Goal: Feedback & Contribution: Contribute content

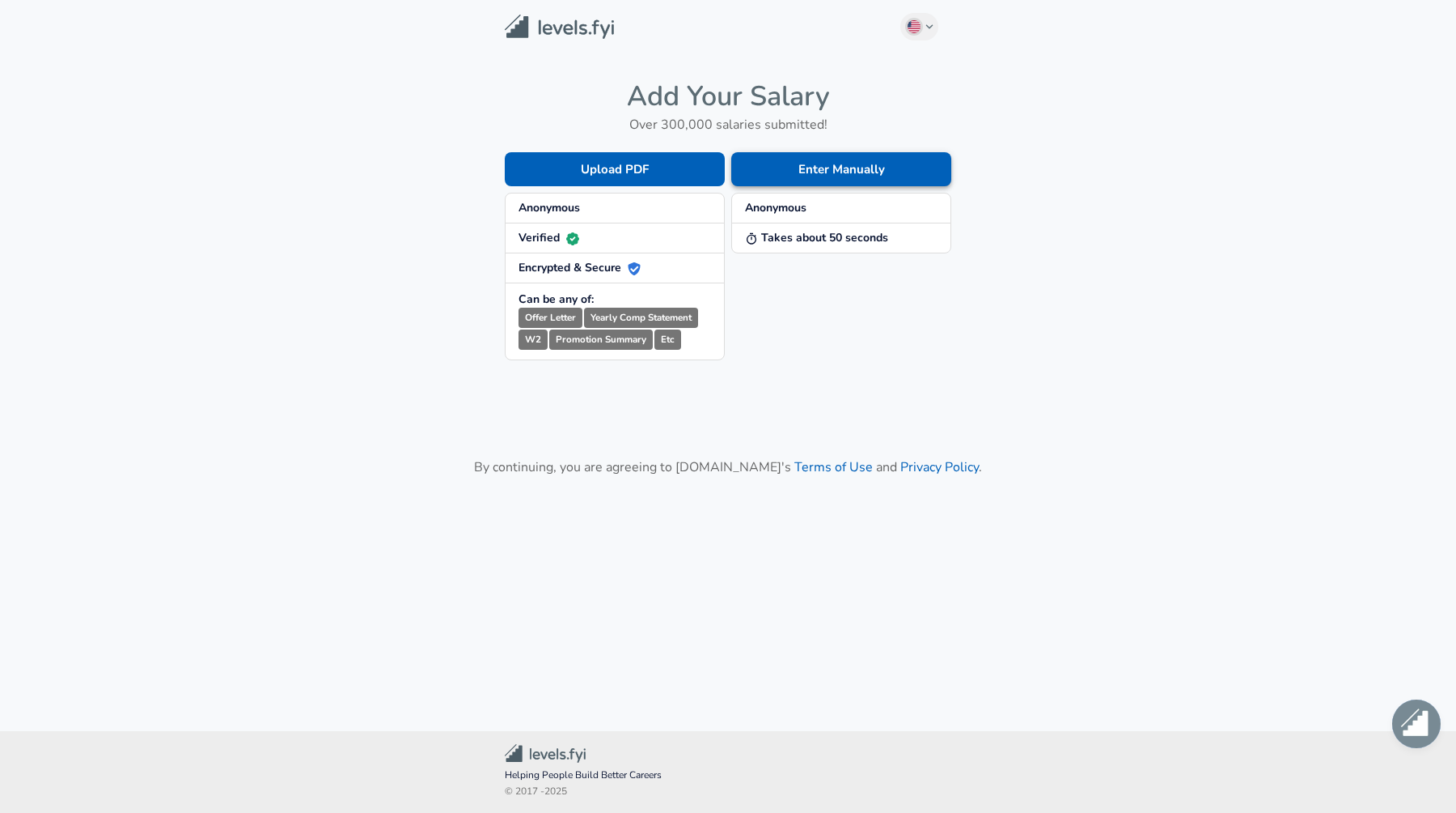
click at [772, 171] on button "Enter Manually" at bounding box center [841, 169] width 220 height 34
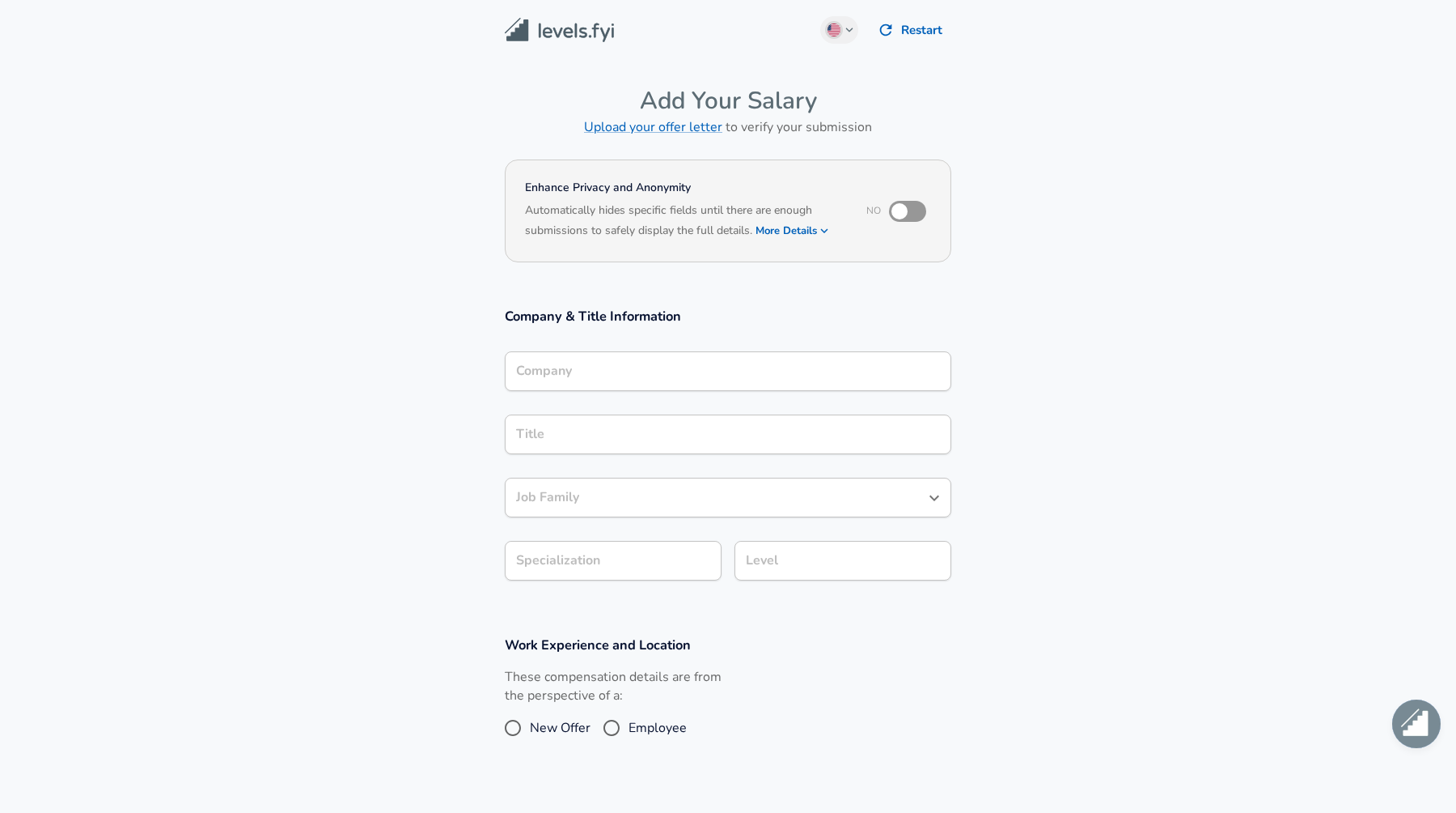
click at [666, 381] on div "Company" at bounding box center [728, 371] width 447 height 40
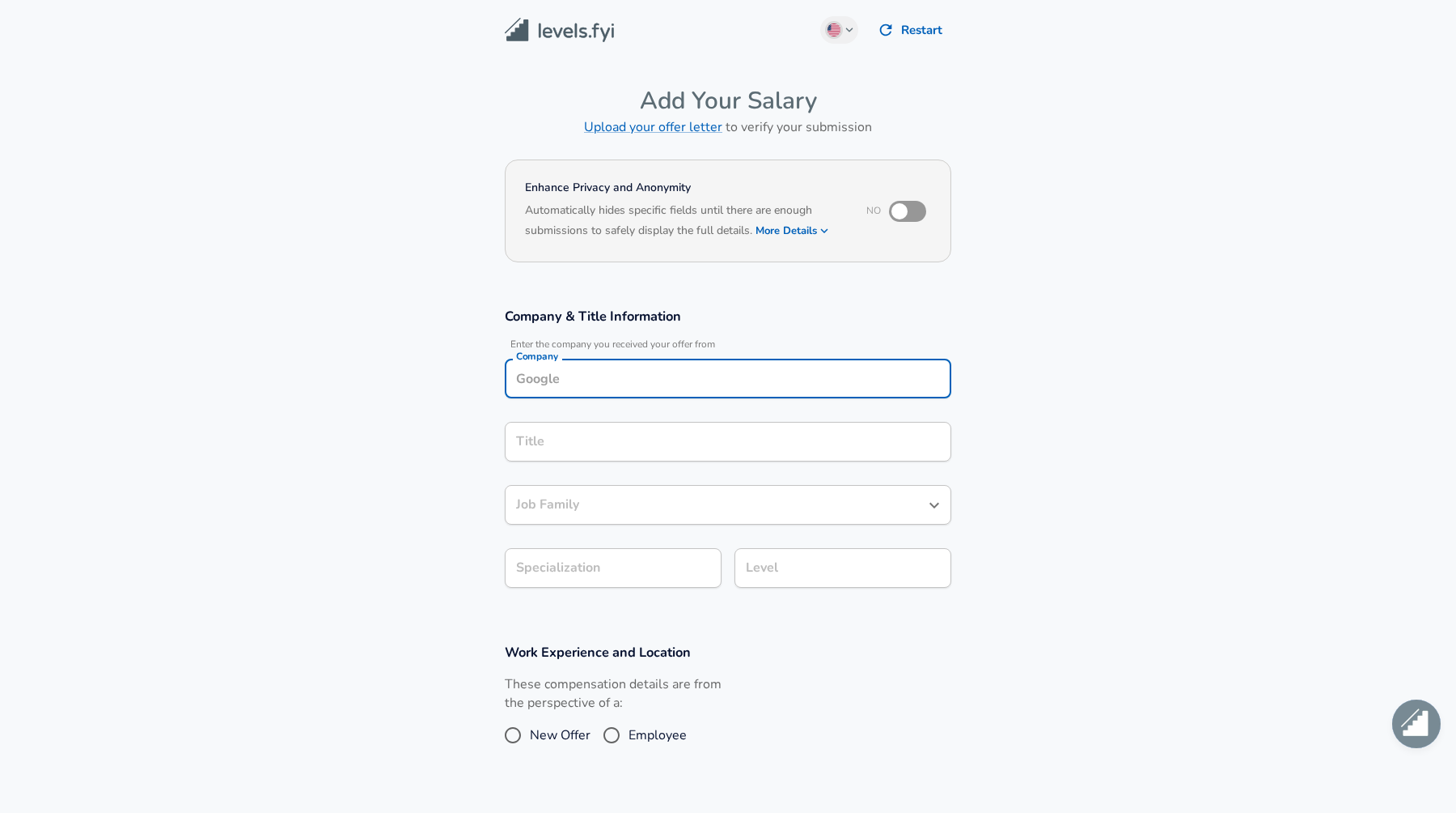
scroll to position [16, 0]
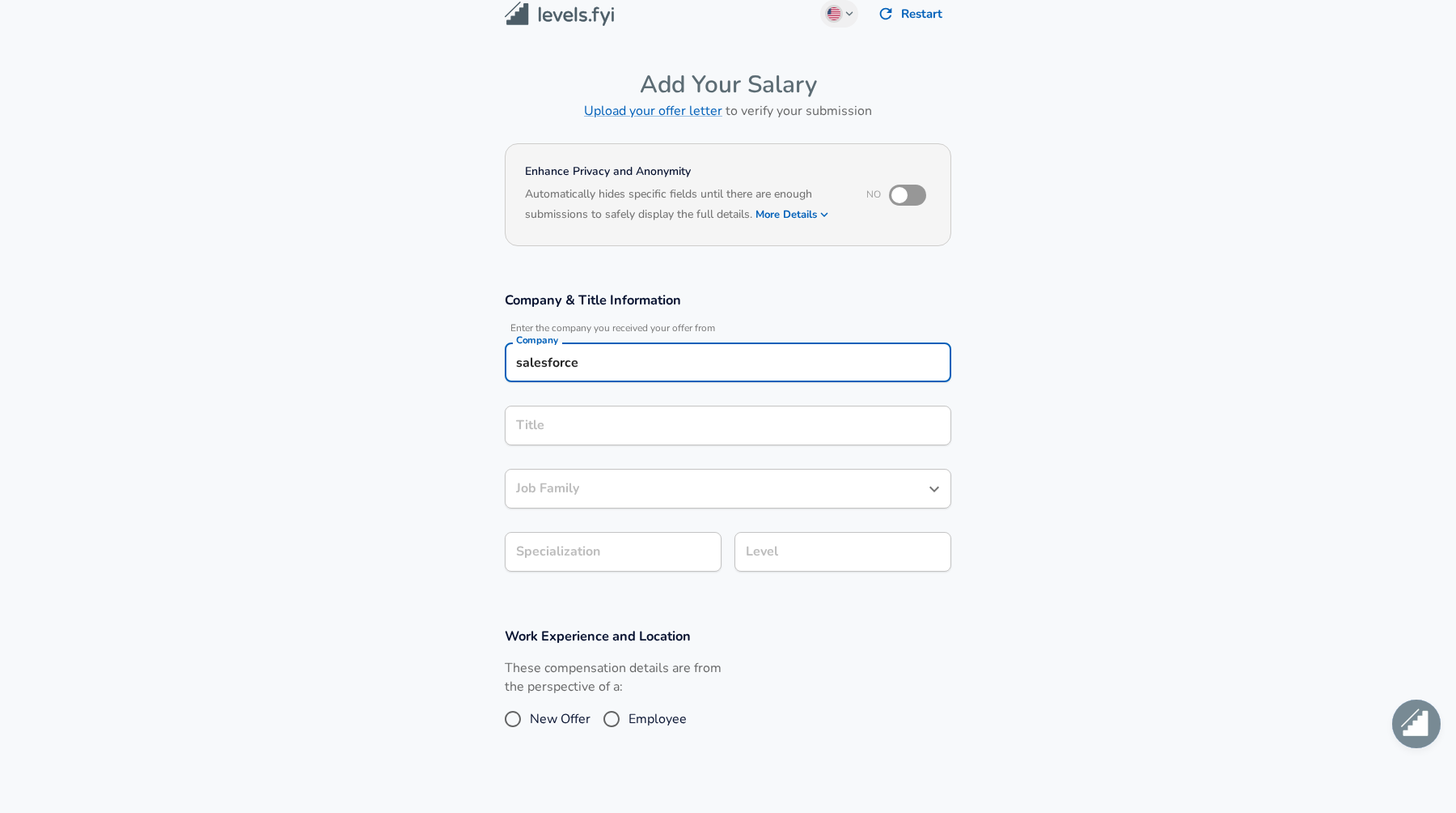
type input "salesforce"
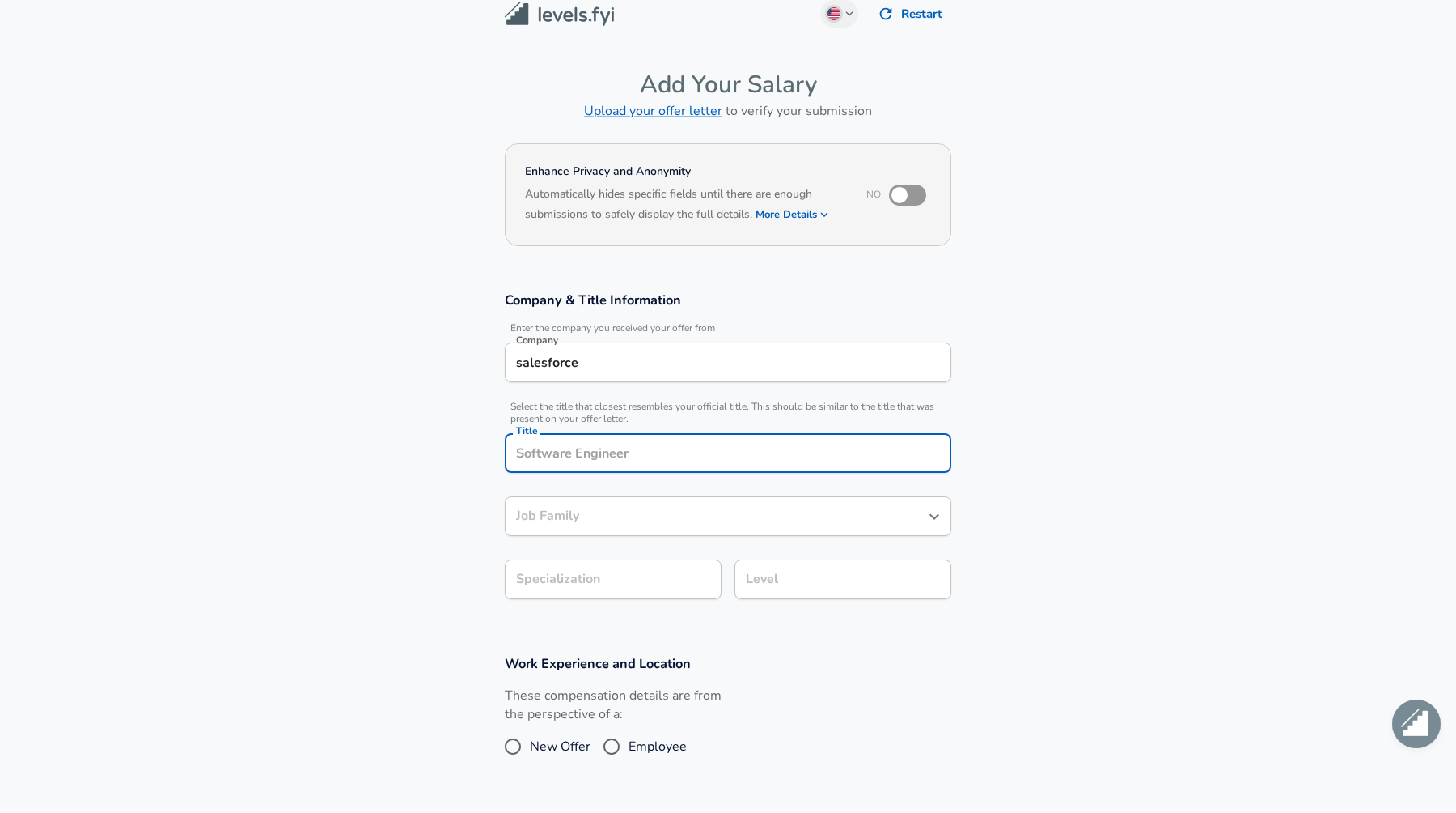
scroll to position [48, 0]
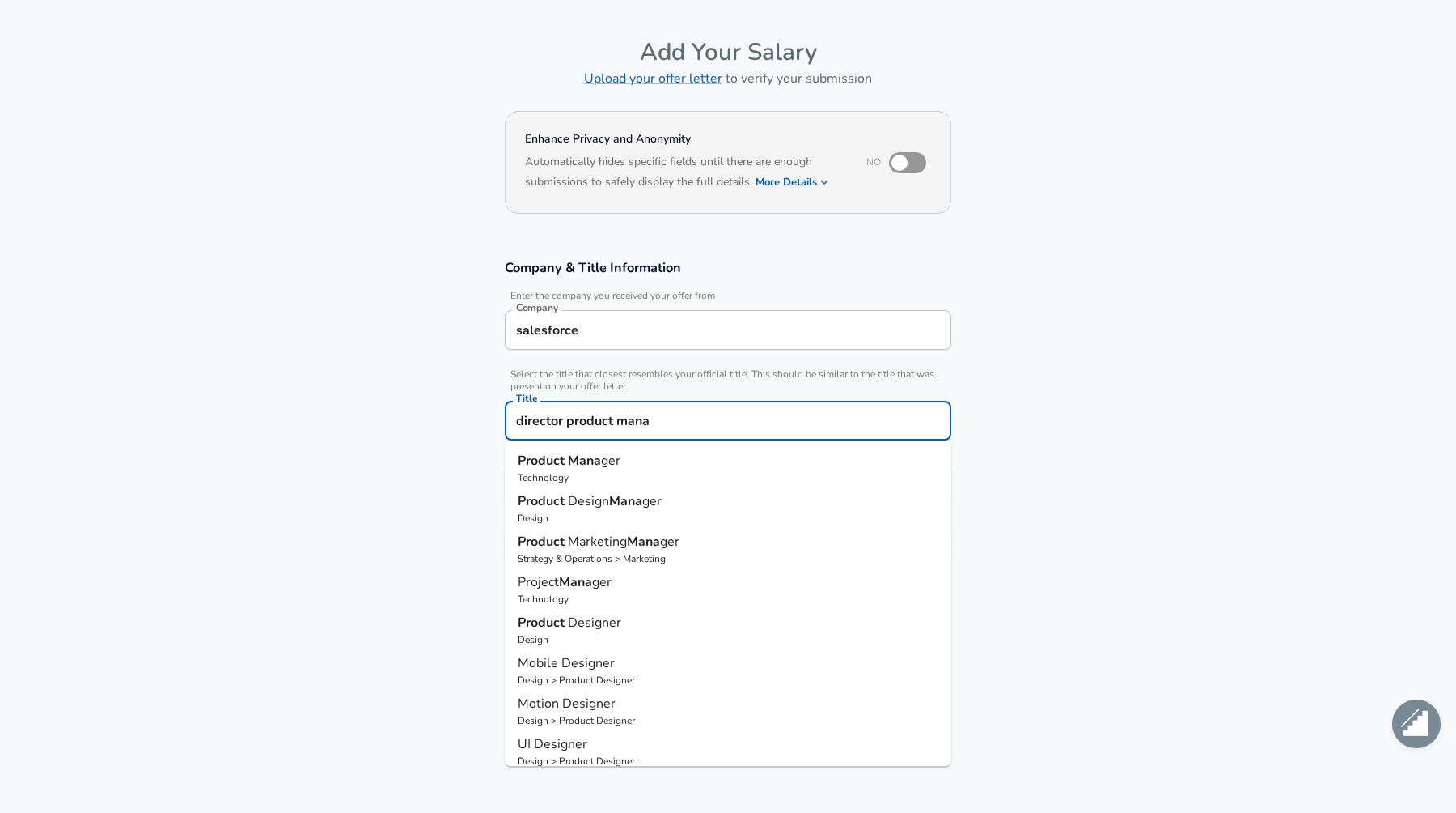
click at [610, 459] on span "ger" at bounding box center [611, 461] width 20 height 18
type input "Product Manager"
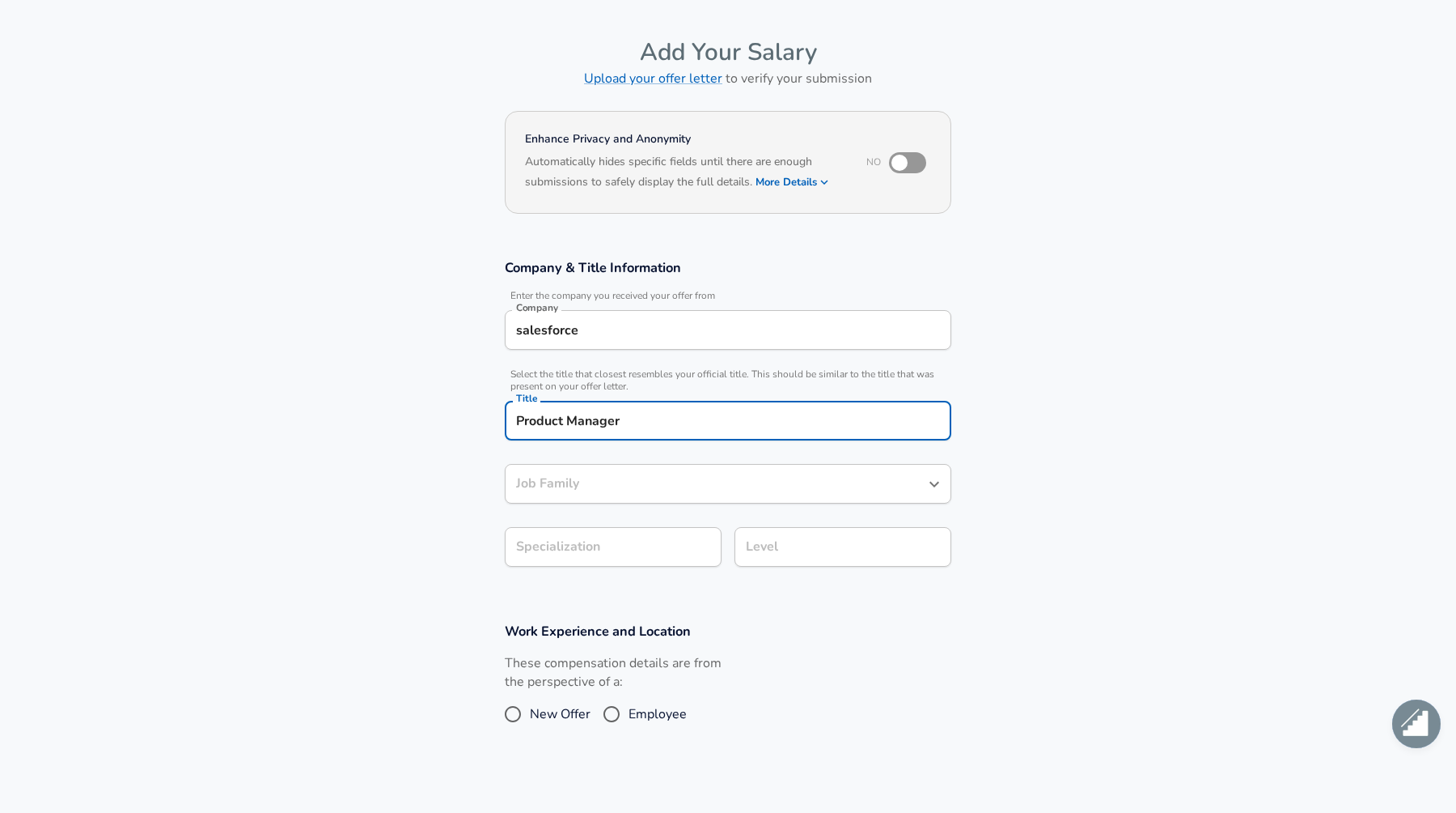
type input "Product Manager"
click at [652, 497] on div "Product Manager Job Family" at bounding box center [728, 484] width 447 height 40
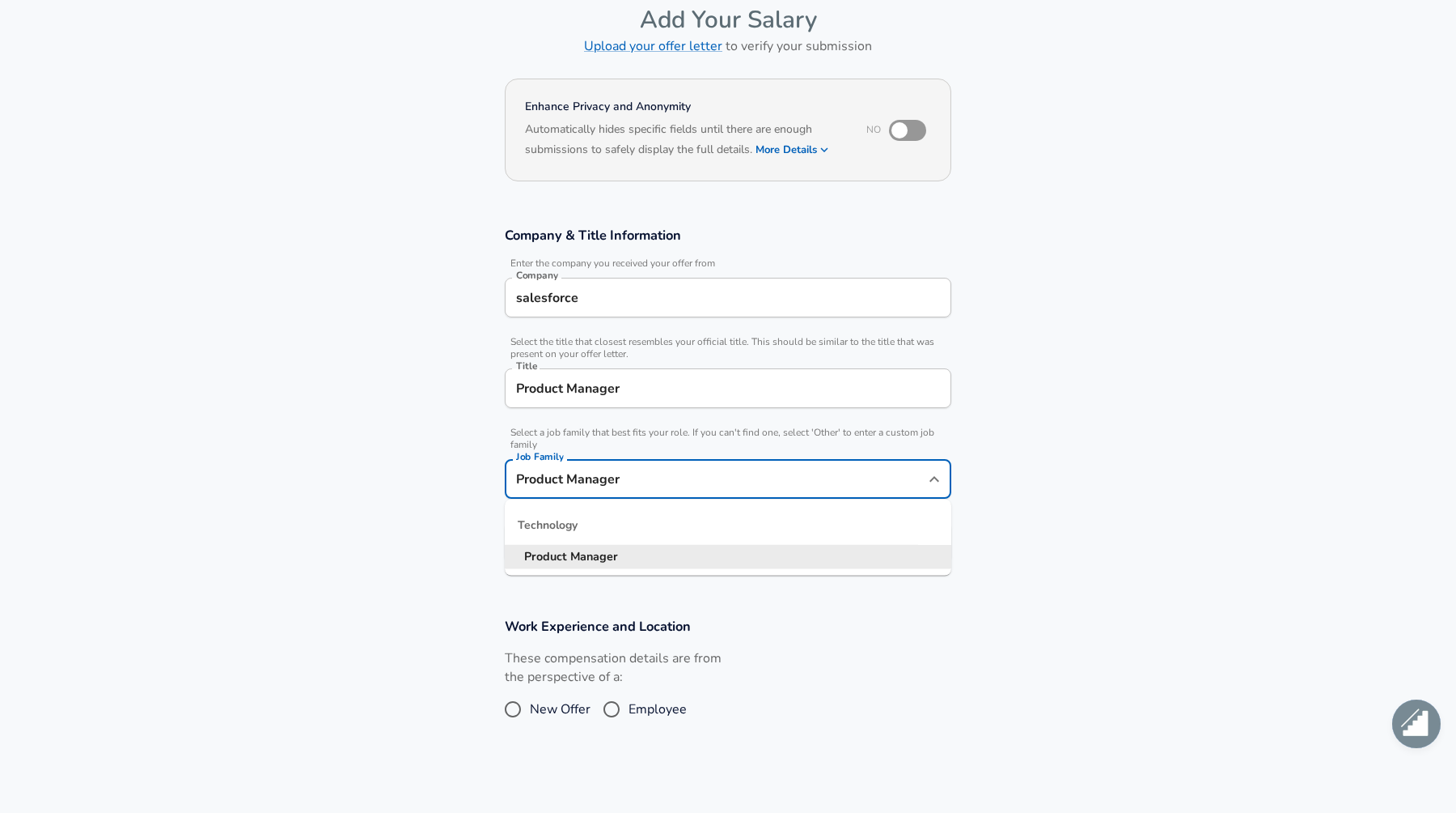
click at [799, 384] on input "Product Manager" at bounding box center [728, 388] width 432 height 25
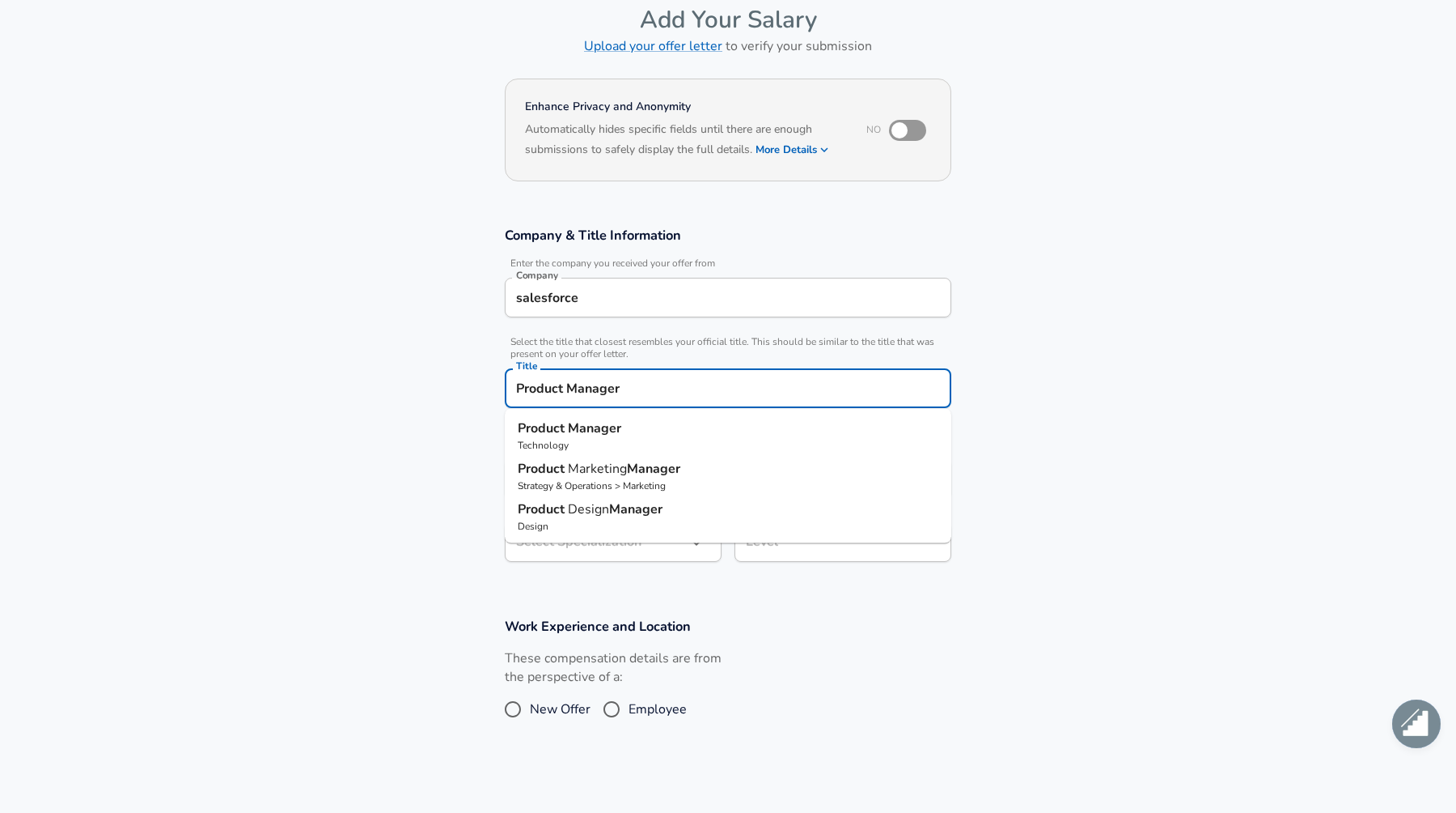
click at [799, 384] on input "Product Manager" at bounding box center [728, 388] width 432 height 25
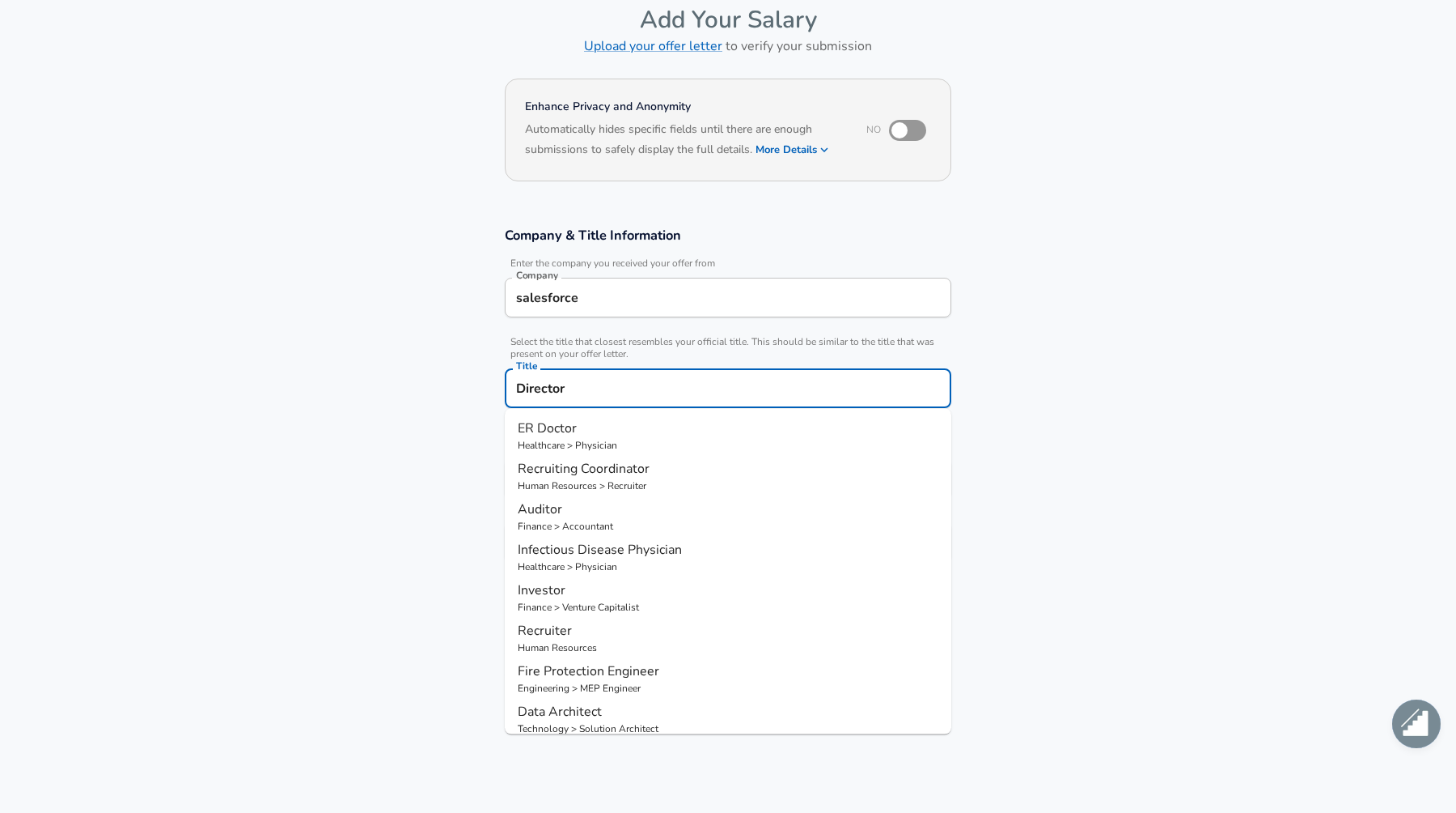
type input "Director"
click at [1044, 401] on section "Company & Title Information Enter the company you received your offer from Comp…" at bounding box center [728, 403] width 1456 height 391
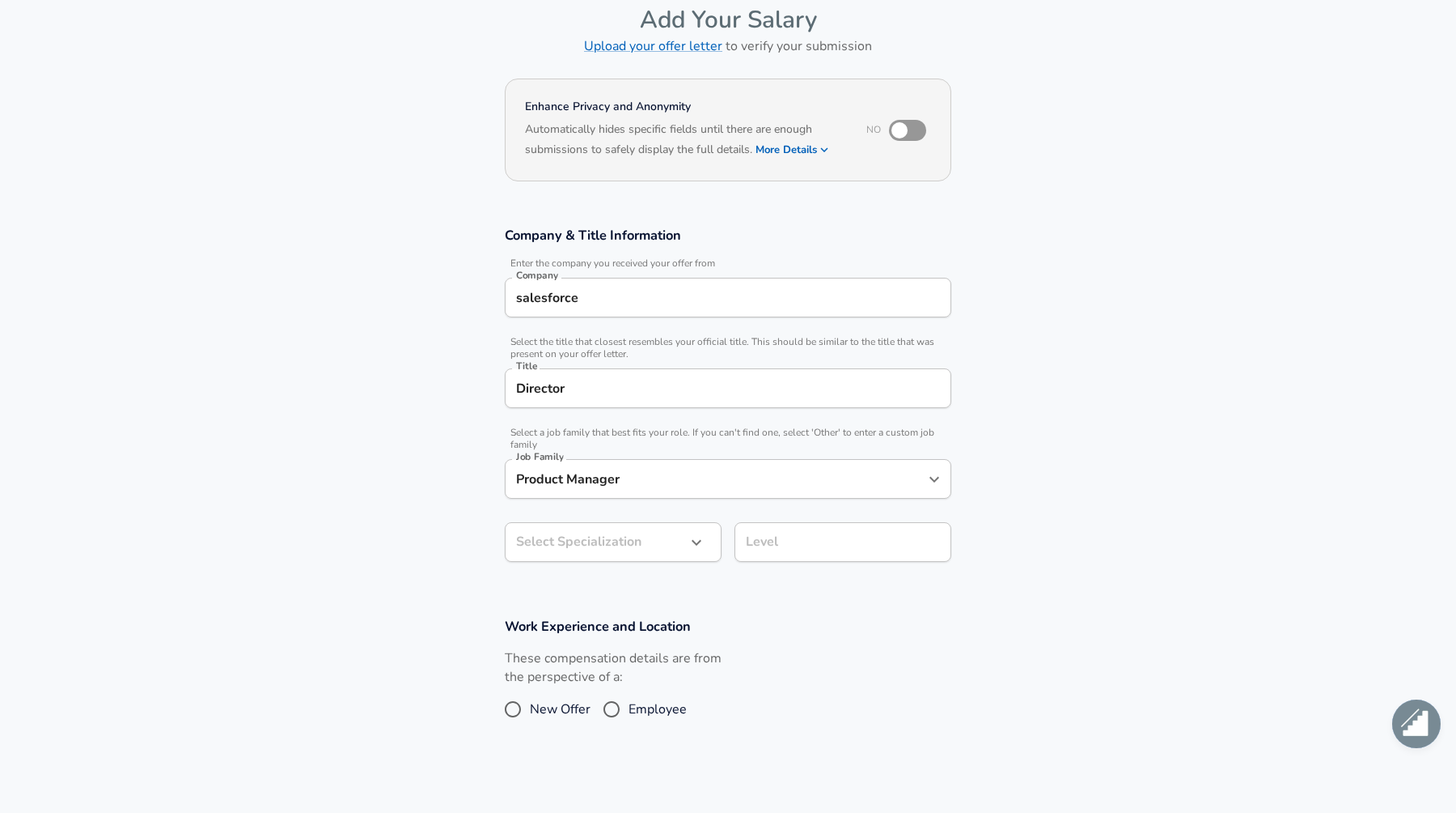
click at [687, 546] on icon "button" at bounding box center [697, 543] width 20 height 20
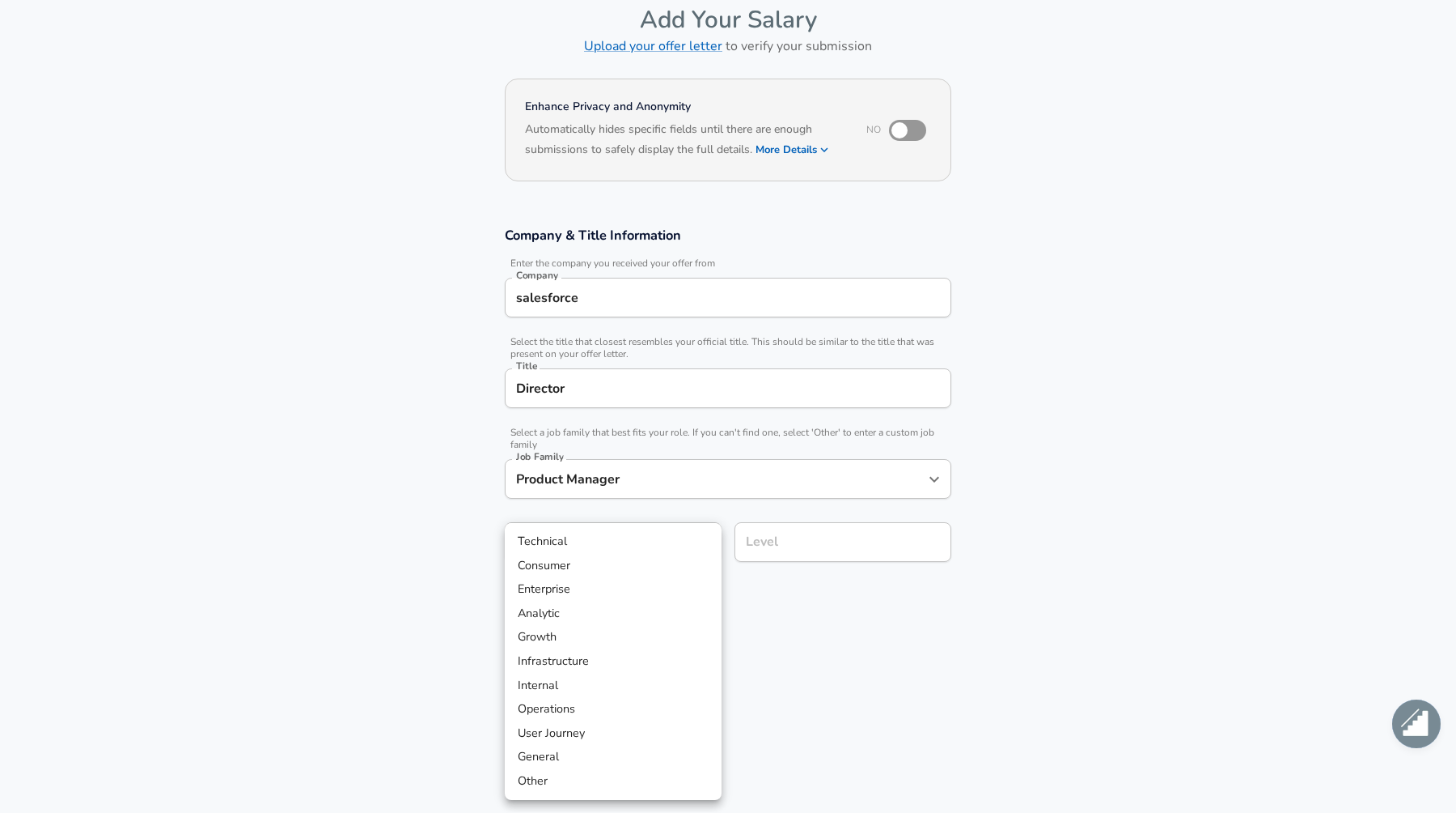
click at [666, 601] on li "Analytic" at bounding box center [613, 613] width 216 height 25
type input "Analytic"
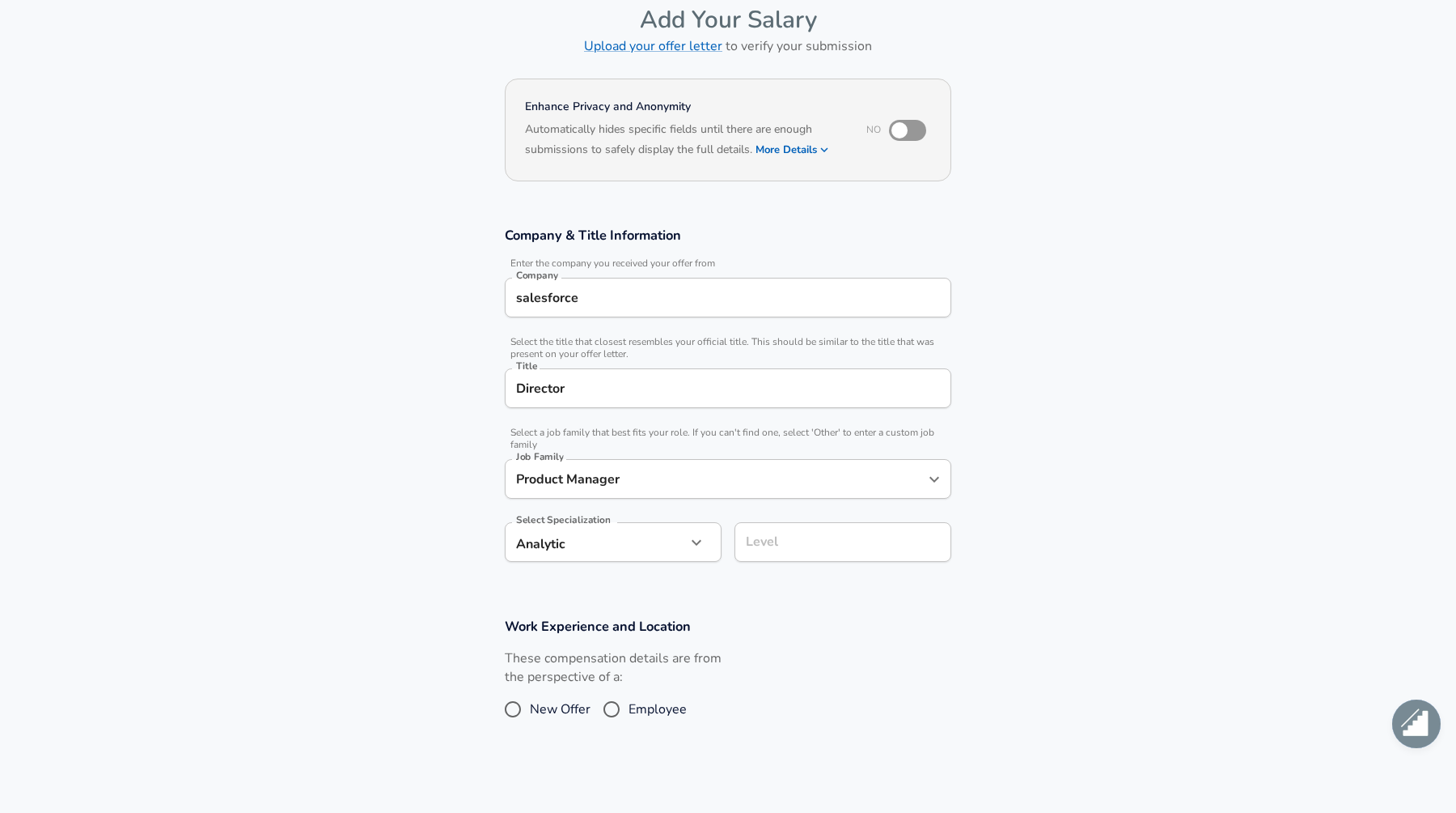
click at [781, 545] on input "Level" at bounding box center [843, 541] width 203 height 25
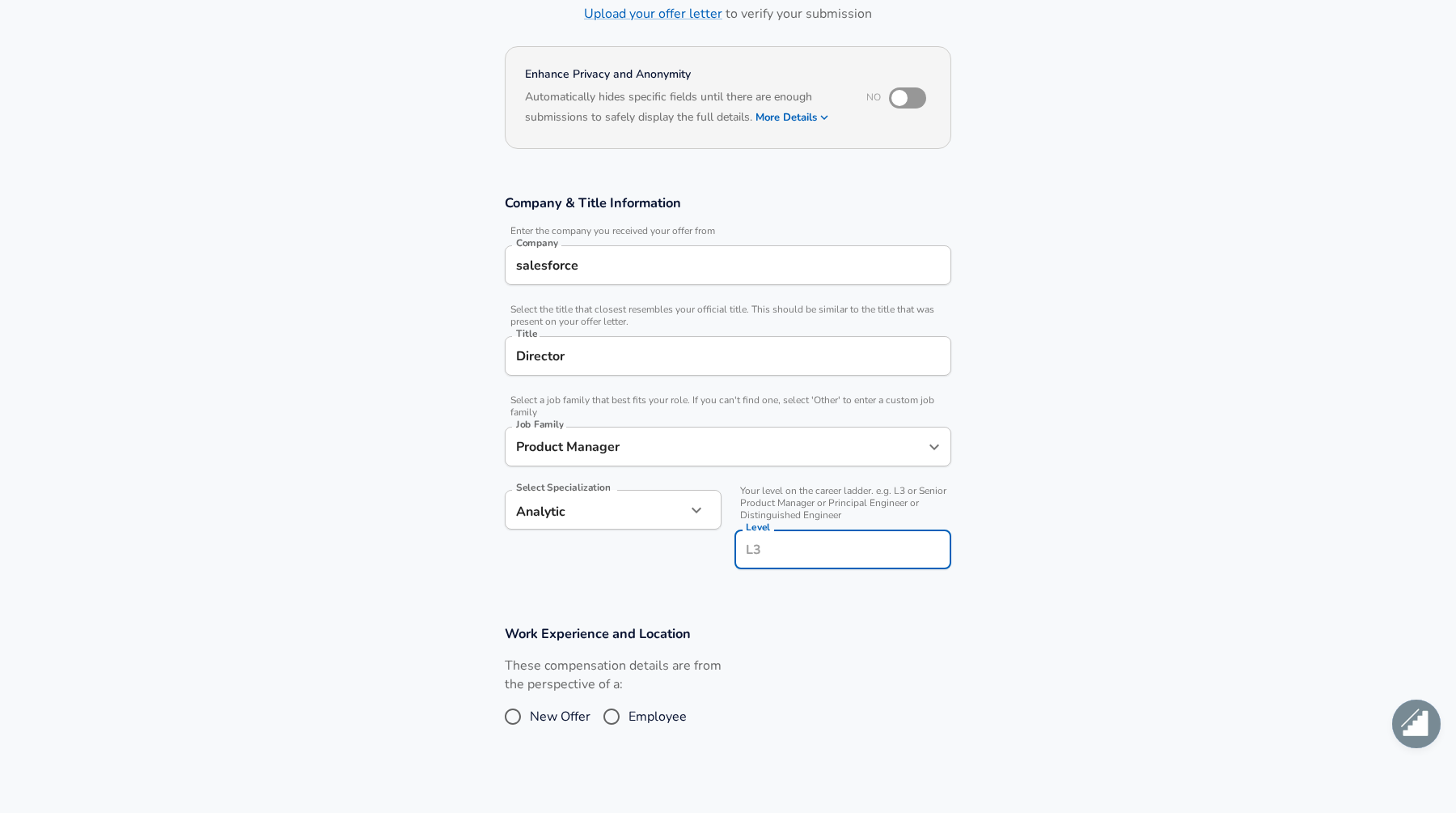
click at [830, 582] on section "Company & Title Information Enter the company you received your offer from Comp…" at bounding box center [728, 390] width 1456 height 430
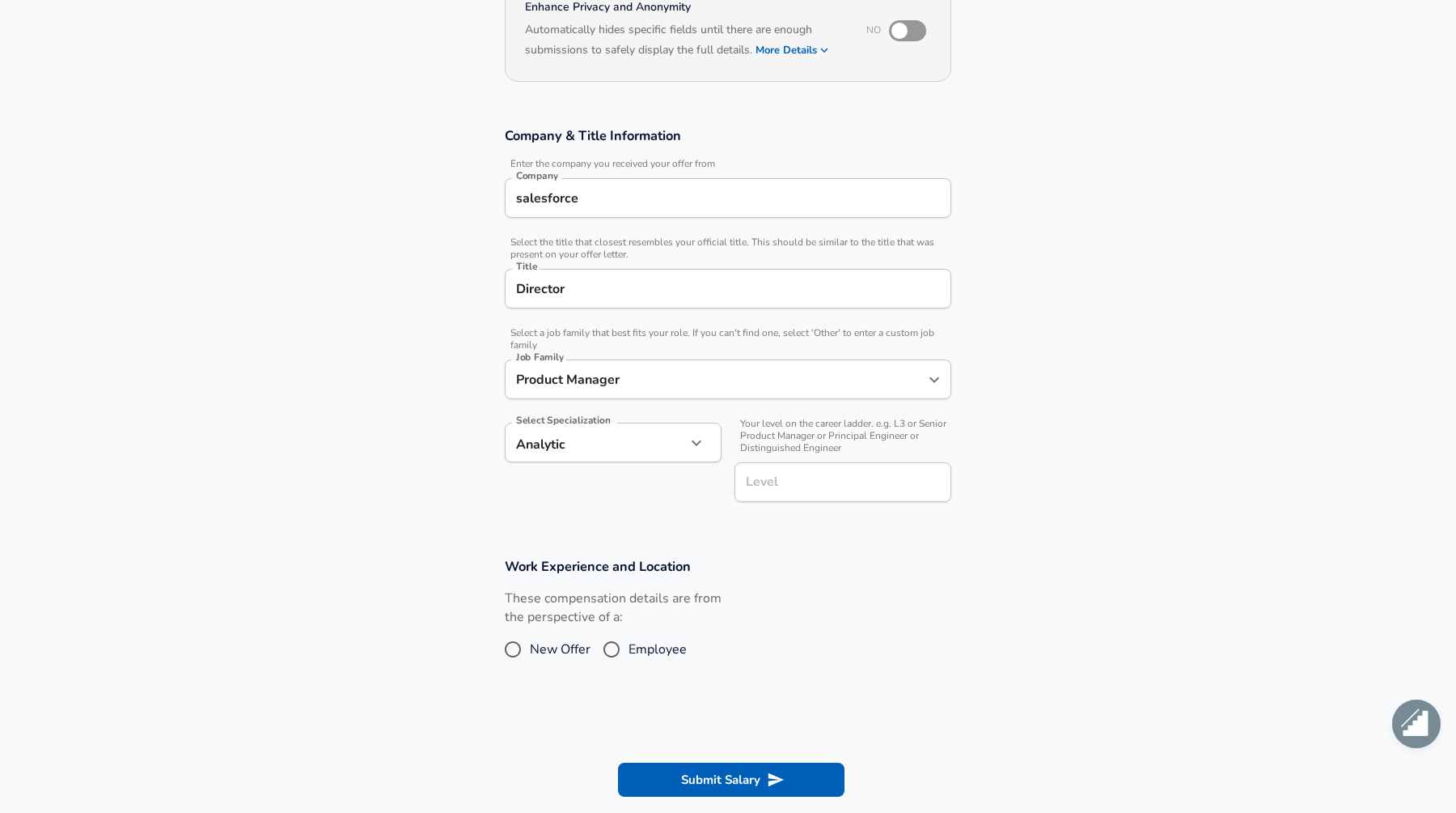
scroll to position [190, 0]
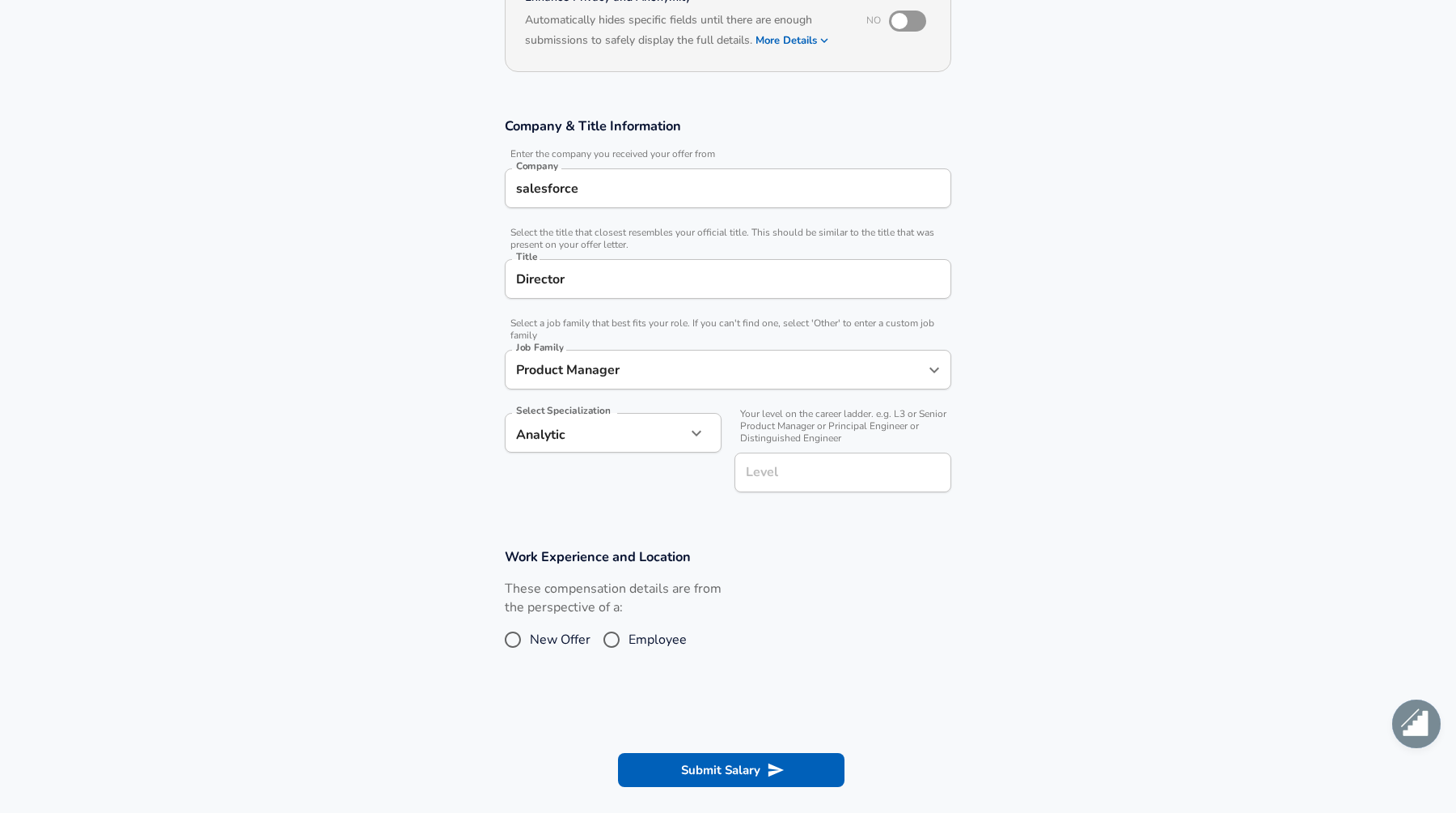
click at [613, 636] on input "Employee" at bounding box center [612, 639] width 34 height 26
radio input "true"
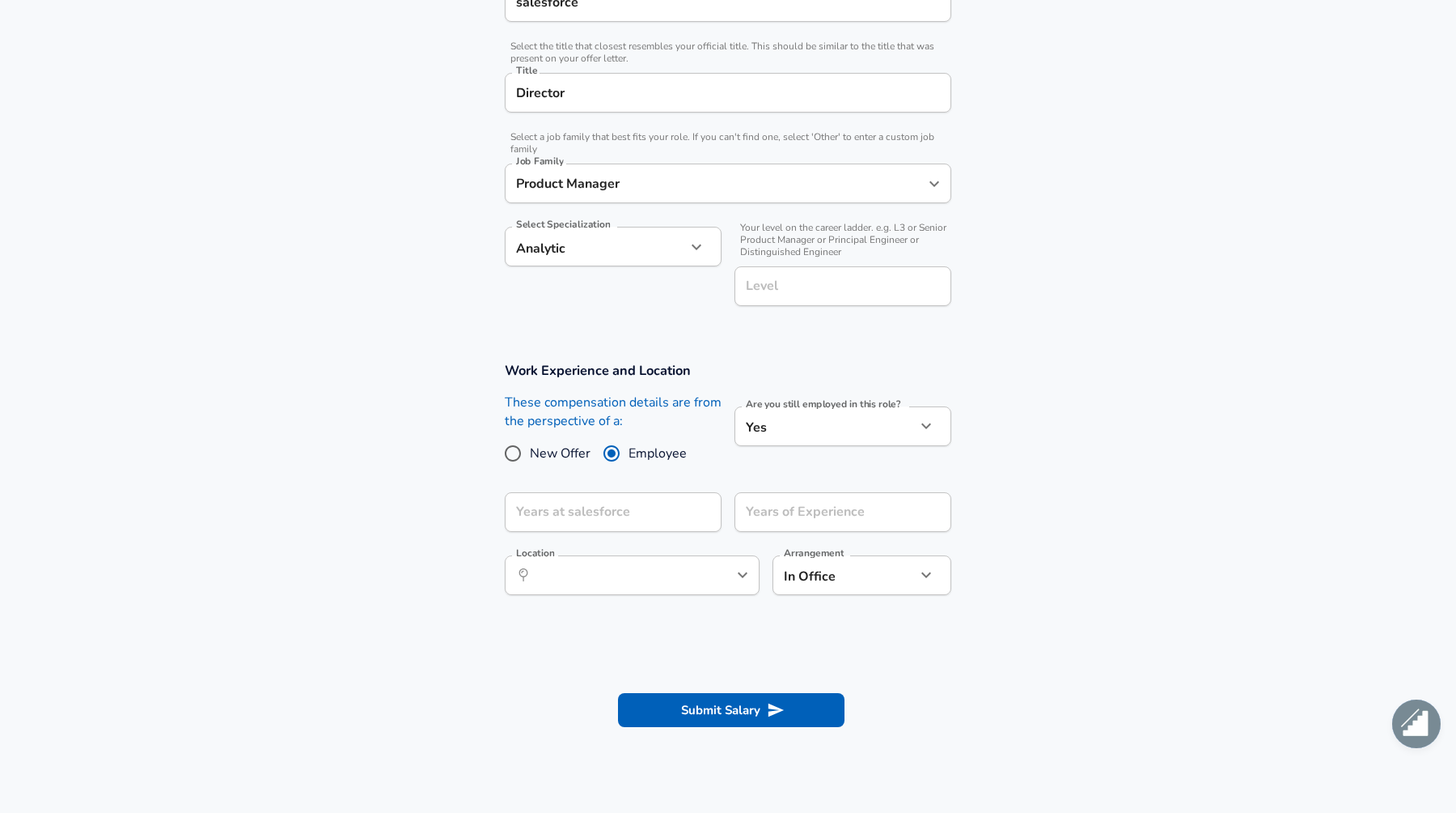
scroll to position [384, 0]
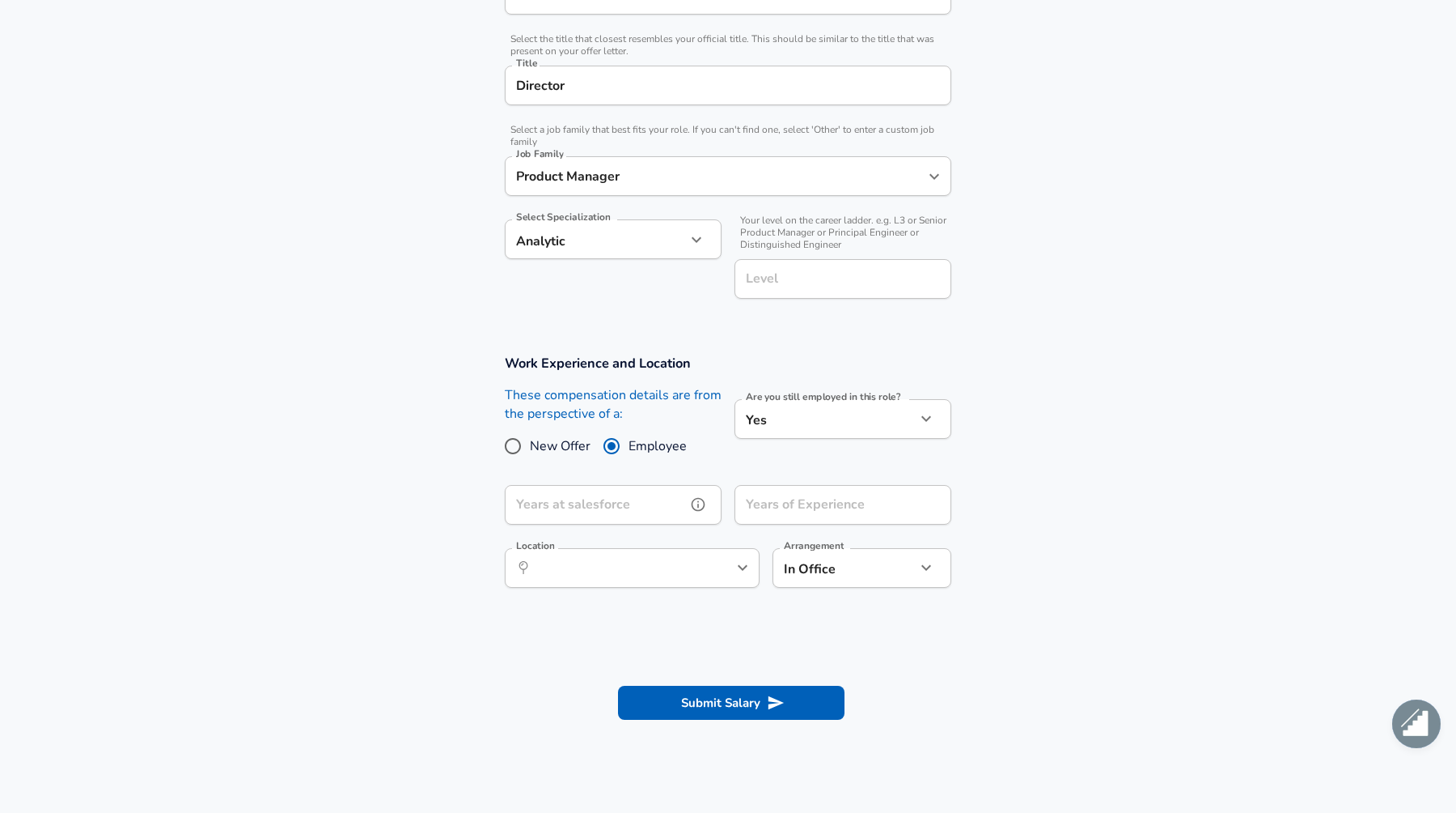
click at [632, 510] on input "Years at salesforce" at bounding box center [595, 504] width 181 height 40
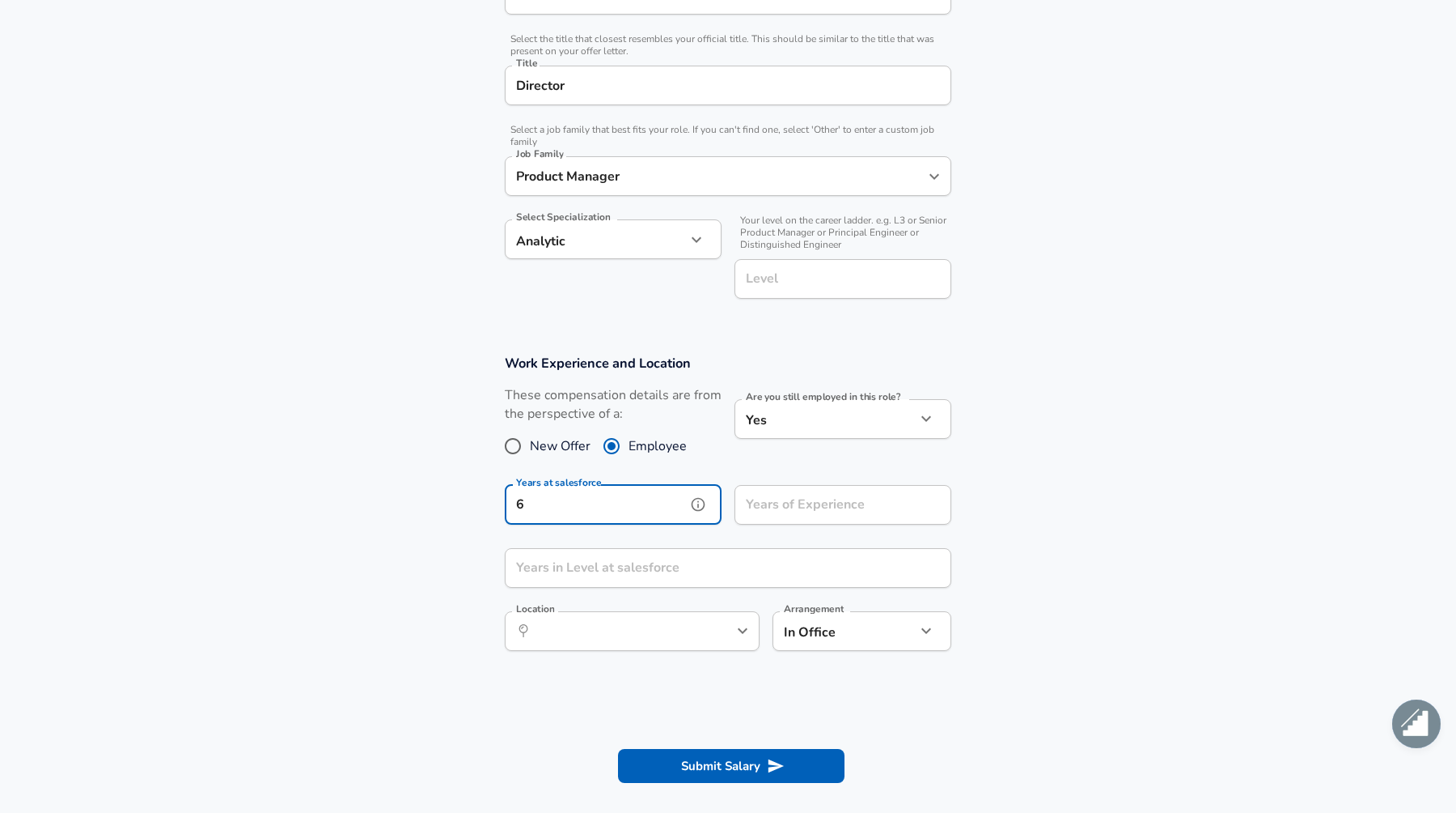
type input "6"
click at [785, 499] on input "Years of Experience" at bounding box center [824, 504] width 181 height 40
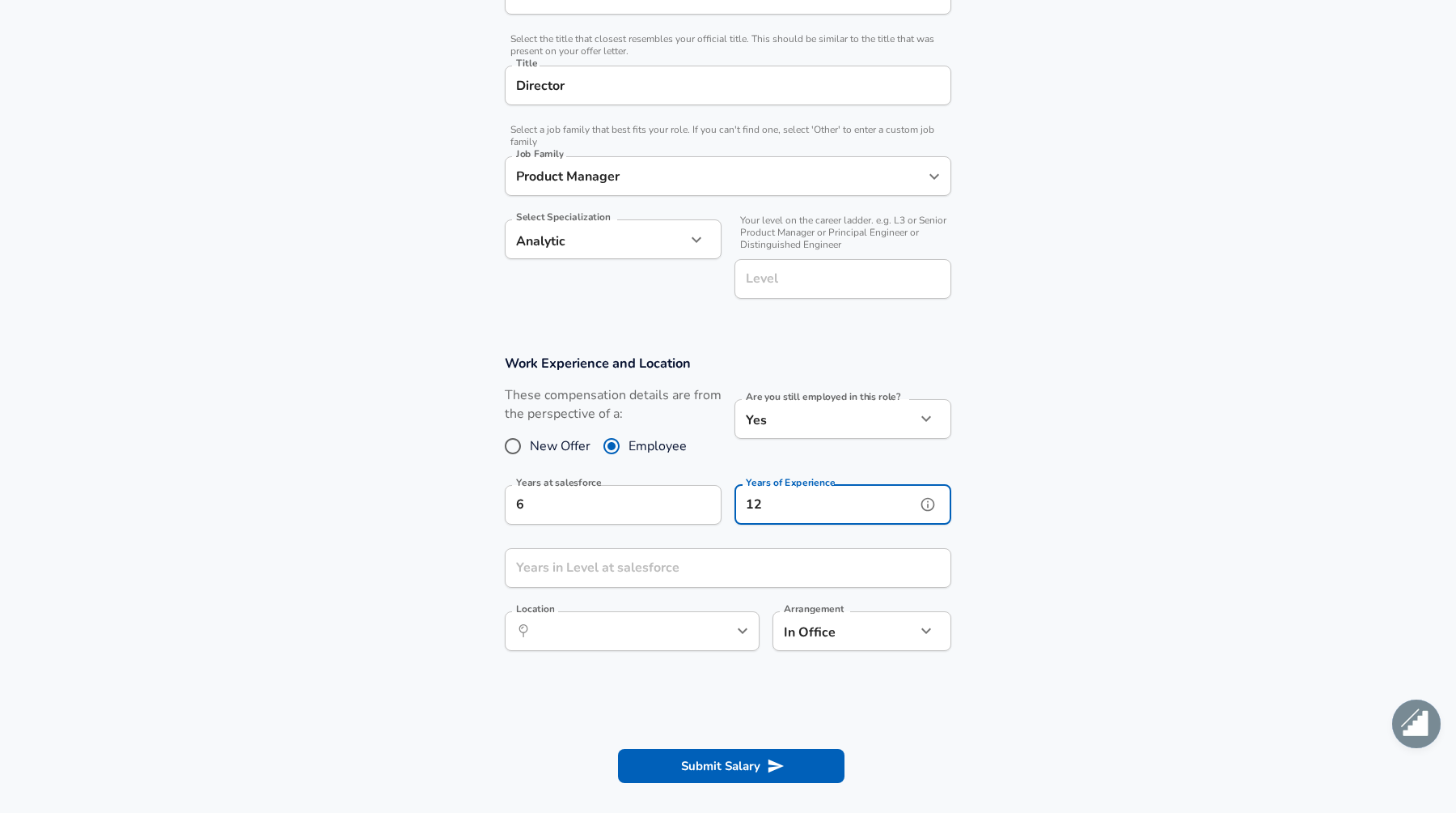
type input "12"
click at [695, 579] on input "Years in Level at salesforce" at bounding box center [711, 568] width 411 height 40
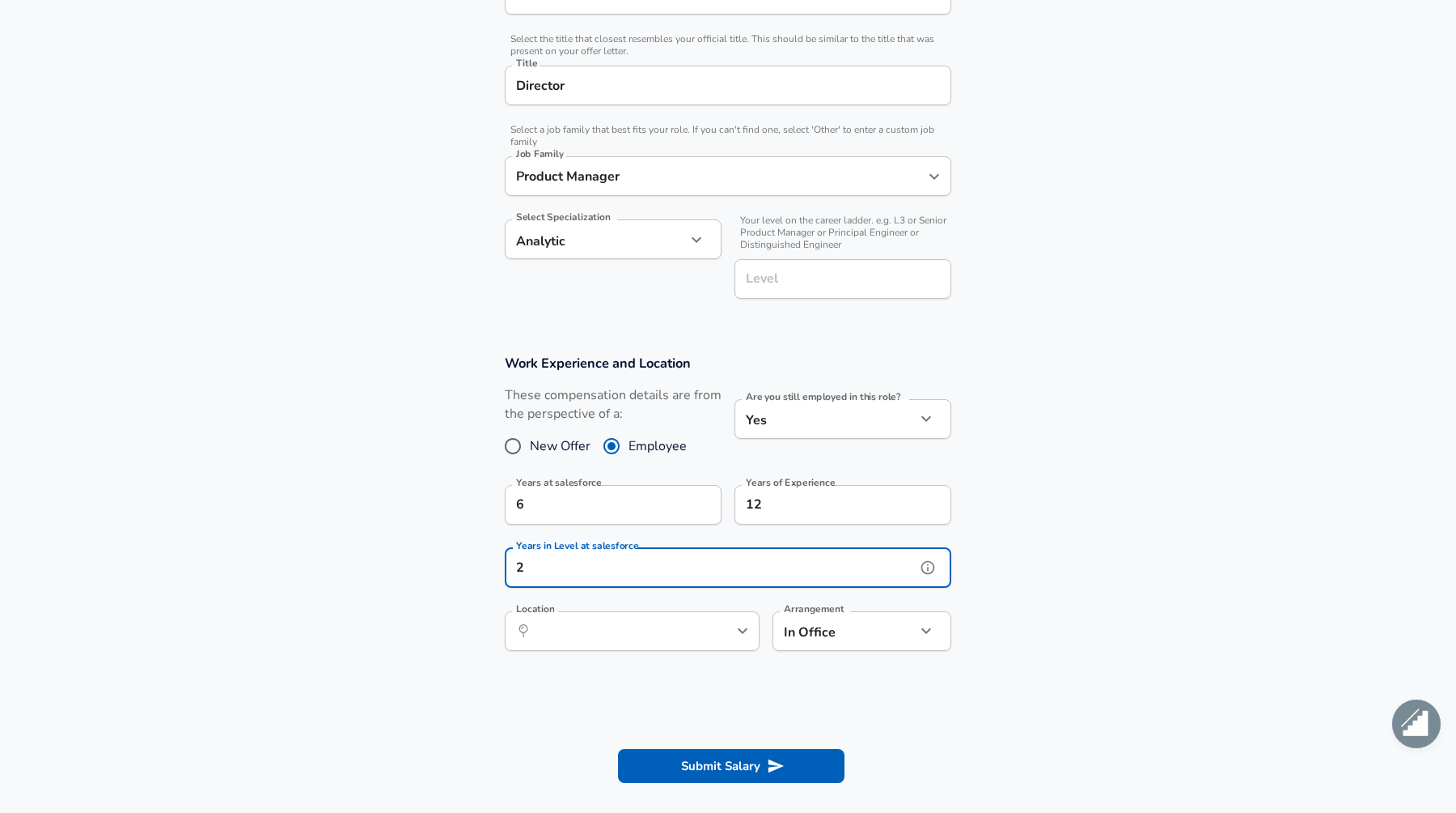
type input "2"
click at [602, 627] on input "Location" at bounding box center [615, 630] width 166 height 25
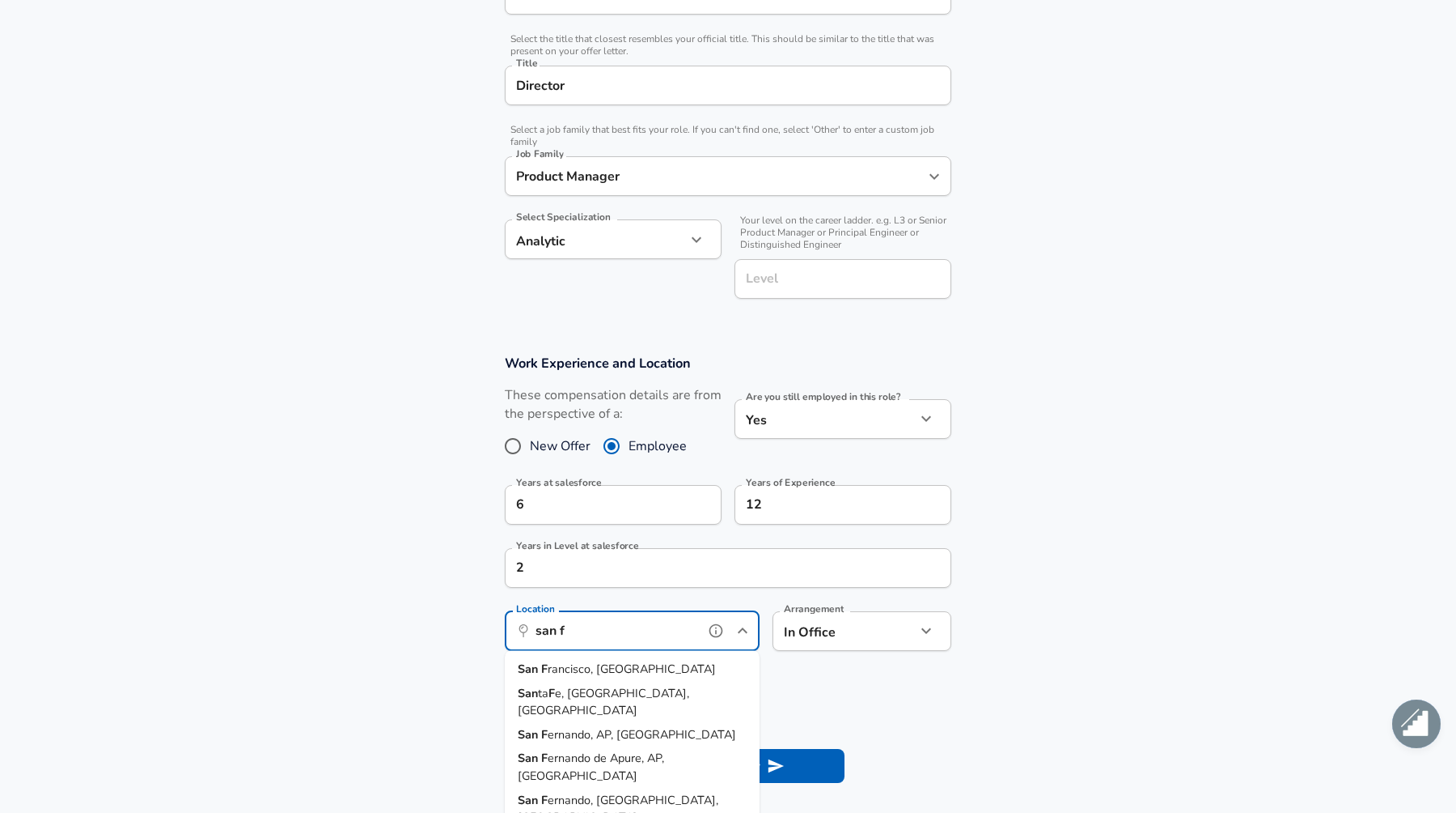
click at [597, 667] on span "rancisco, [GEOGRAPHIC_DATA]" at bounding box center [632, 669] width 168 height 16
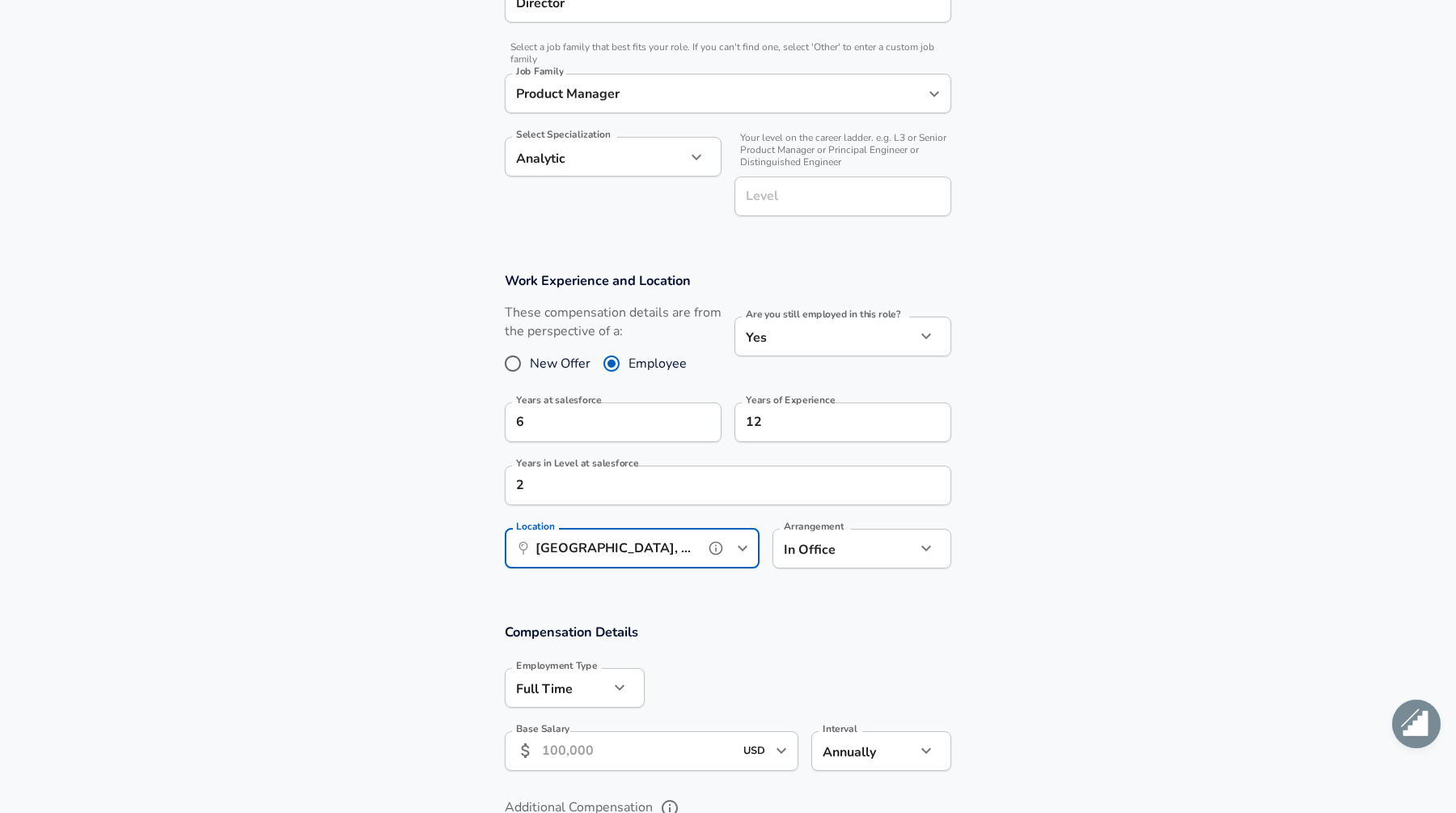
scroll to position [480, 0]
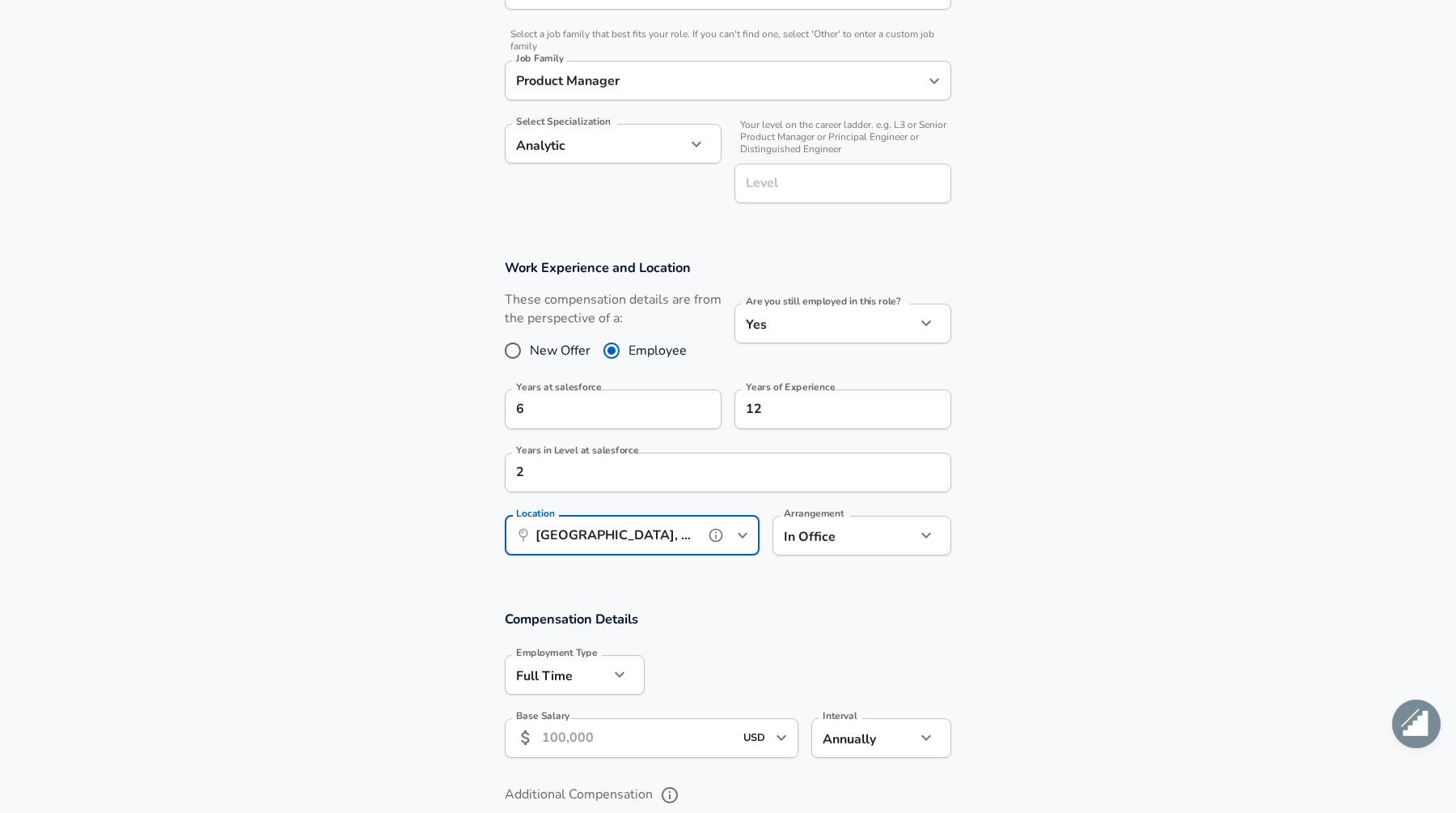
type input "[GEOGRAPHIC_DATA], [GEOGRAPHIC_DATA]"
click at [853, 499] on div "Work Experience and Location These compensation details are from the perspectiv…" at bounding box center [728, 411] width 485 height 308
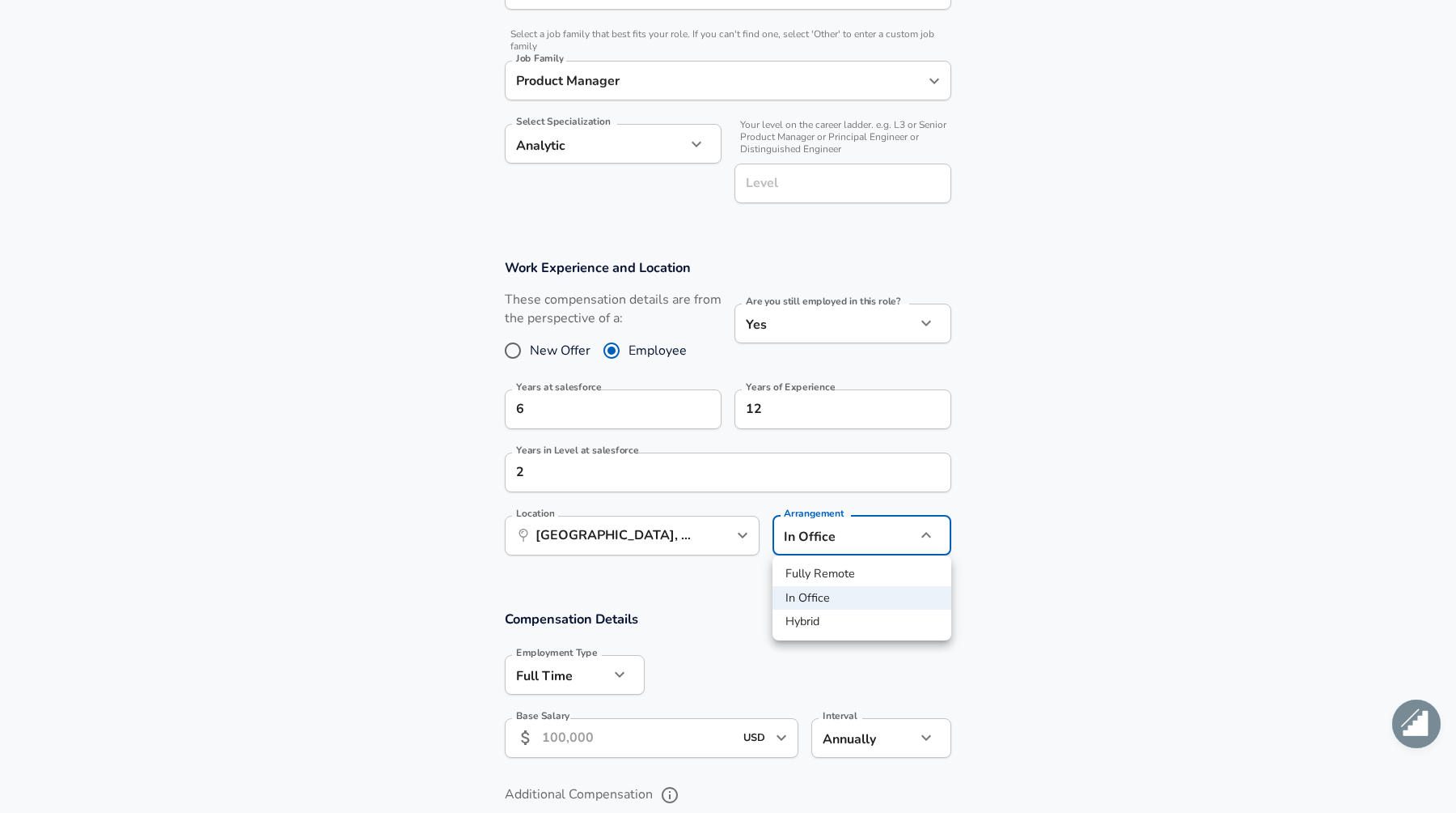
click at [835, 620] on li "Hybrid" at bounding box center [862, 621] width 179 height 25
type input "hybrid"
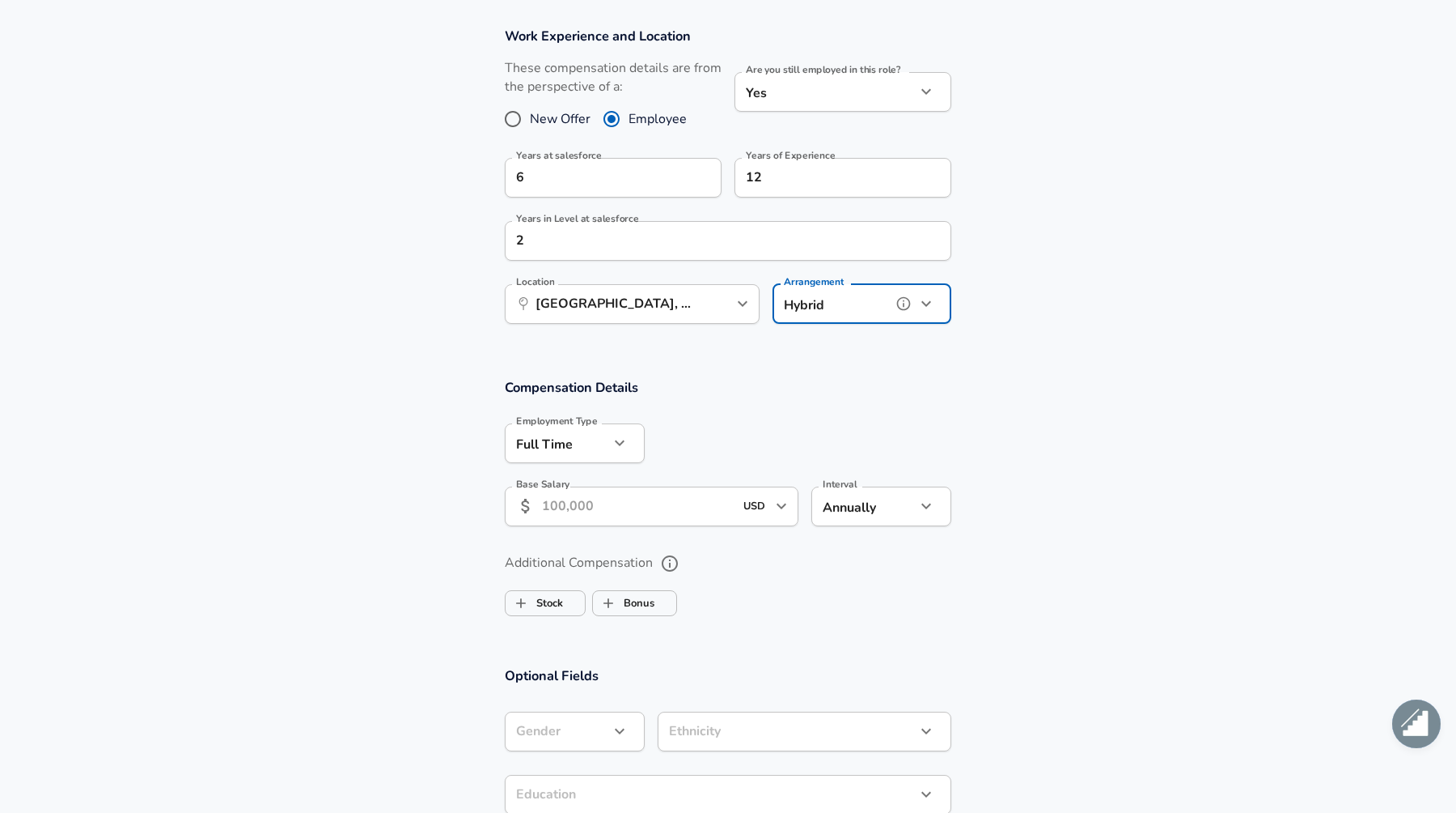
scroll to position [736, 0]
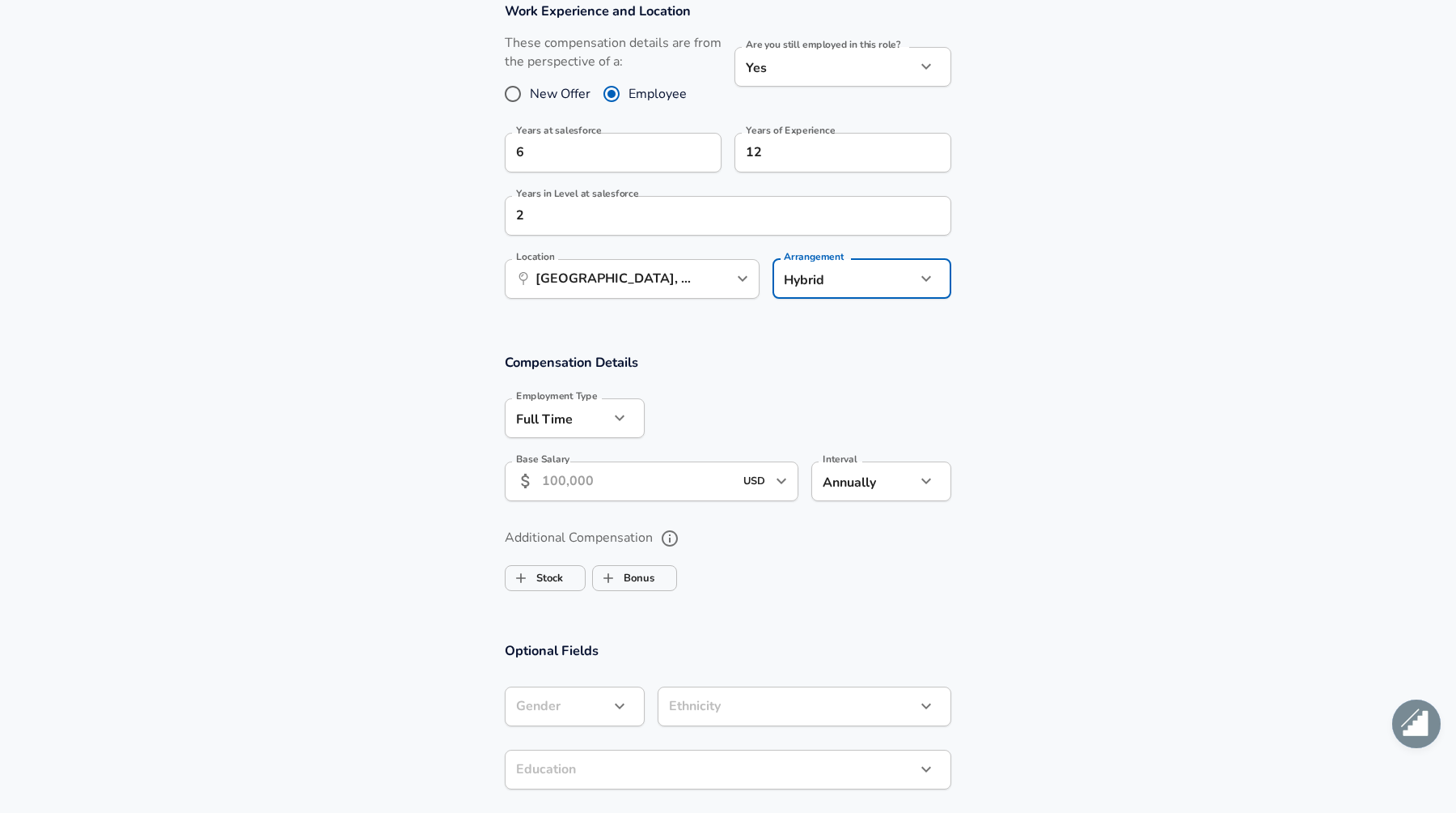
click at [653, 492] on input "Base Salary" at bounding box center [638, 482] width 192 height 40
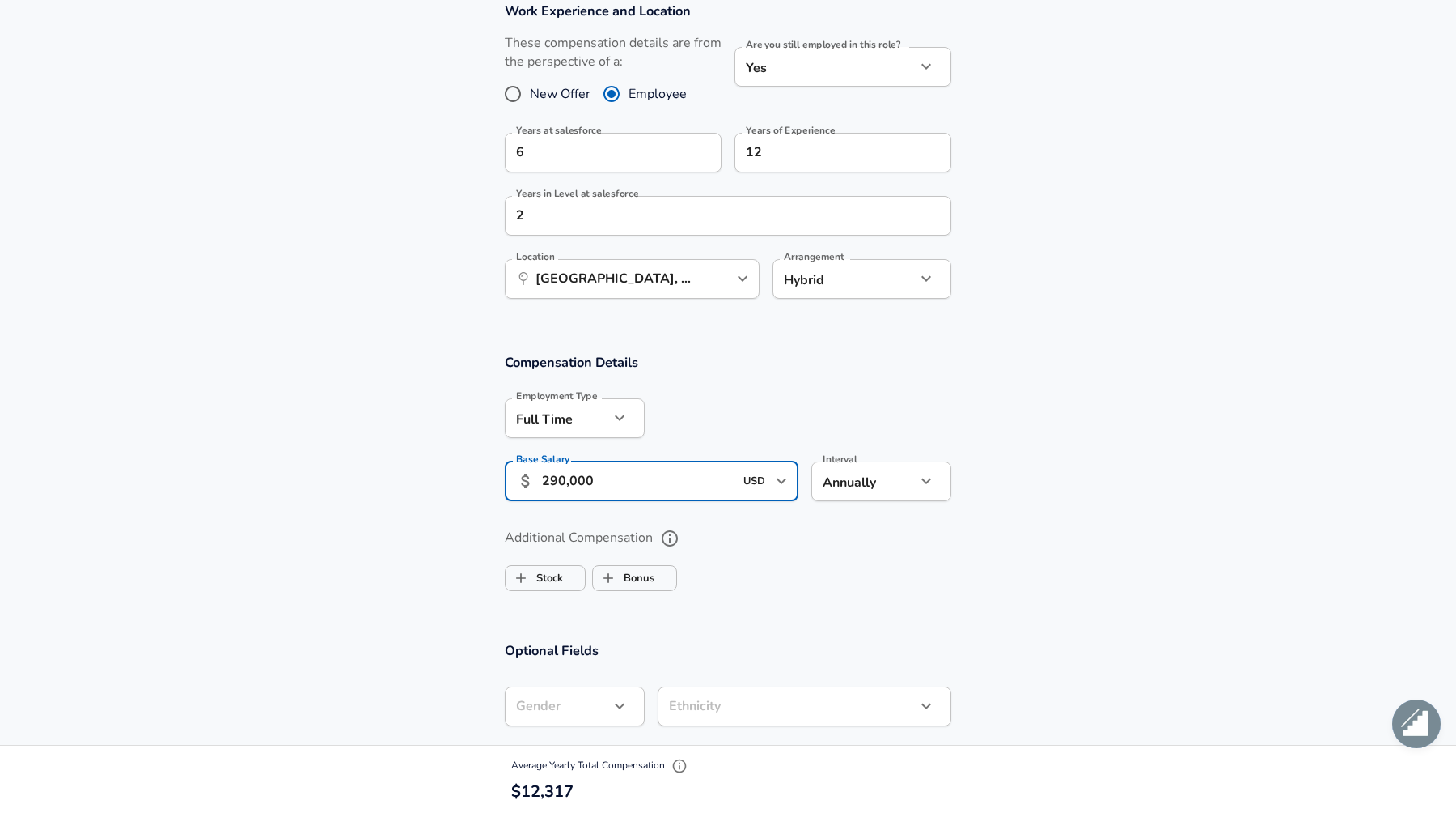
type input "290,000"
click at [746, 564] on ul "Stock Bonus" at bounding box center [728, 575] width 447 height 33
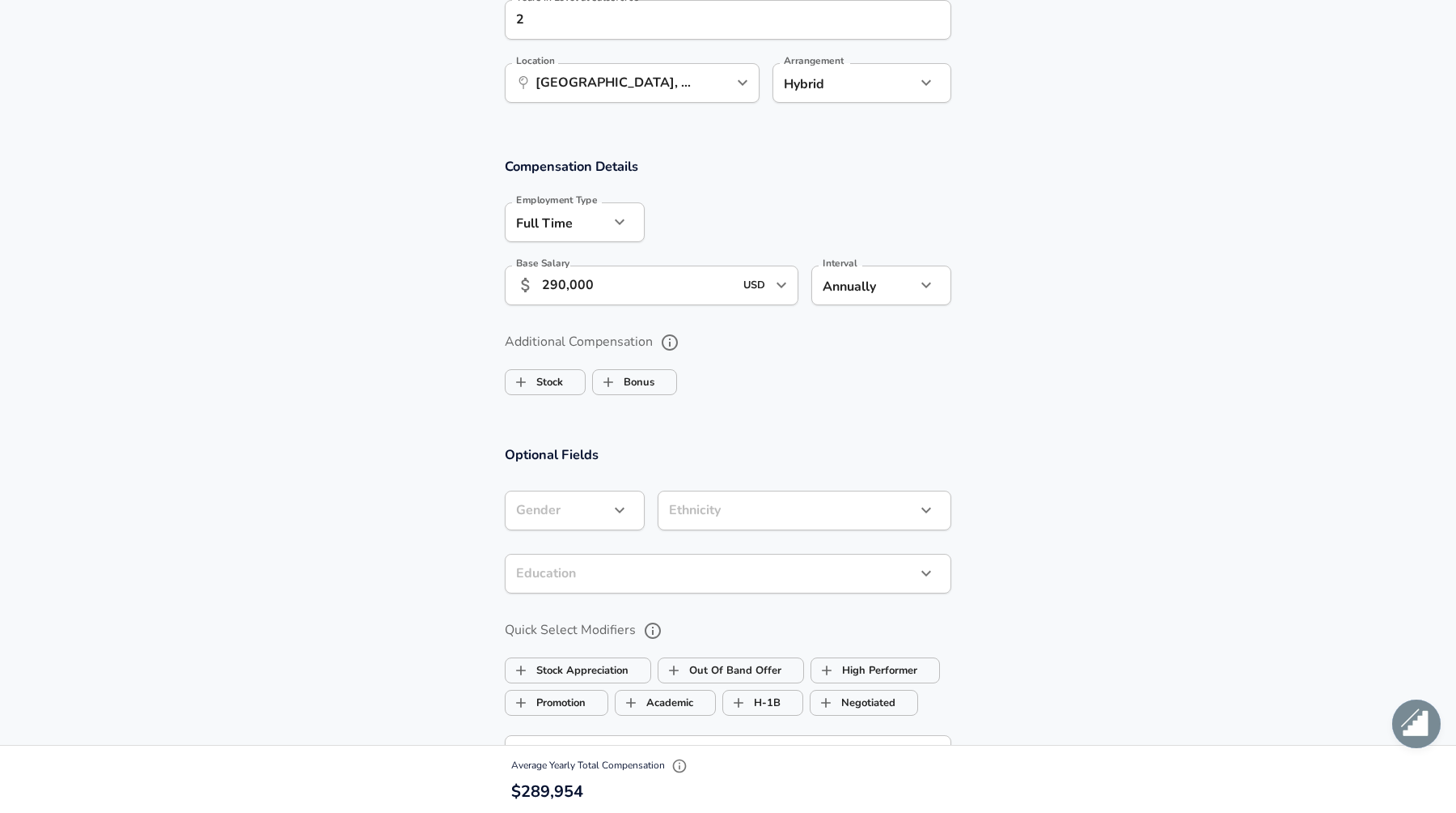
scroll to position [934, 0]
click at [646, 383] on label "Bonus" at bounding box center [624, 380] width 61 height 31
checkbox input "true"
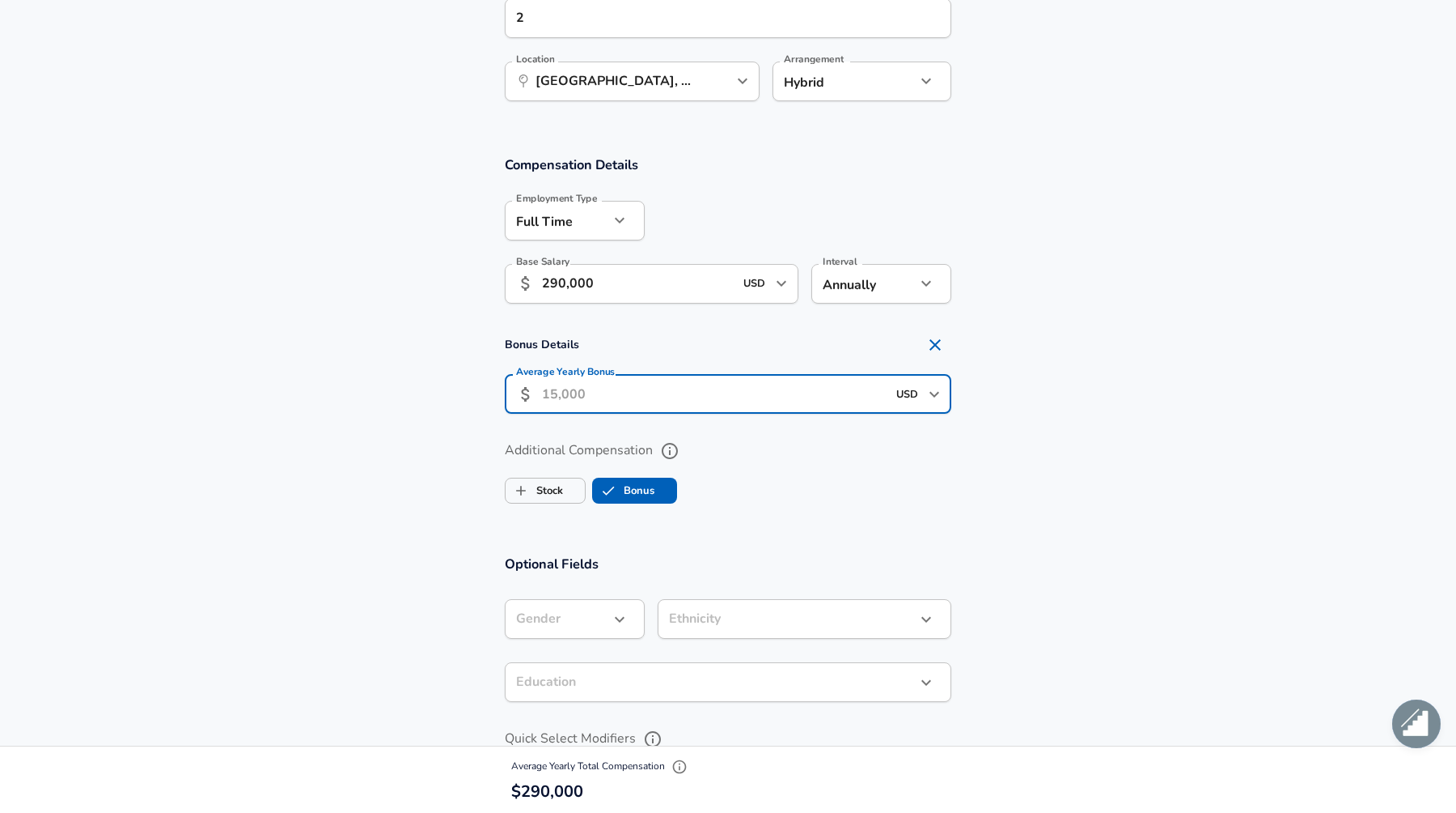
click at [682, 395] on input "Average Yearly Bonus" at bounding box center [714, 394] width 345 height 40
type input "60,000"
click at [796, 448] on label "Additional Compensation" at bounding box center [728, 451] width 447 height 28
click at [684, 448] on button "Additional Compensation" at bounding box center [670, 451] width 28 height 28
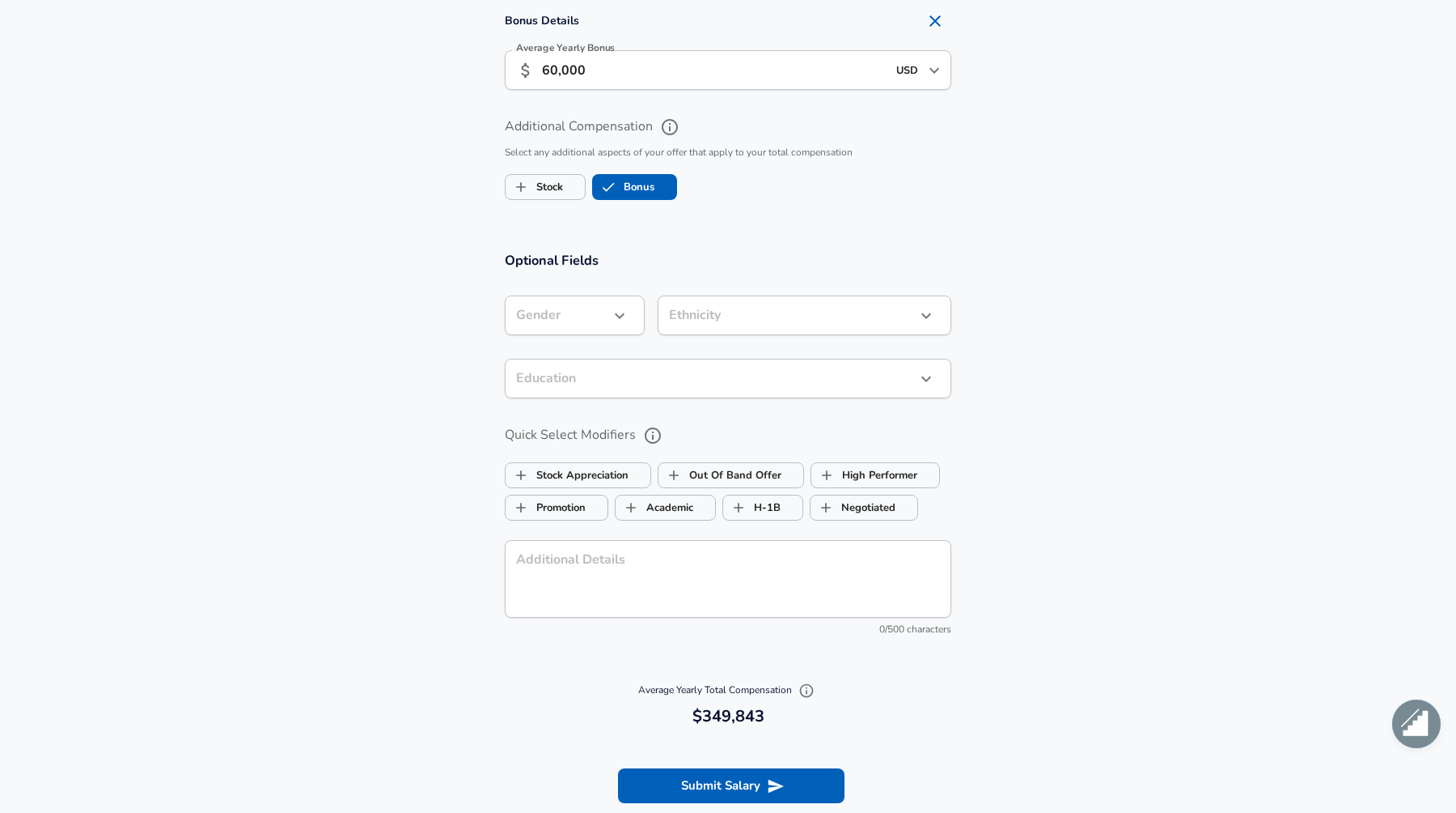
scroll to position [1274, 0]
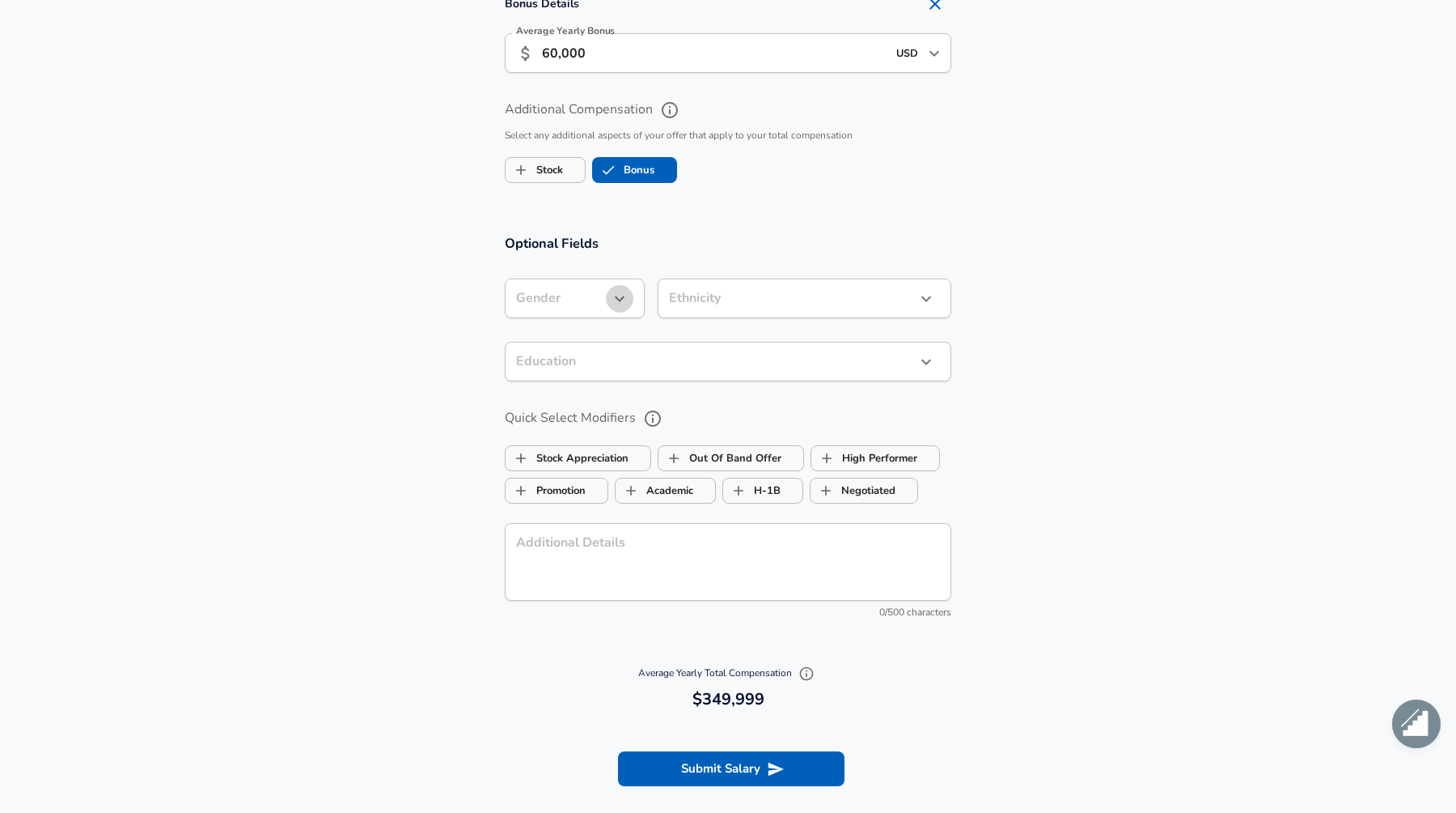
click at [611, 302] on icon "button" at bounding box center [620, 299] width 20 height 20
click at [588, 337] on li "[DEMOGRAPHIC_DATA]" at bounding box center [583, 336] width 156 height 25
type input "[DEMOGRAPHIC_DATA]"
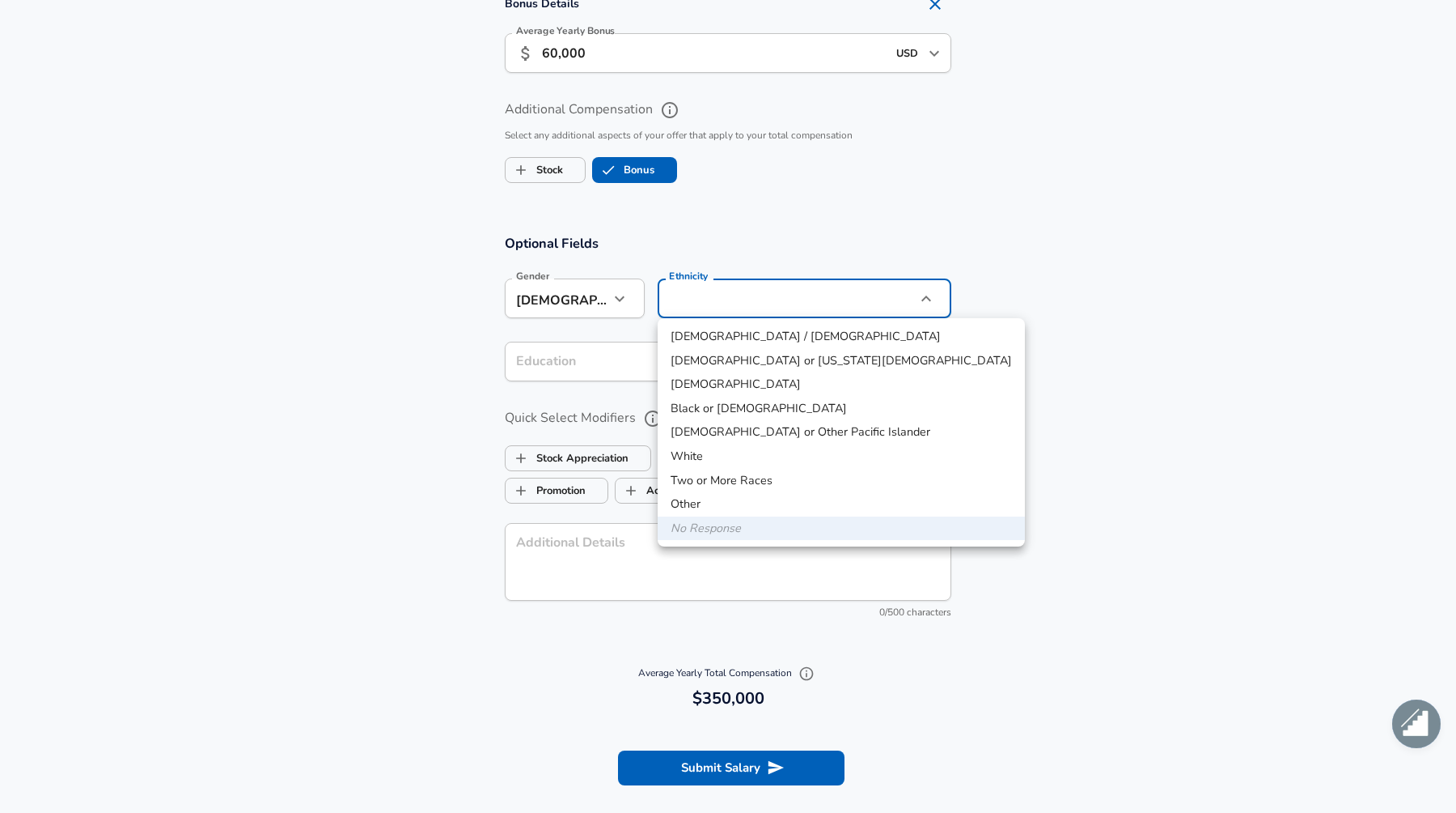
click at [731, 388] on li "[DEMOGRAPHIC_DATA]" at bounding box center [841, 384] width 368 height 25
type input "[DEMOGRAPHIC_DATA]"
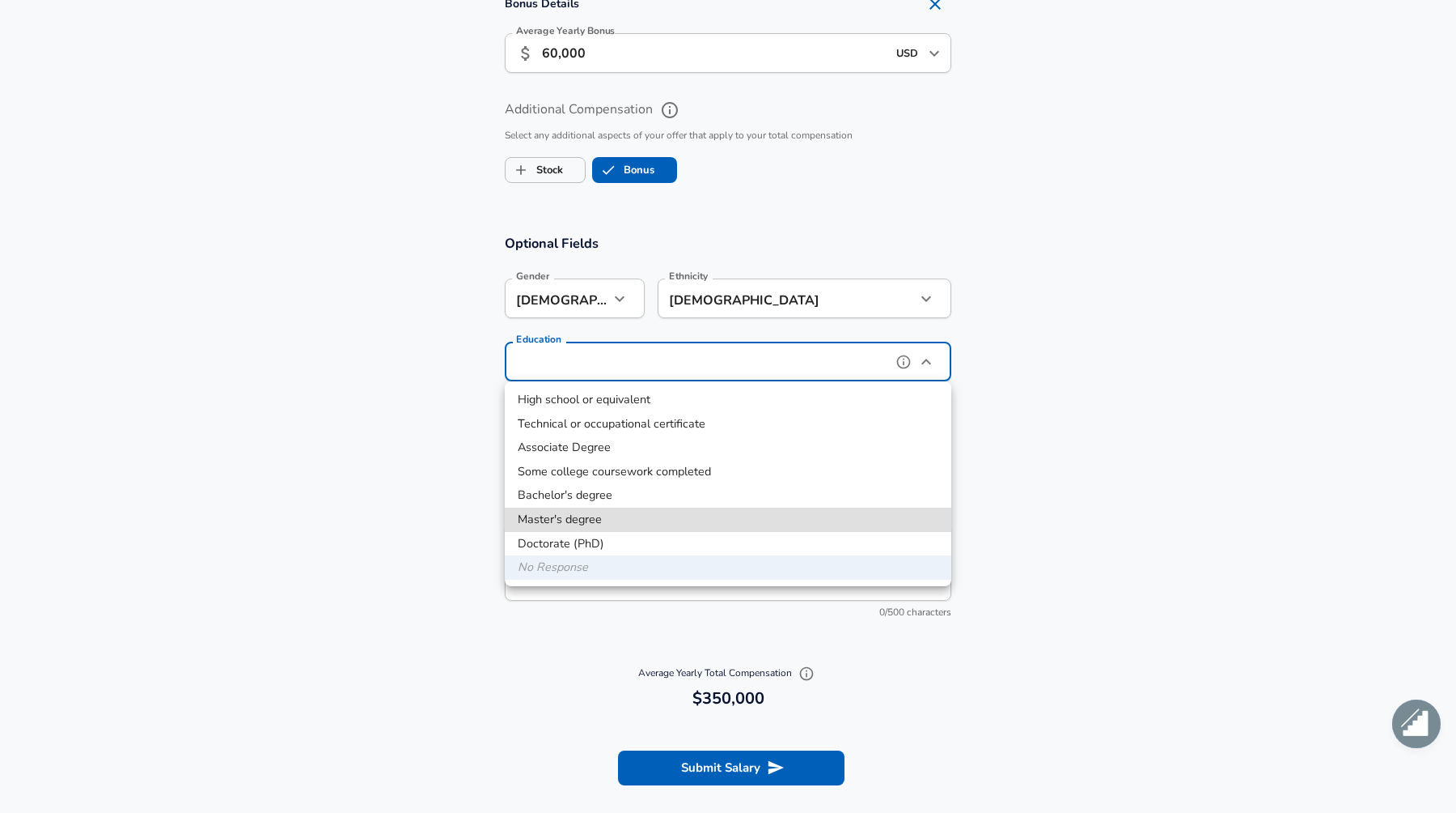
type input "Masters degree"
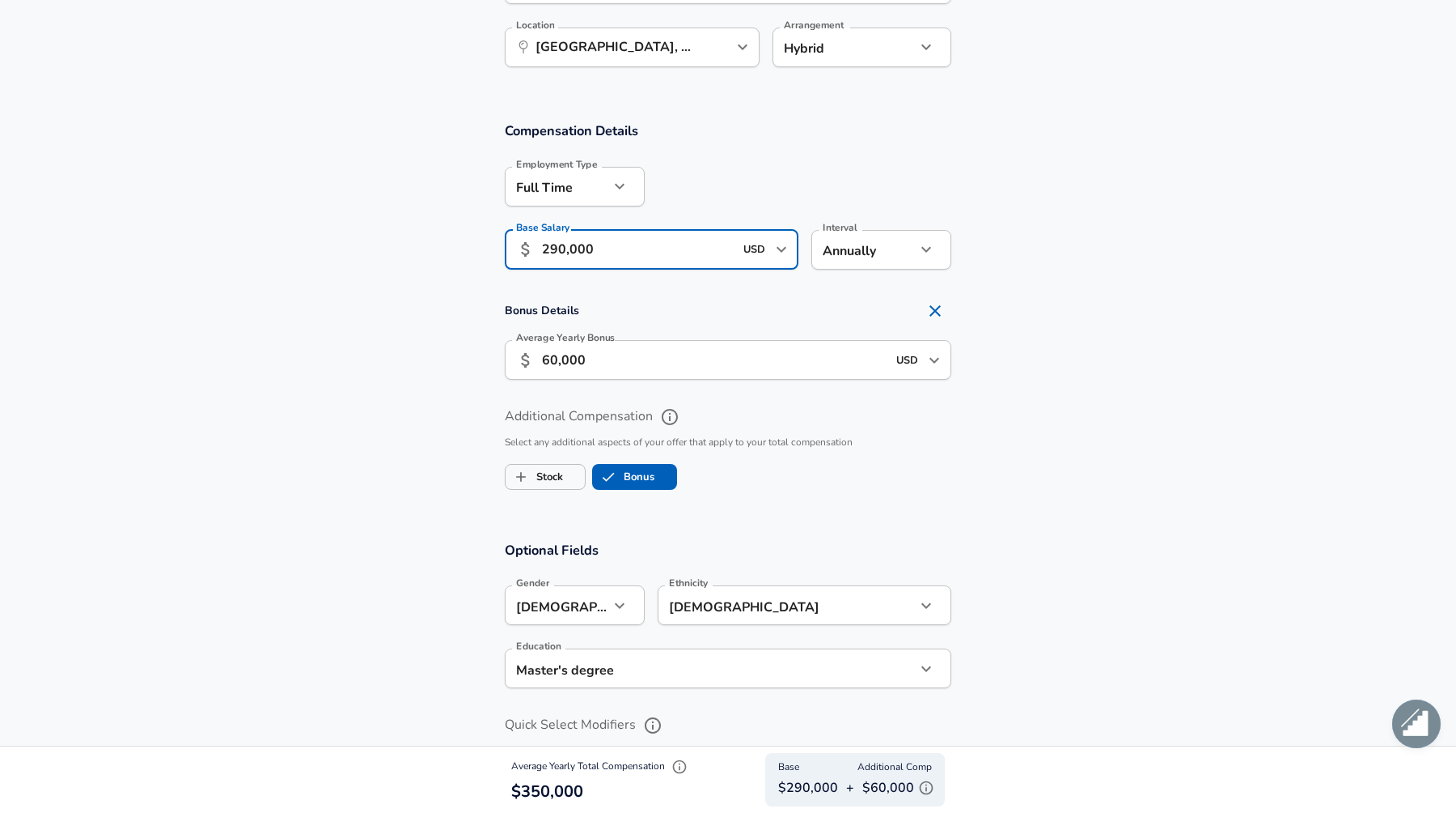
scroll to position [0, 0]
click at [547, 249] on input "290,000" at bounding box center [638, 249] width 192 height 40
click at [857, 421] on label "Additional Compensation" at bounding box center [728, 417] width 447 height 28
click at [684, 421] on button "Additional Compensation" at bounding box center [670, 417] width 28 height 28
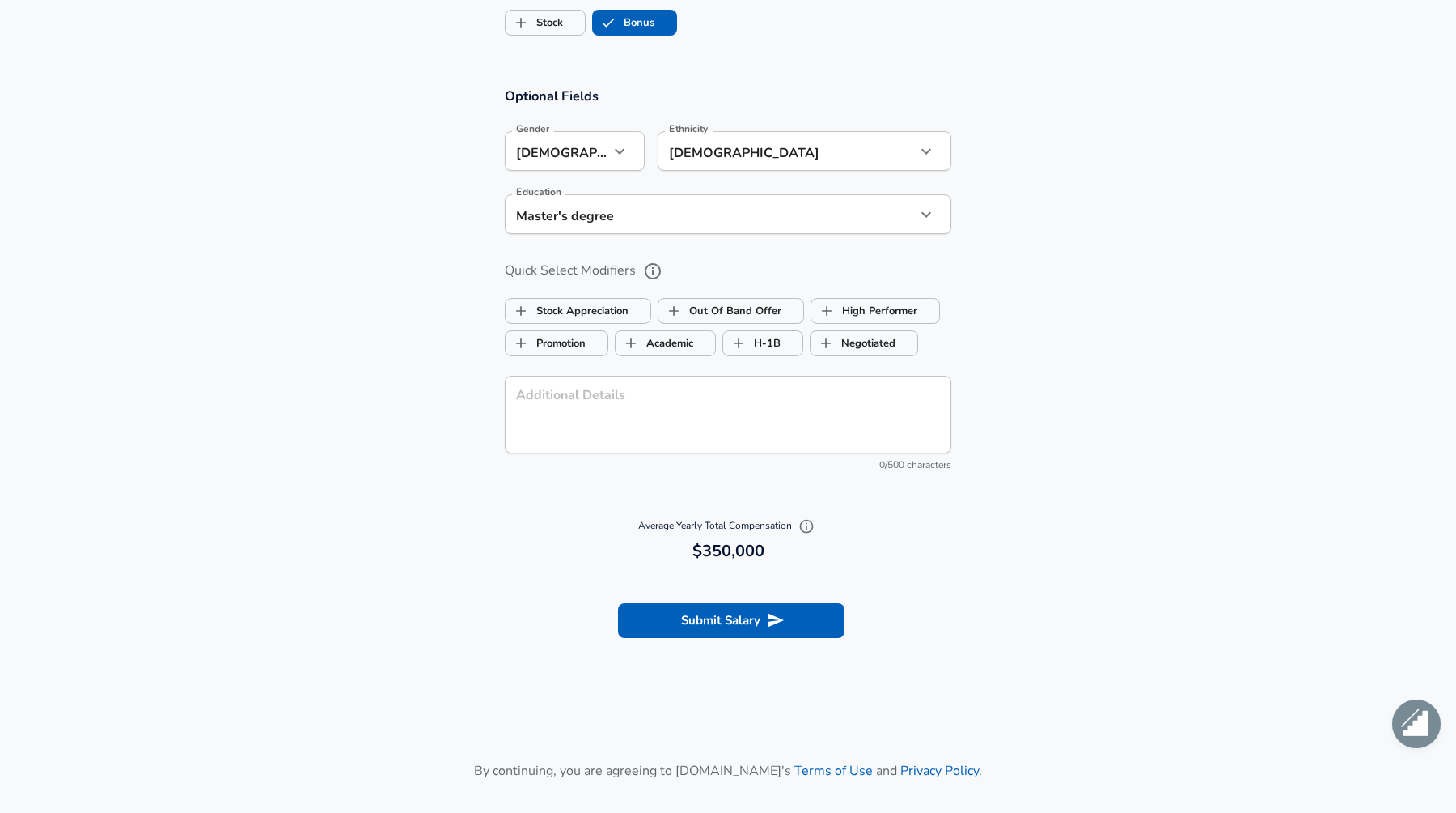
scroll to position [1403, 0]
click at [737, 619] on button "Submit Salary" at bounding box center [730, 617] width 226 height 34
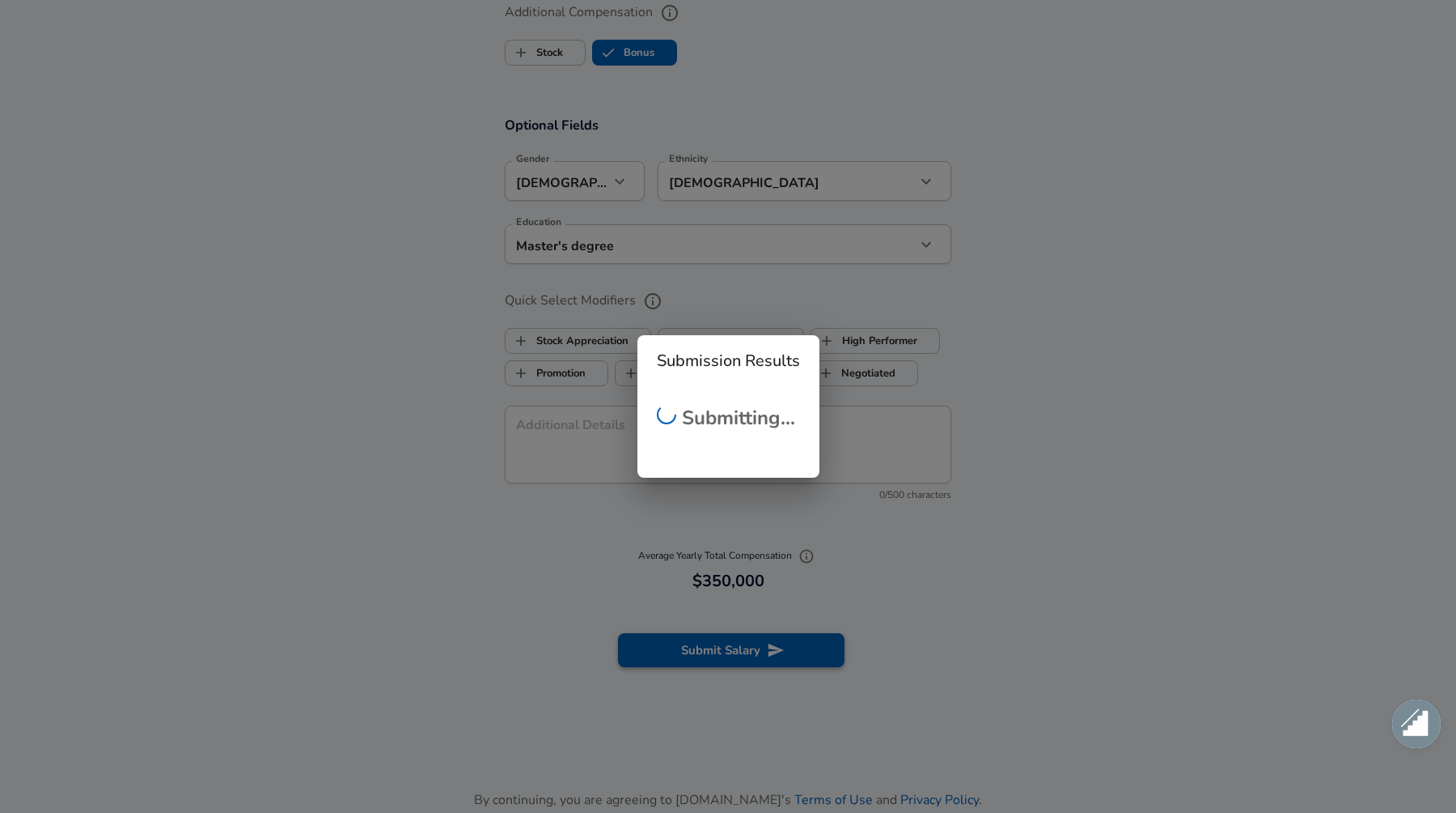
scroll to position [1435, 0]
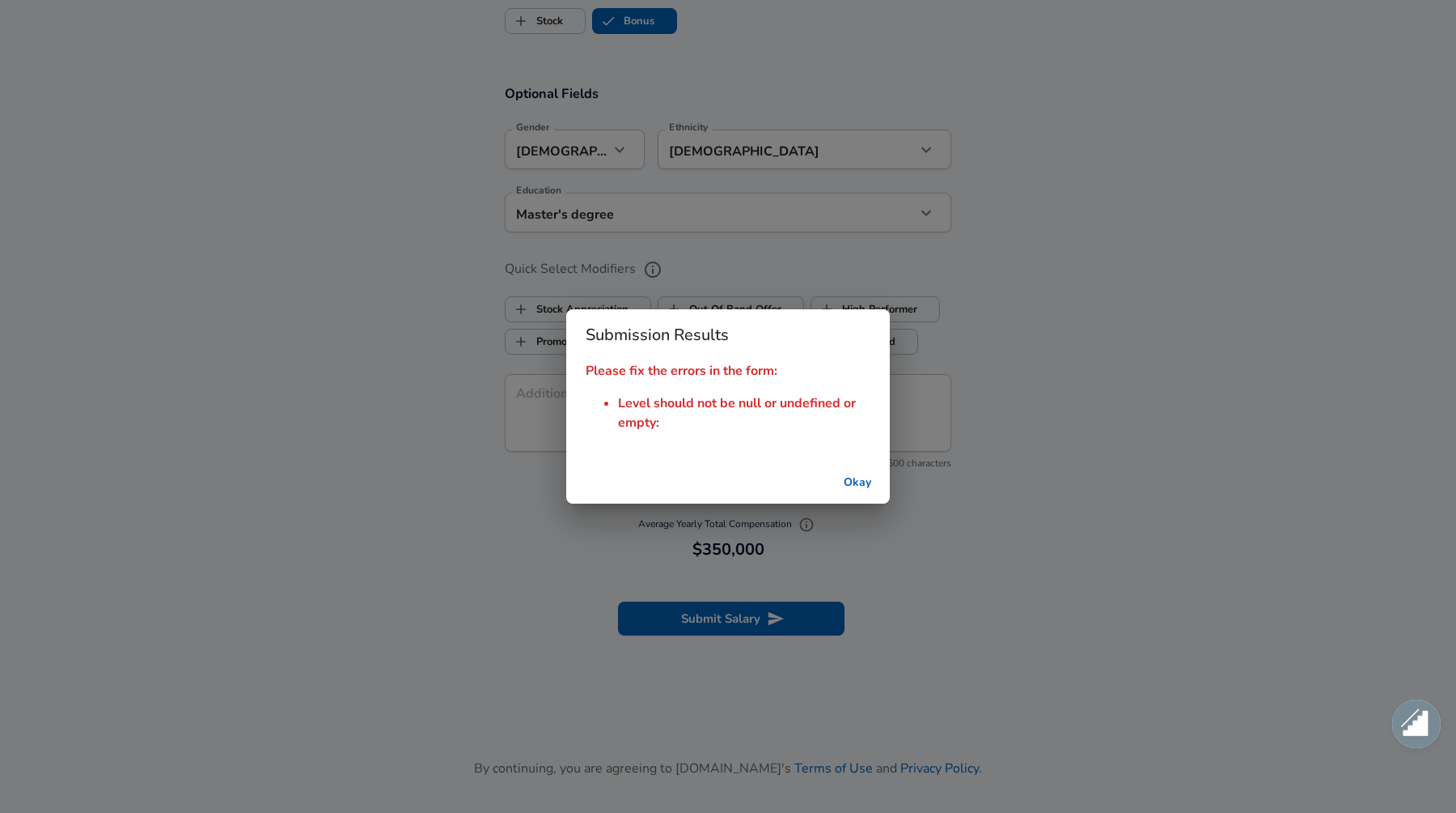
click at [870, 470] on button "Okay" at bounding box center [857, 483] width 51 height 30
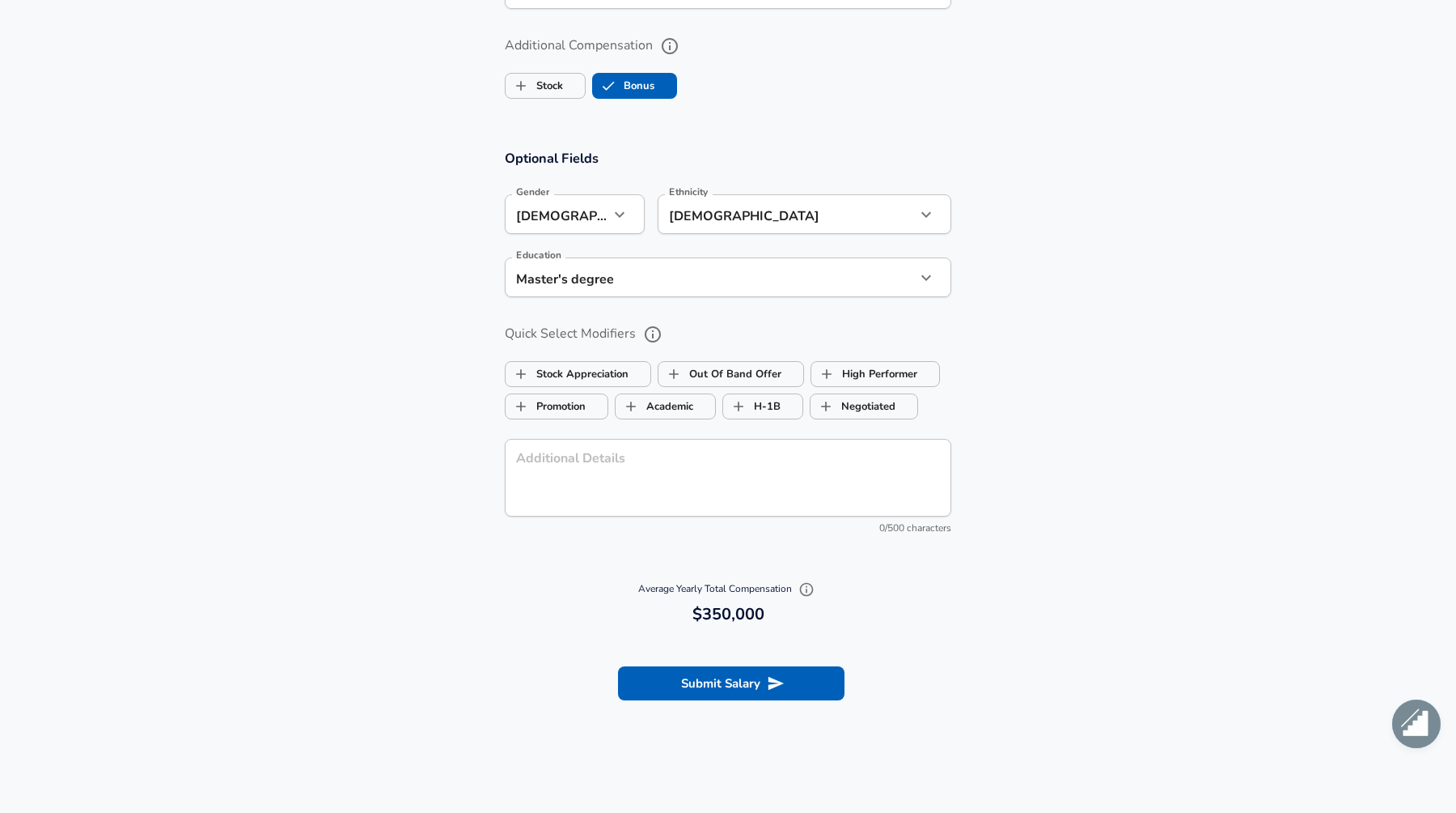
scroll to position [1460, 0]
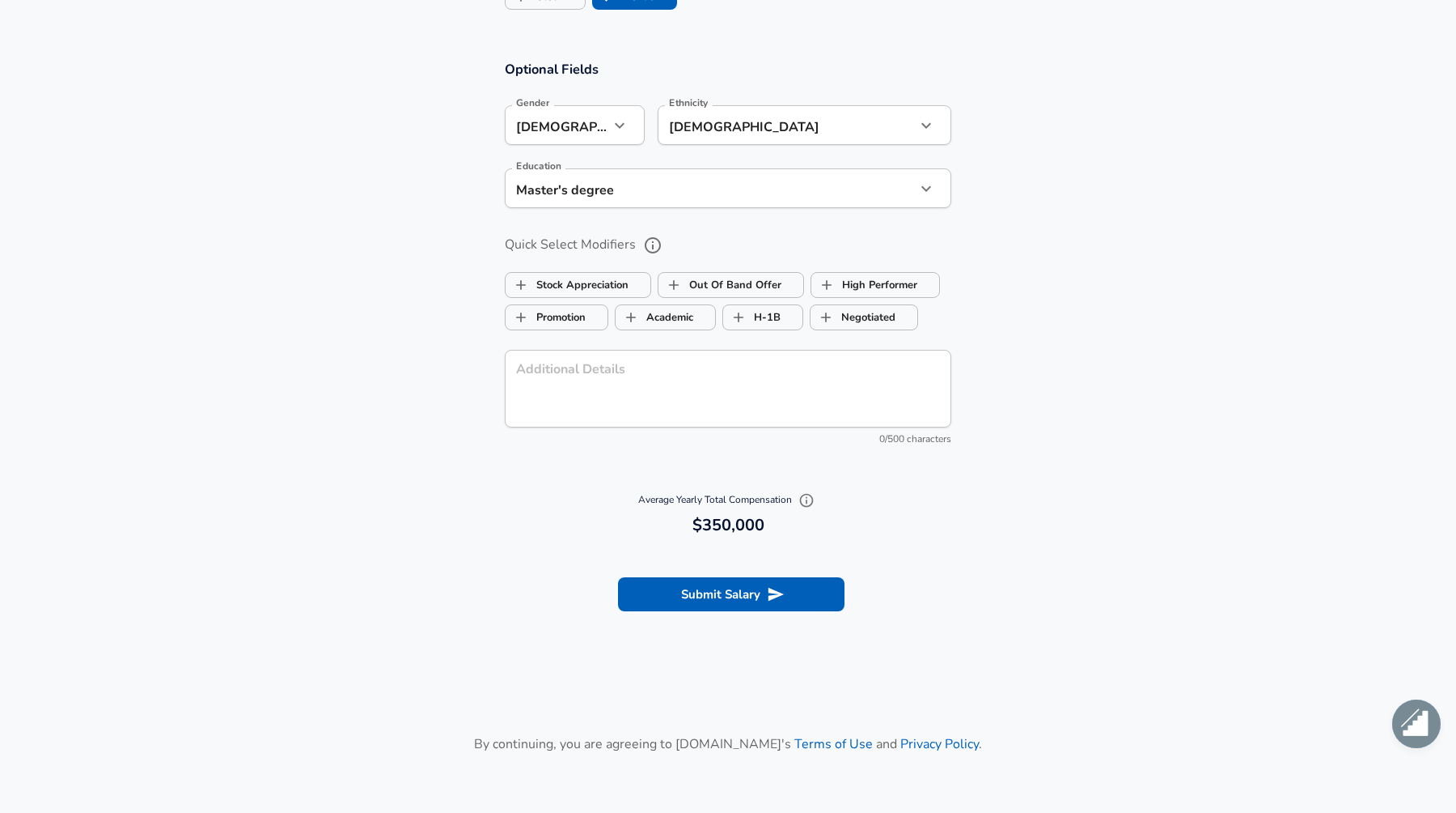
click at [766, 622] on section "Submit Salary" at bounding box center [728, 591] width 1456 height 91
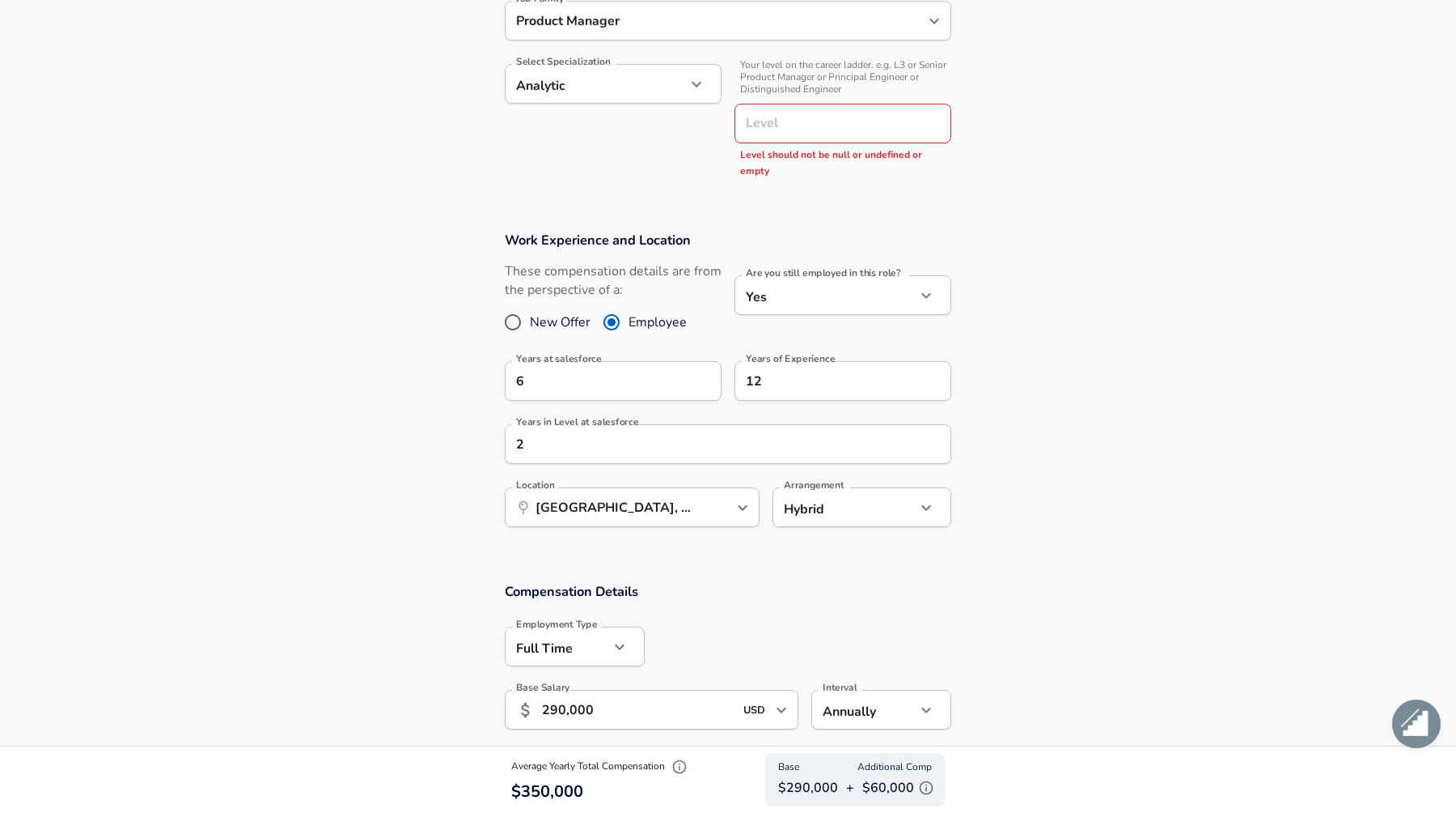
scroll to position [78, 0]
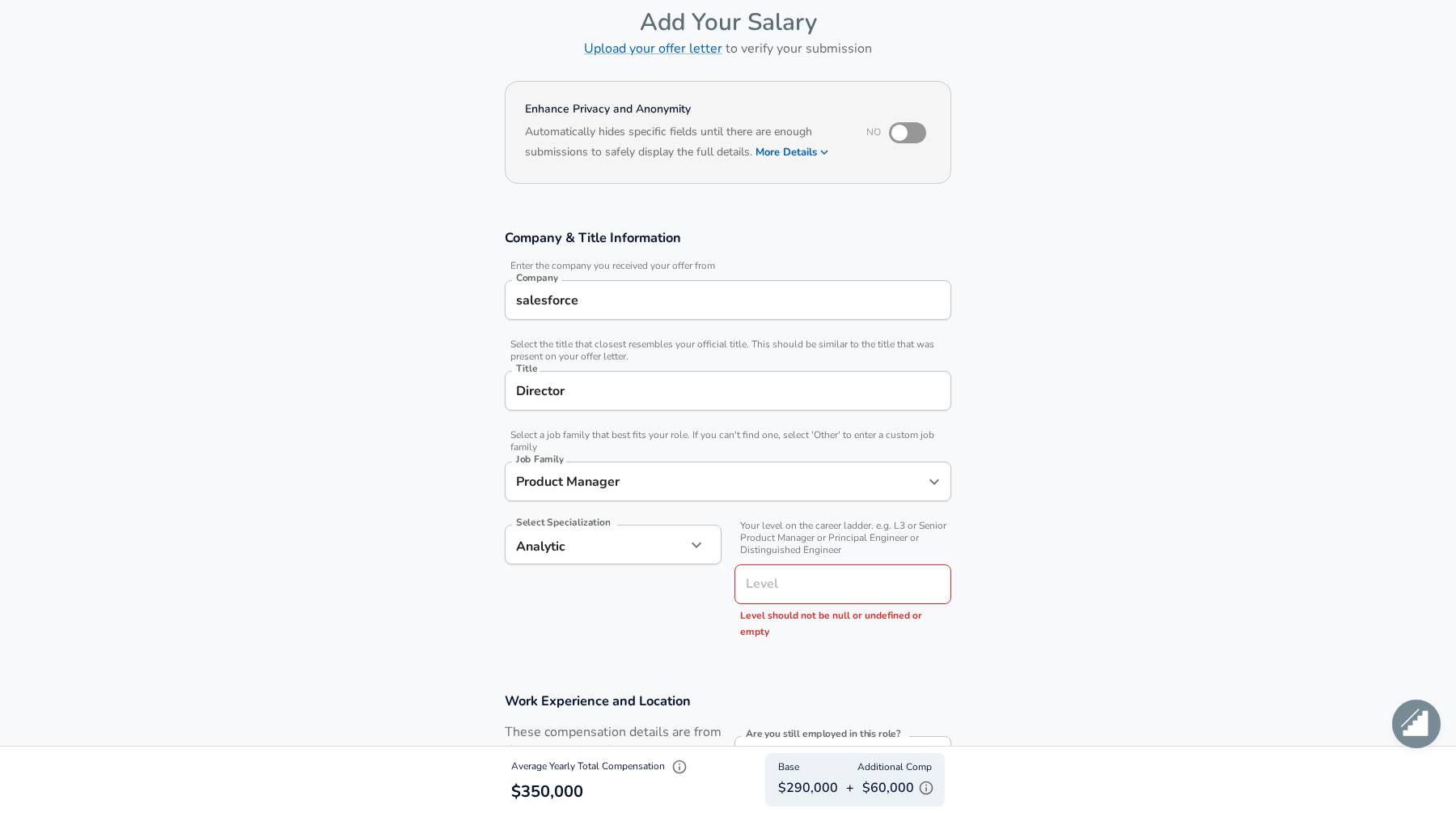
click at [788, 589] on input "Level" at bounding box center [843, 584] width 203 height 25
type input "9"
type input "Director"
type input "L9"
click at [986, 626] on section "Company & Title Information Enter the company you received your offer from Comp…" at bounding box center [728, 441] width 1456 height 463
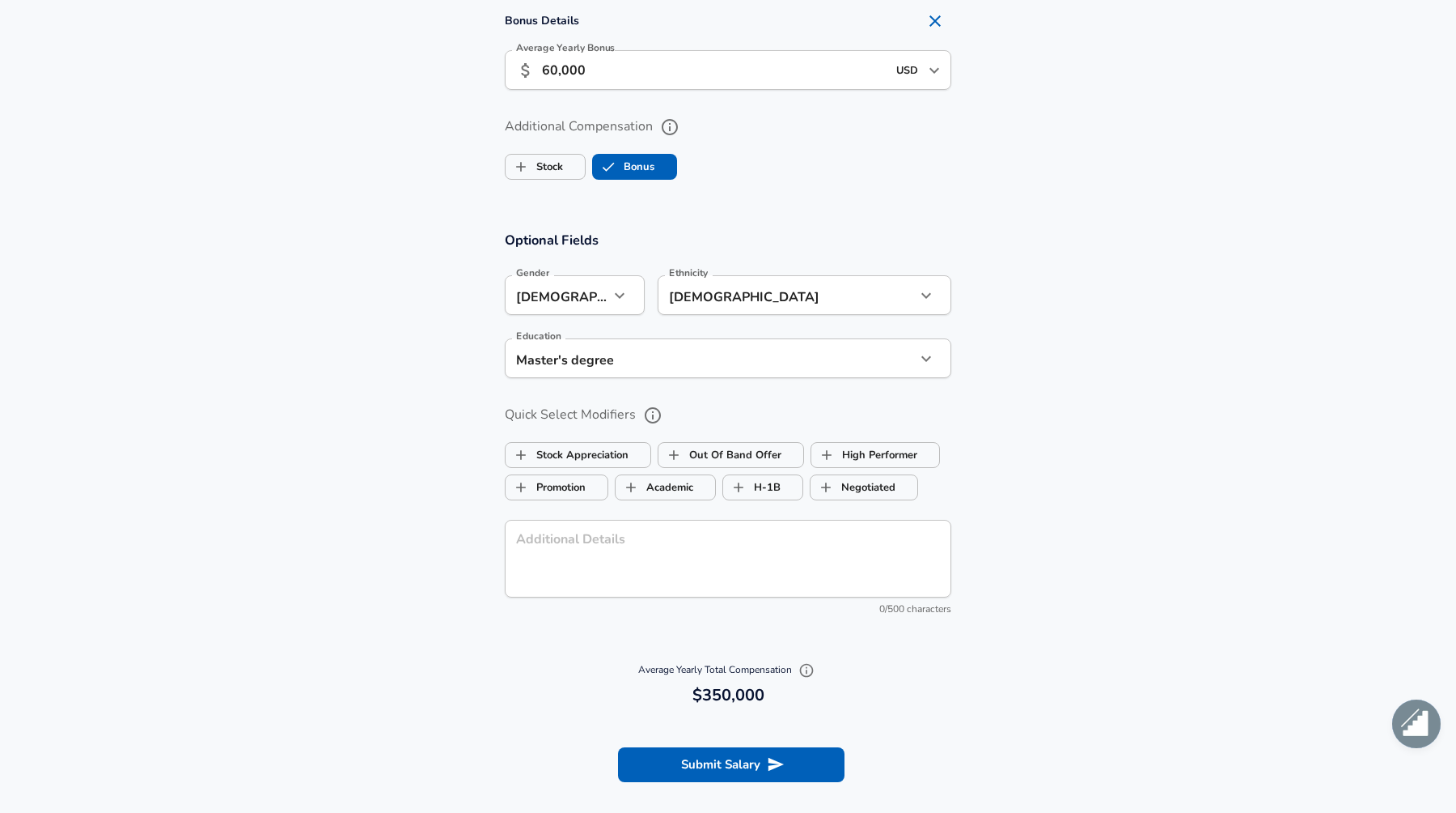
scroll to position [1375, 0]
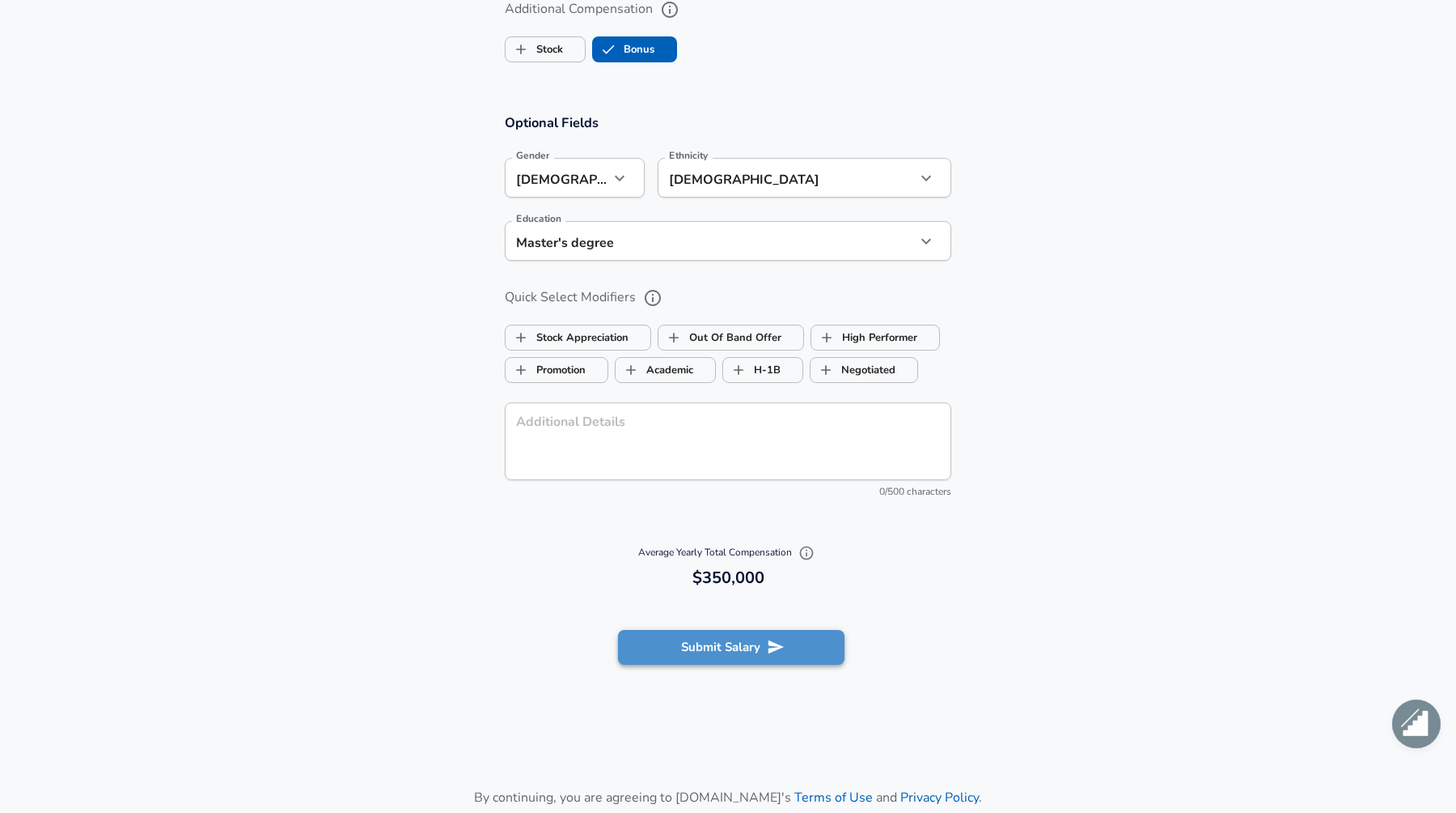
click at [782, 642] on icon "submit" at bounding box center [776, 647] width 18 height 18
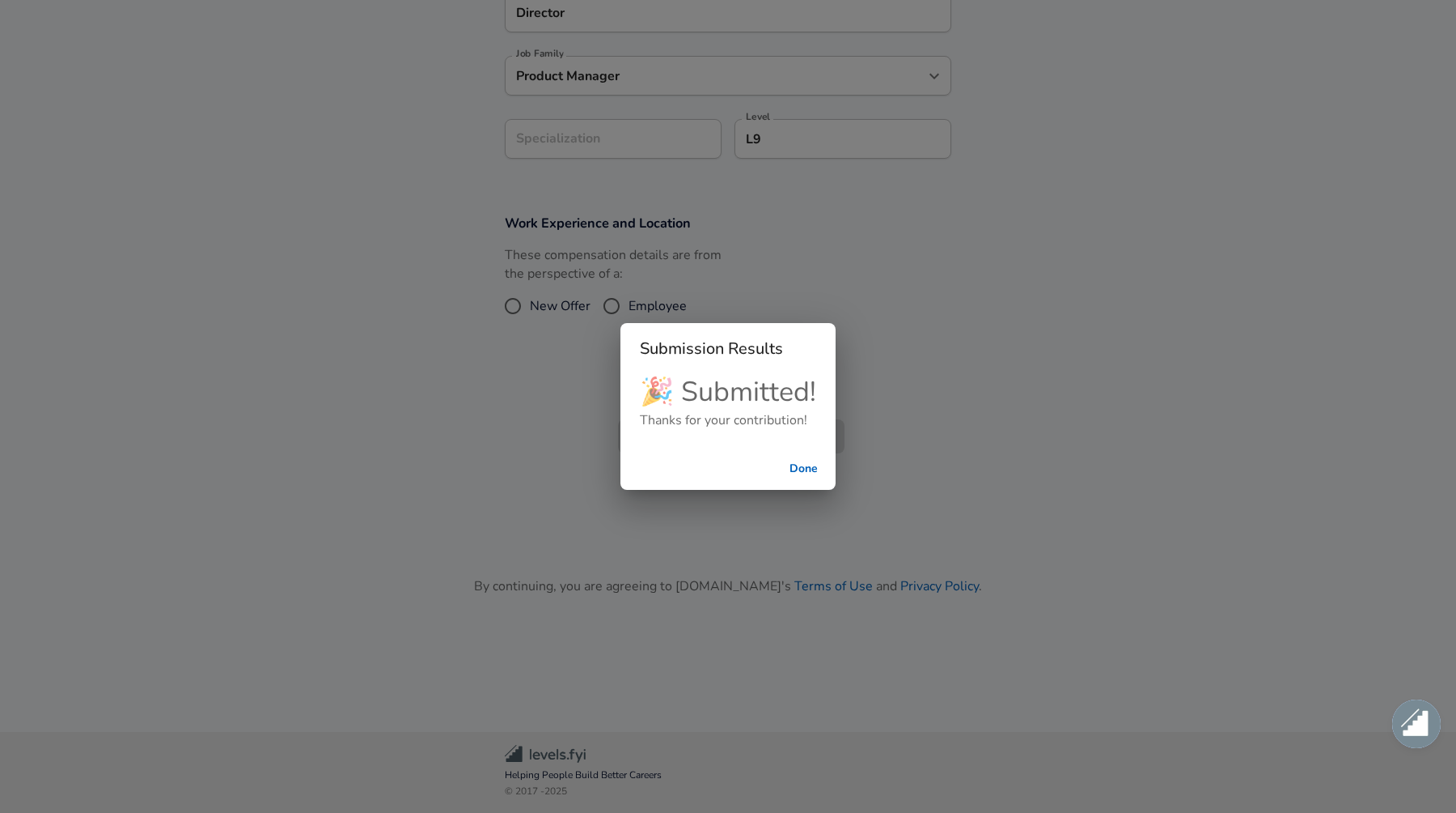
scroll to position [421, 0]
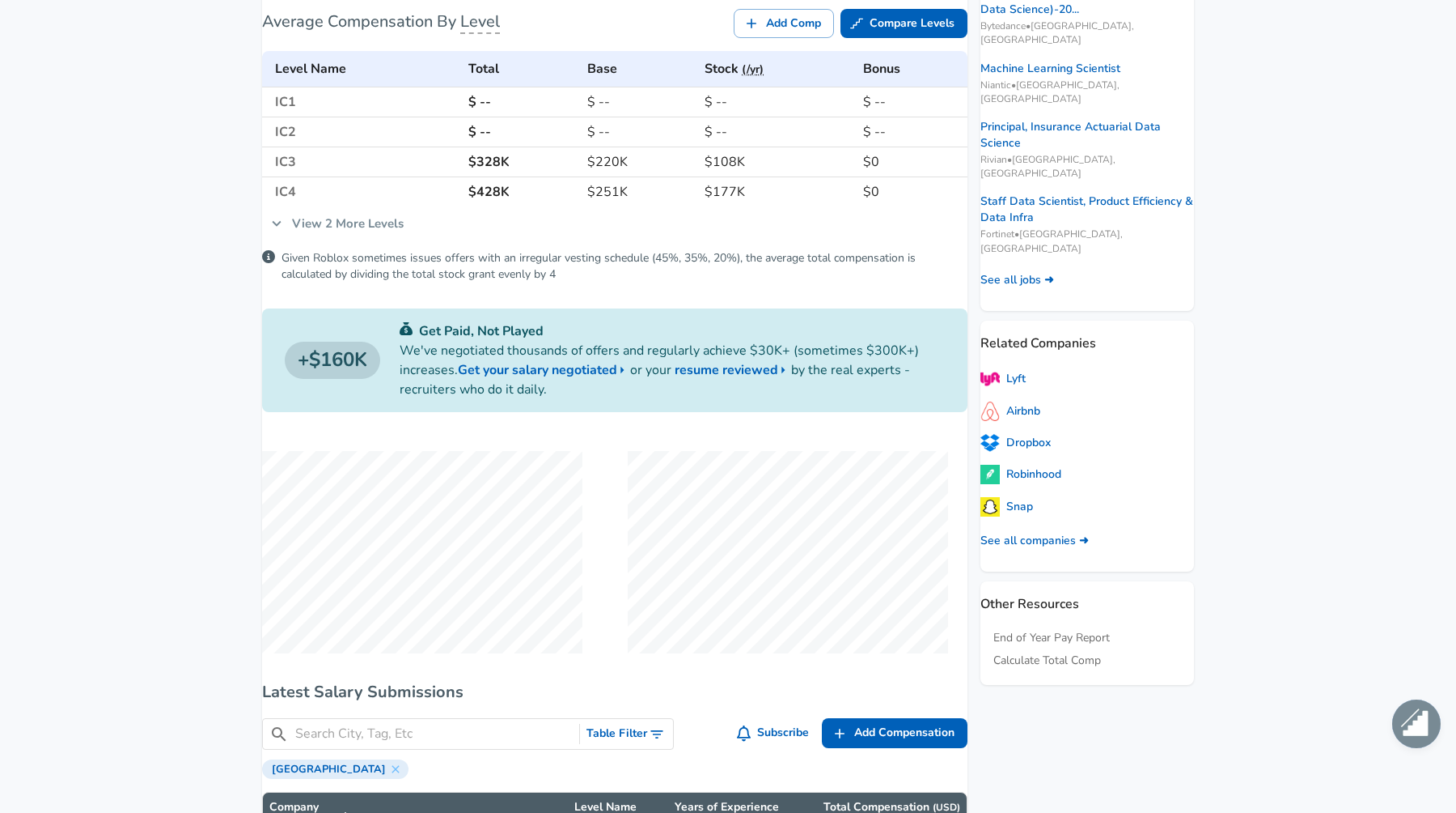
scroll to position [112, 0]
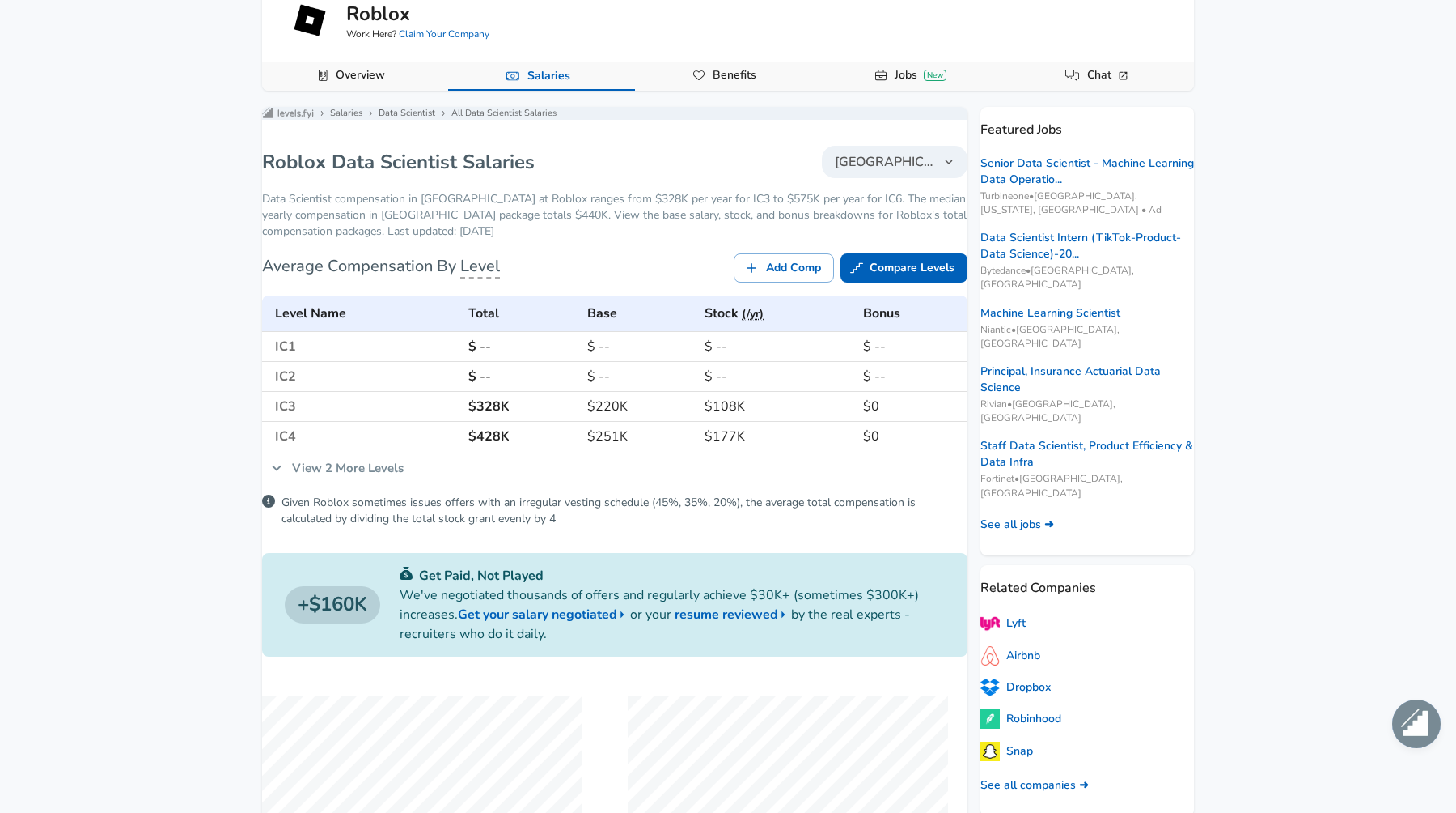
click at [286, 477] on icon at bounding box center [277, 468] width 18 height 18
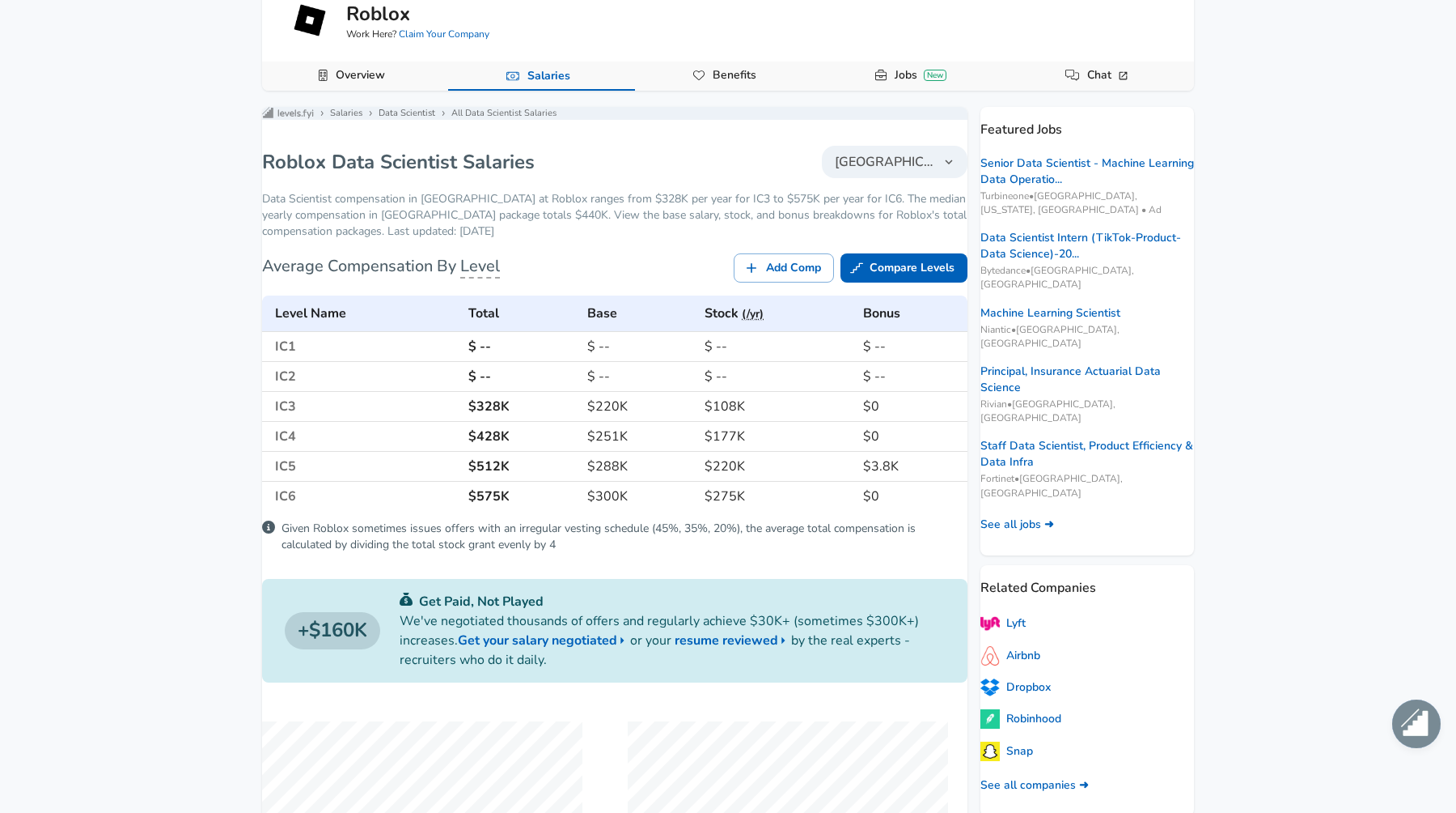
click at [305, 473] on h6 "IC5" at bounding box center [365, 466] width 181 height 13
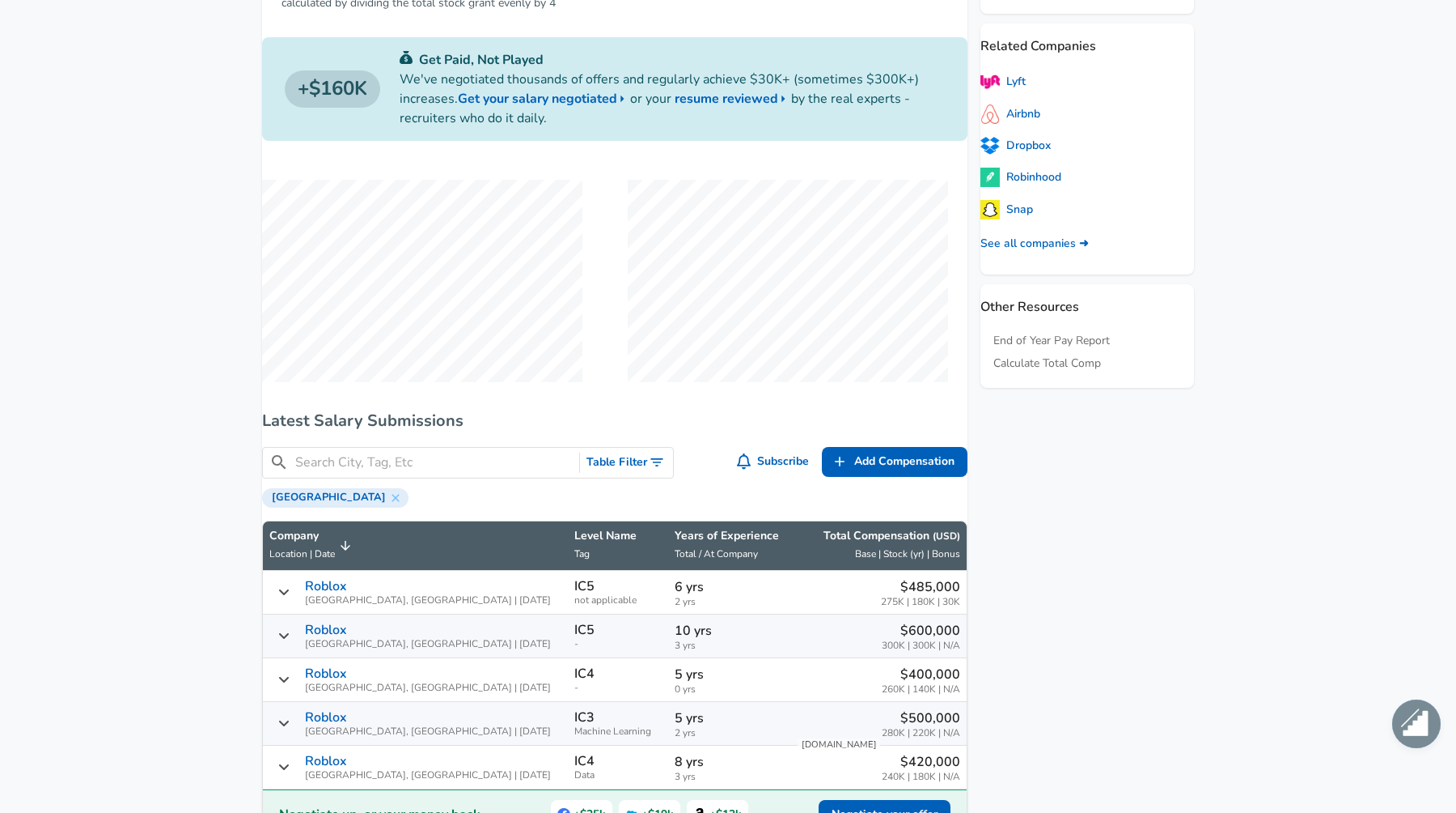
scroll to position [960, 0]
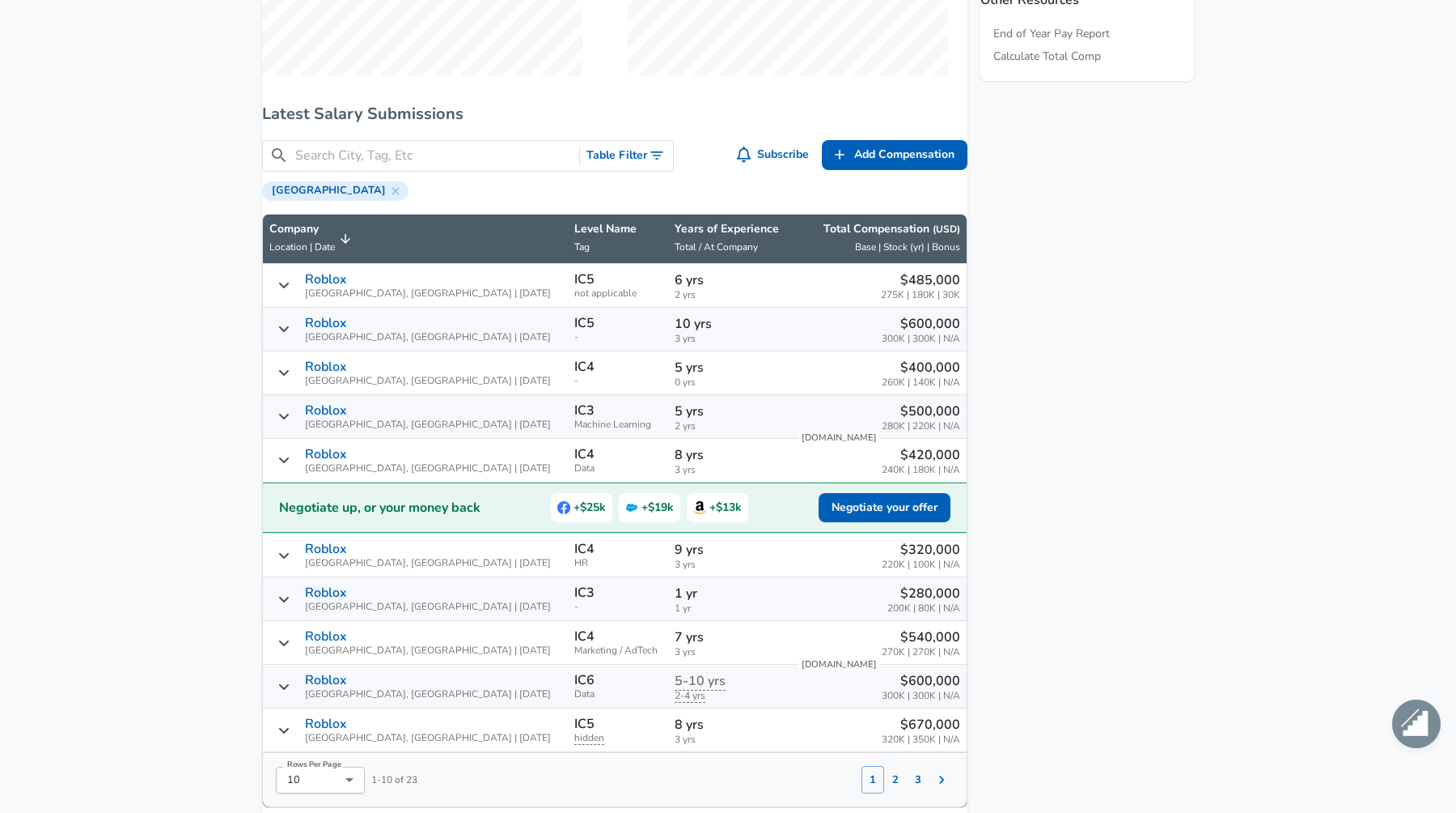
click at [481, 295] on div "Roblox [GEOGRAPHIC_DATA], [GEOGRAPHIC_DATA] | [DATE]" at bounding box center [415, 285] width 292 height 27
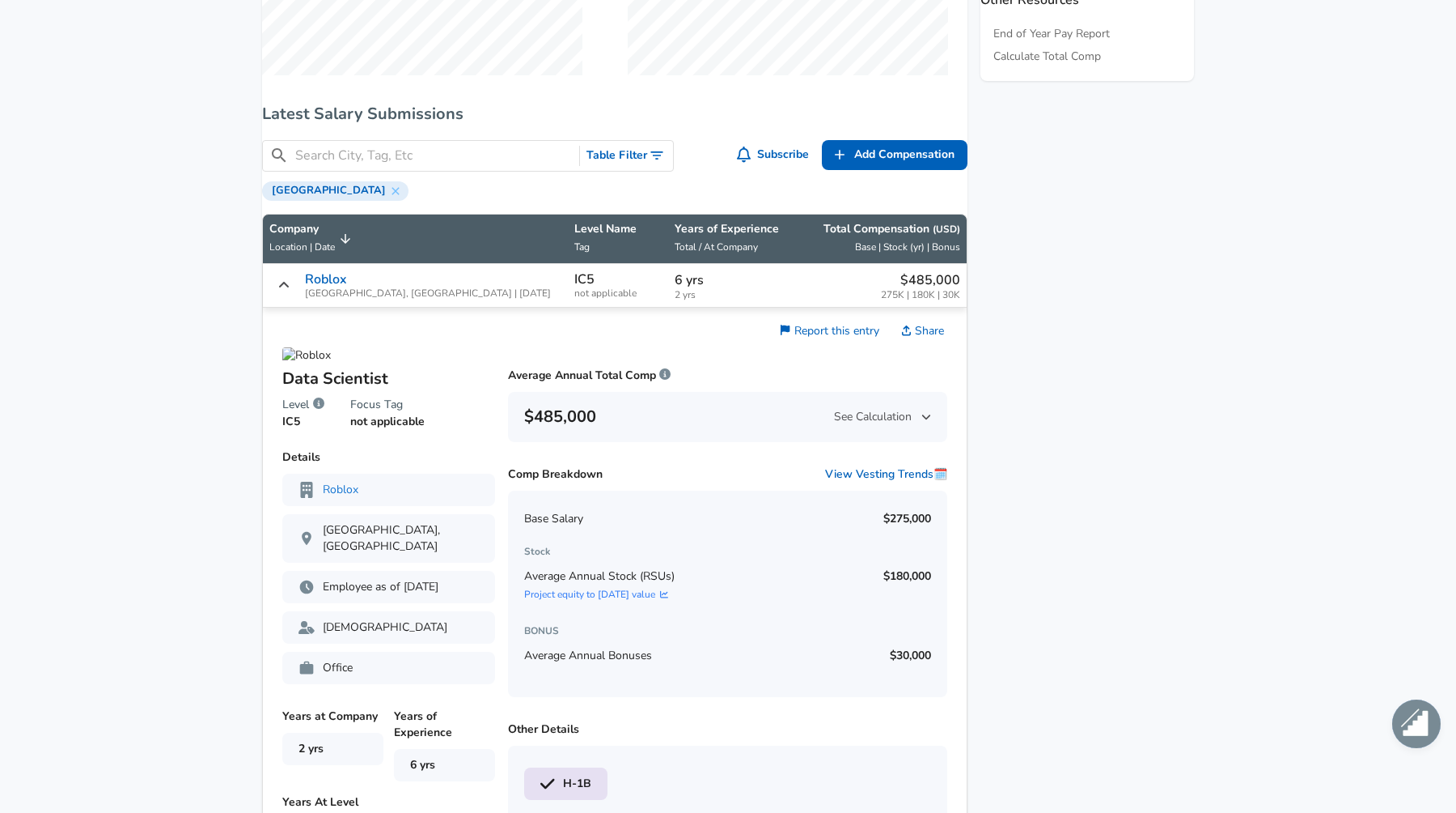
click at [481, 295] on div "Roblox [GEOGRAPHIC_DATA], [GEOGRAPHIC_DATA] | [DATE]" at bounding box center [415, 285] width 292 height 27
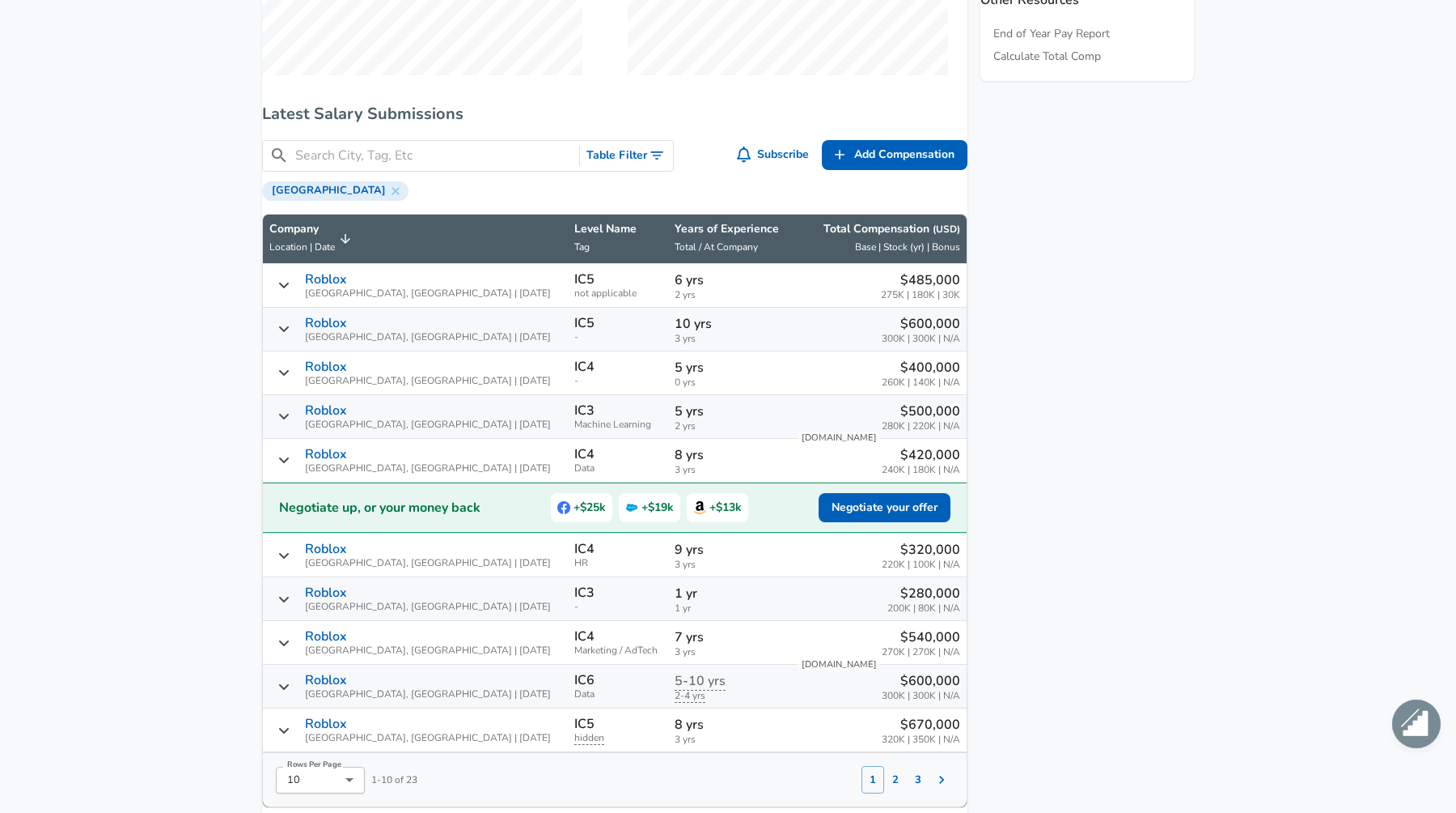
click at [439, 342] on span "[GEOGRAPHIC_DATA], [GEOGRAPHIC_DATA] | [DATE]" at bounding box center [428, 337] width 246 height 11
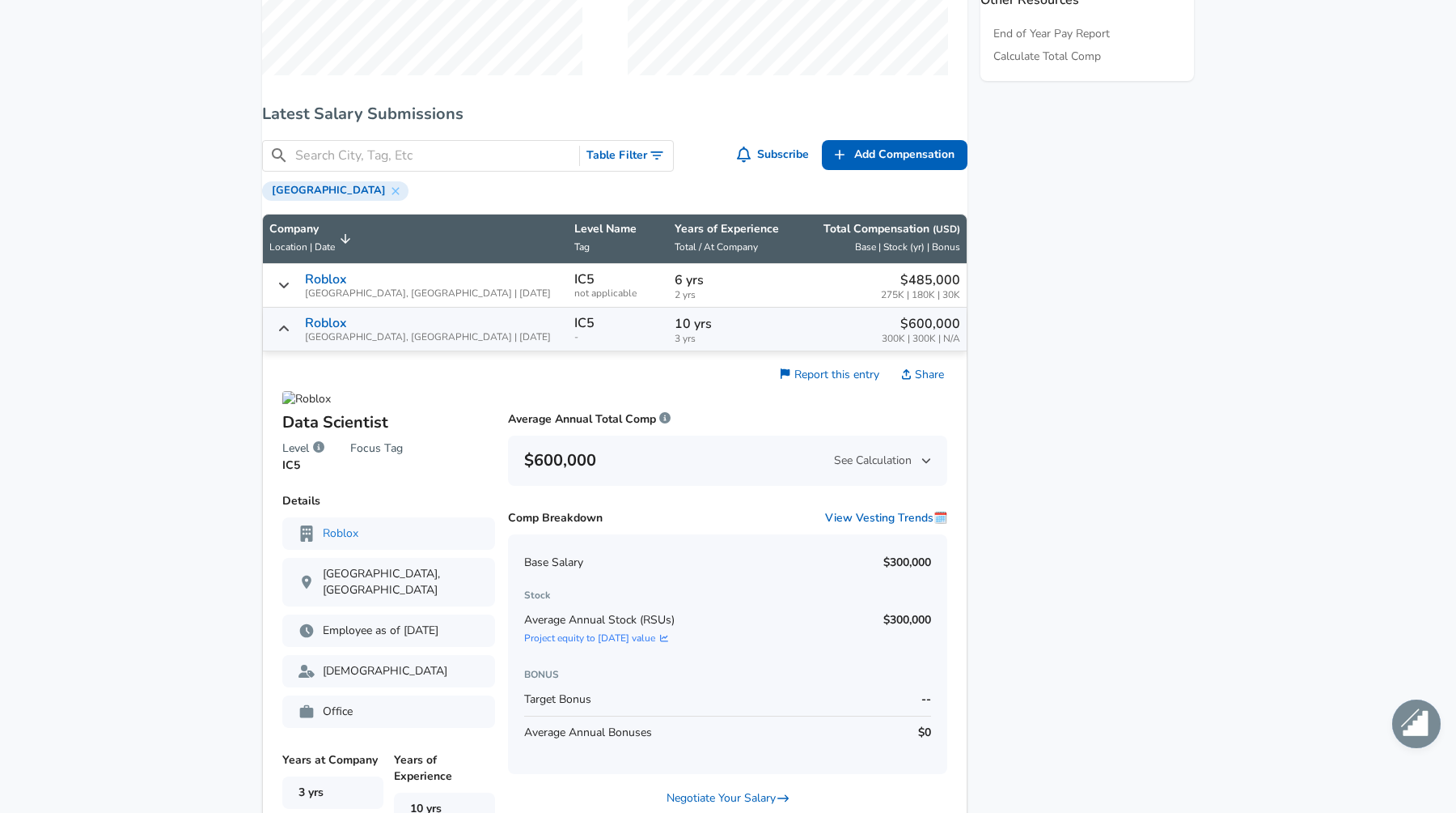
click at [439, 342] on span "[GEOGRAPHIC_DATA], [GEOGRAPHIC_DATA] | [DATE]" at bounding box center [428, 337] width 246 height 11
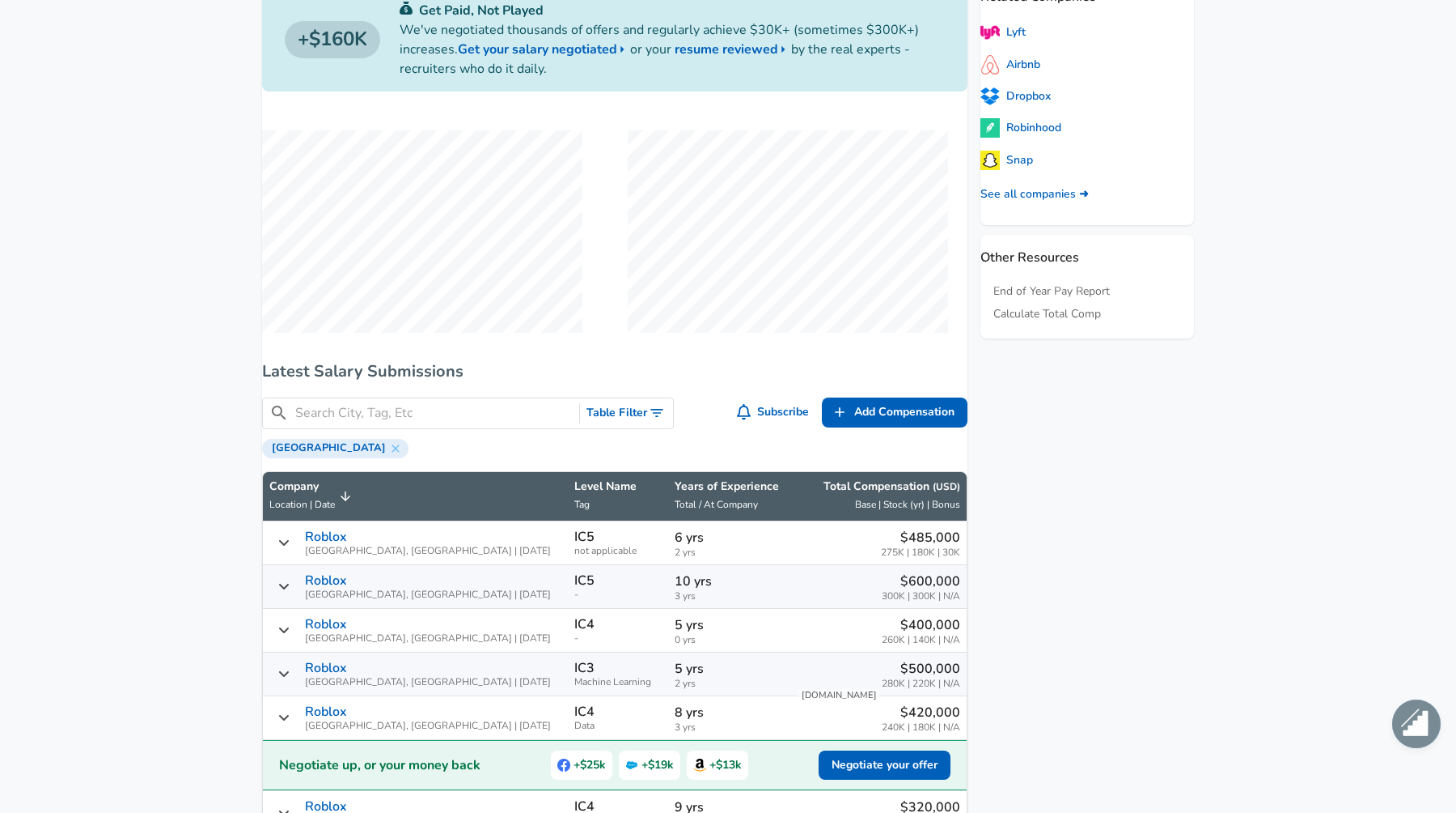
scroll to position [734, 0]
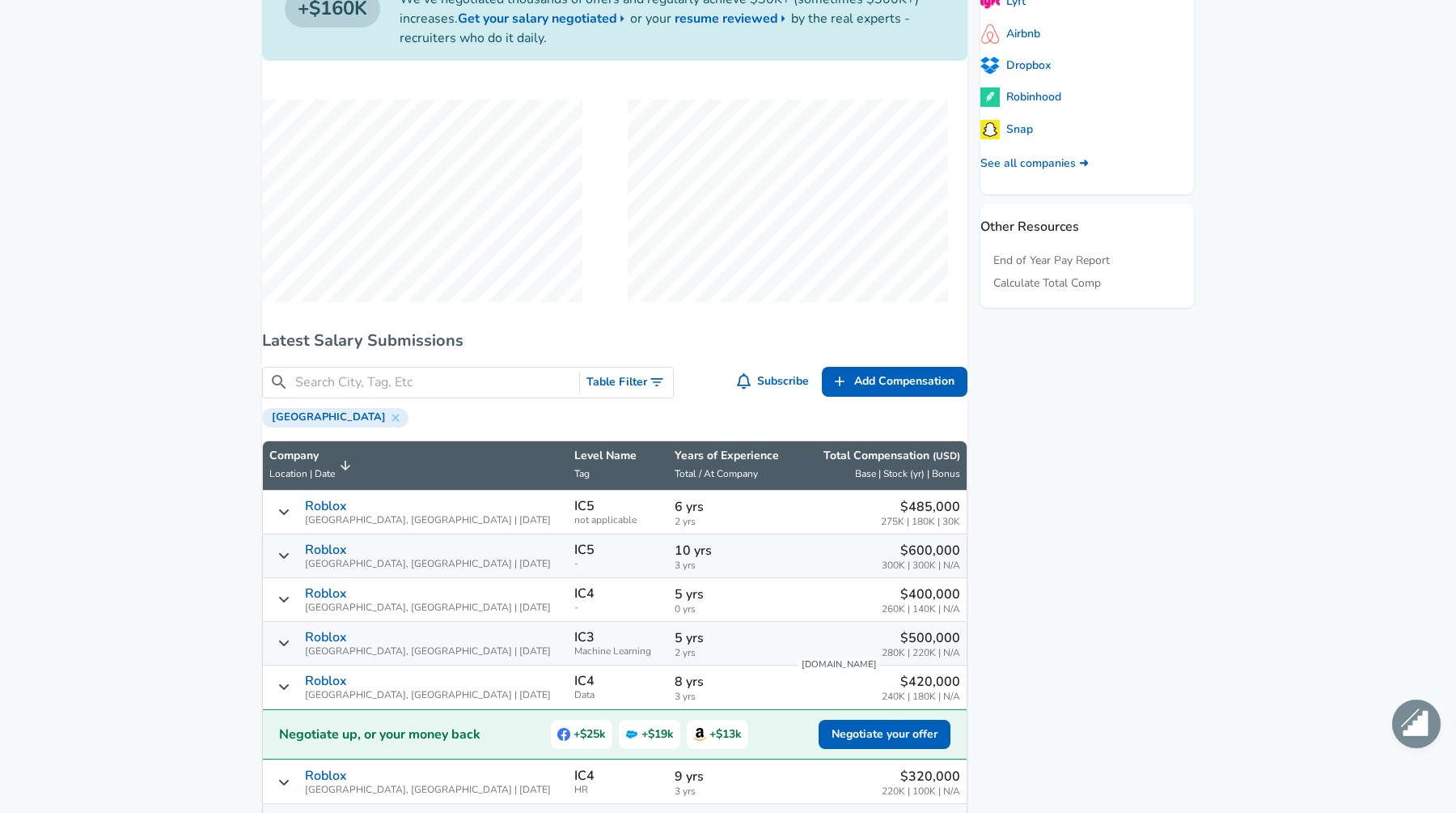
click at [431, 564] on span "Roblox [GEOGRAPHIC_DATA], [GEOGRAPHIC_DATA] | [DATE]" at bounding box center [428, 555] width 246 height 27
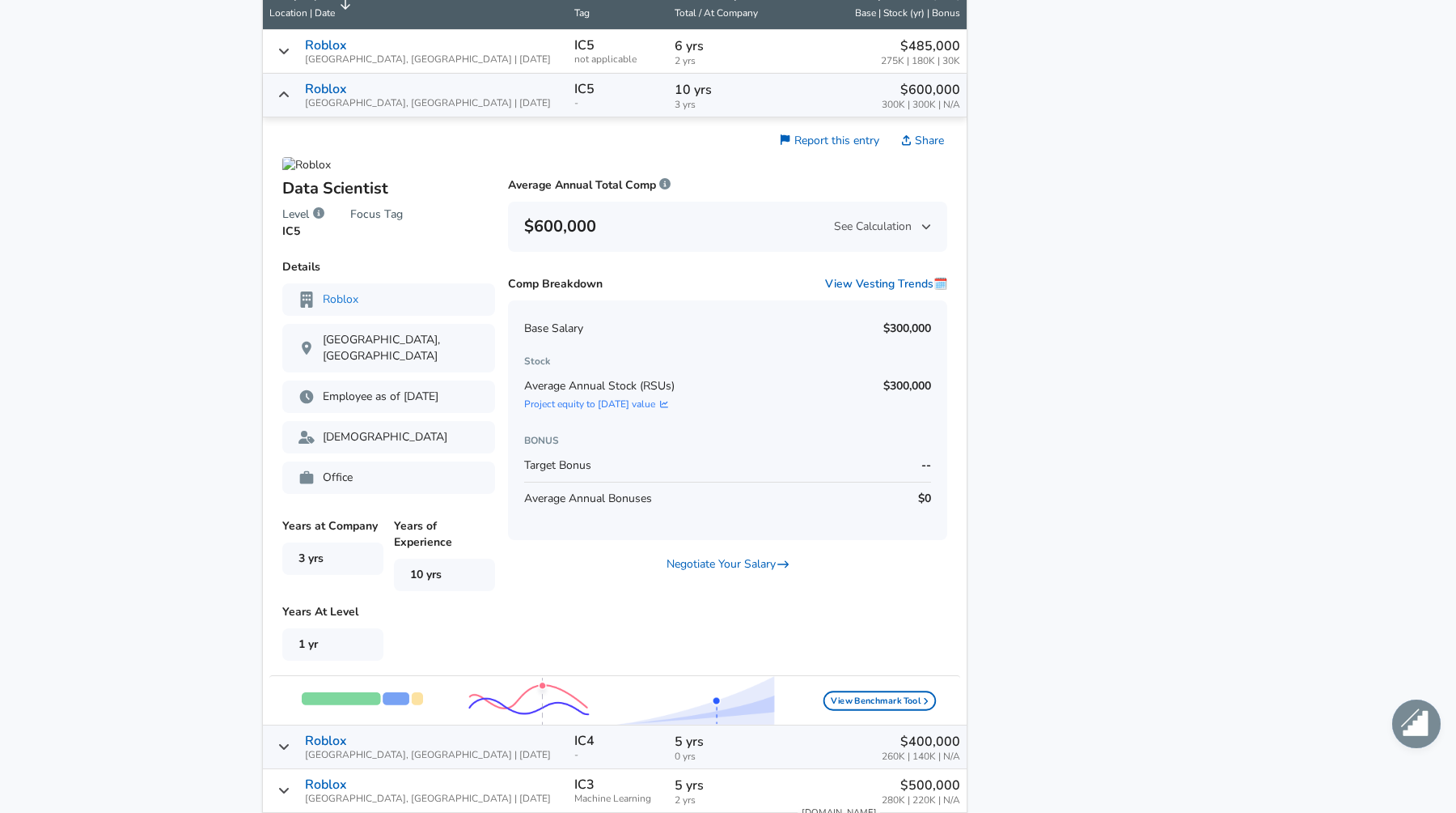
scroll to position [1193, 0]
click at [420, 103] on span "Roblox [GEOGRAPHIC_DATA], [GEOGRAPHIC_DATA] | [DATE]" at bounding box center [428, 95] width 246 height 27
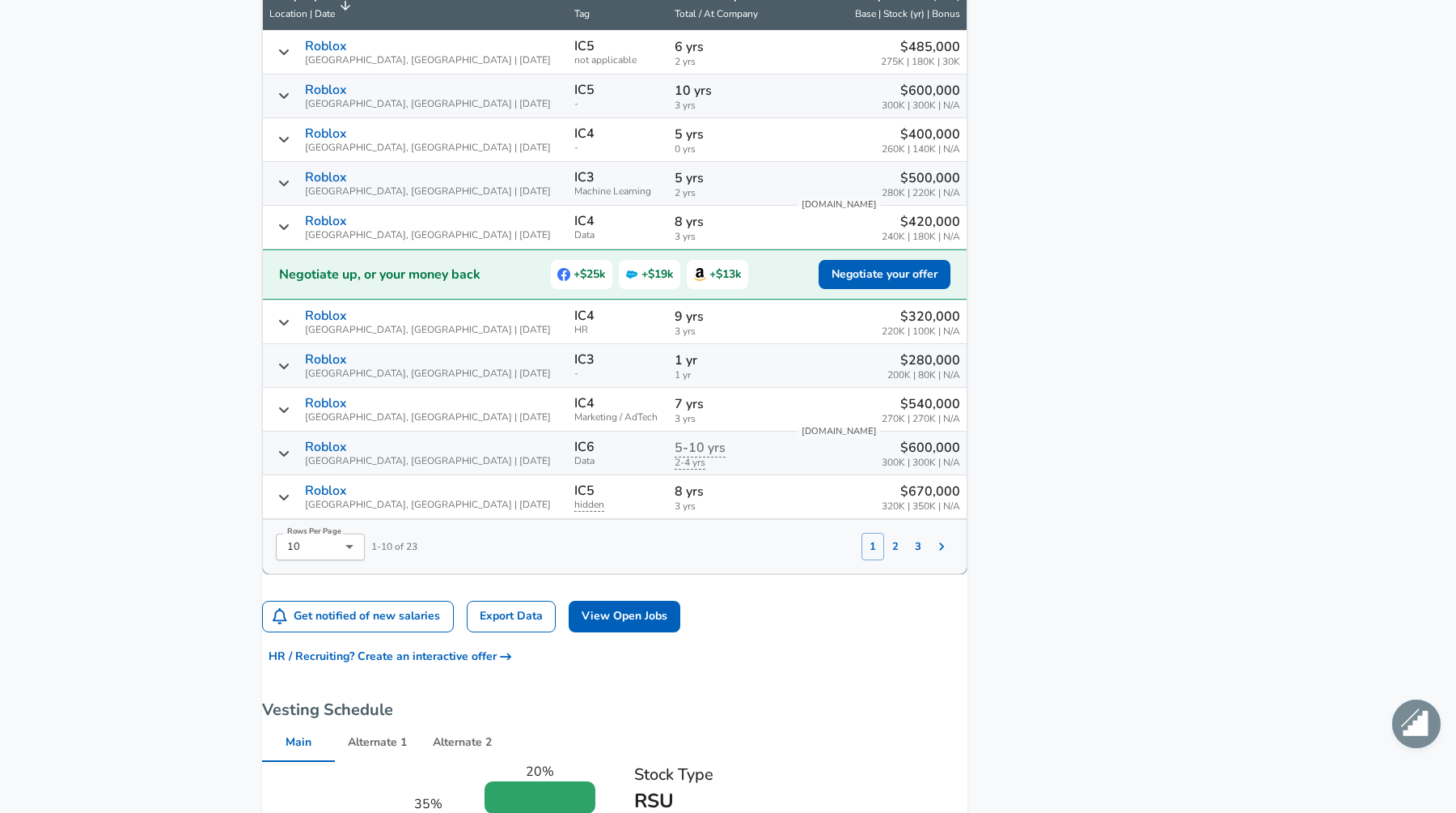
click at [416, 181] on td "Roblox [GEOGRAPHIC_DATA], [GEOGRAPHIC_DATA] | [DATE]" at bounding box center [415, 184] width 305 height 44
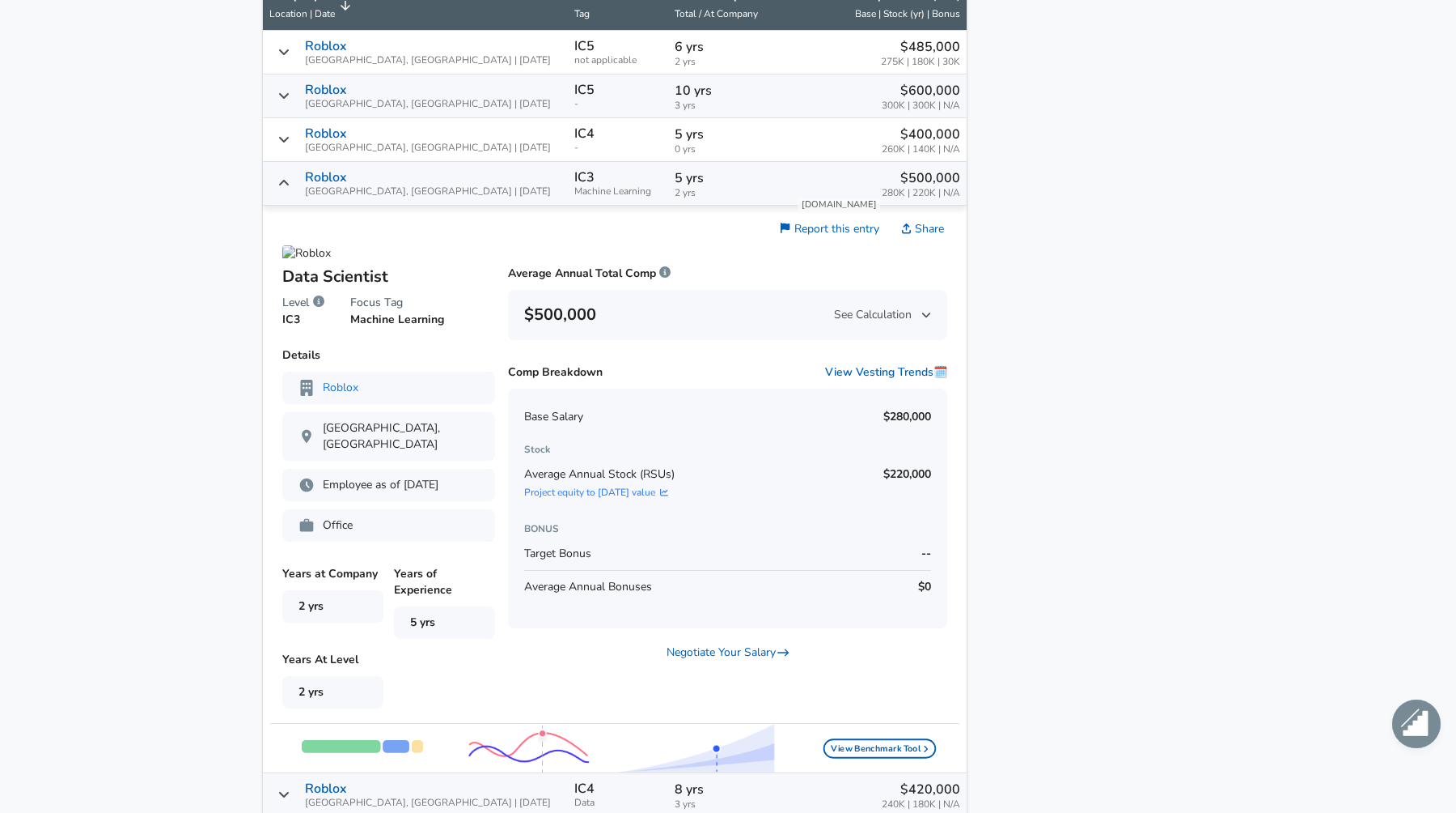
click at [416, 181] on td "Roblox [GEOGRAPHIC_DATA], [GEOGRAPHIC_DATA] | [DATE]" at bounding box center [415, 184] width 305 height 44
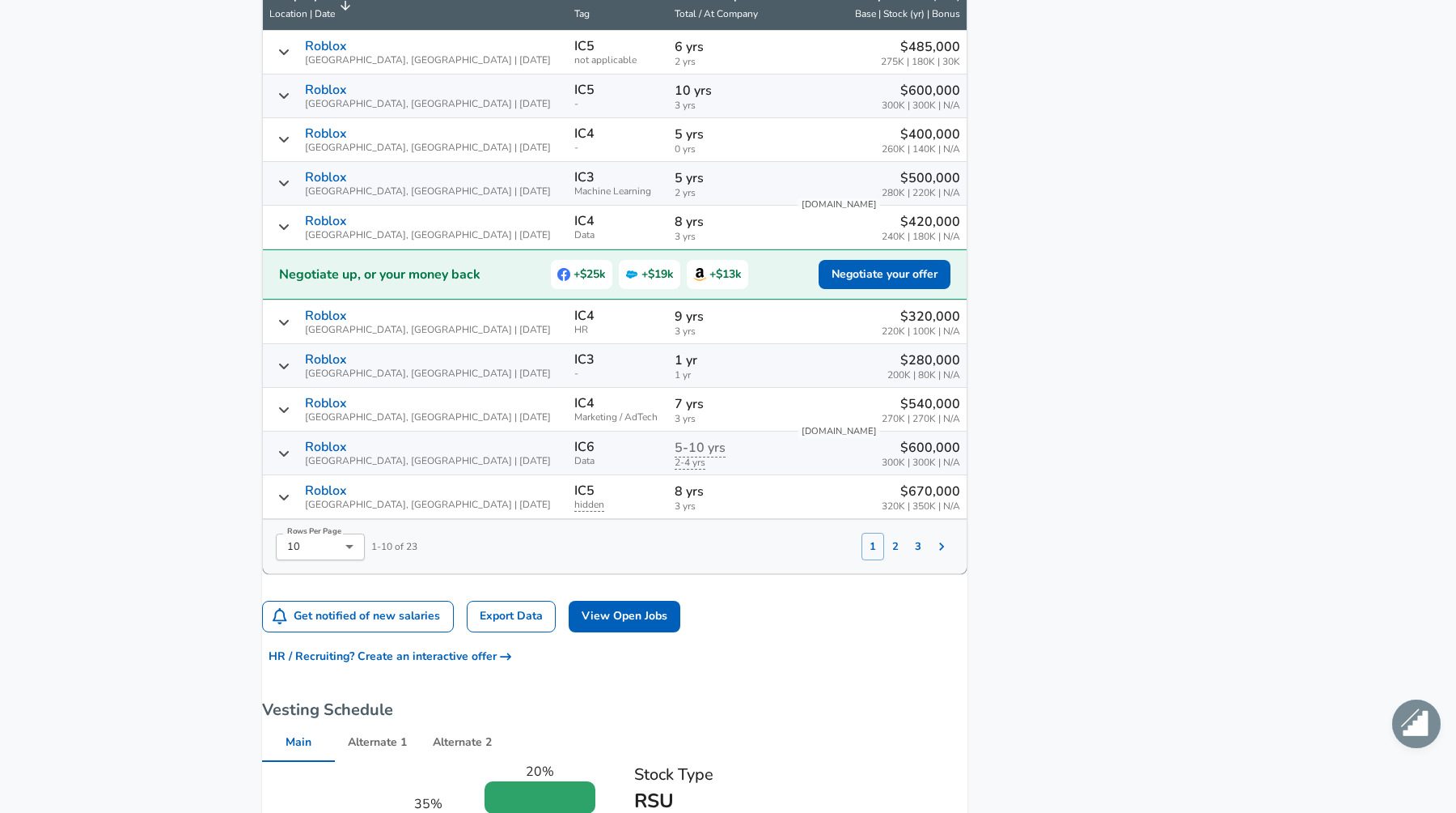
click at [416, 118] on td "Roblox [GEOGRAPHIC_DATA], [GEOGRAPHIC_DATA] | [DATE]" at bounding box center [415, 96] width 305 height 44
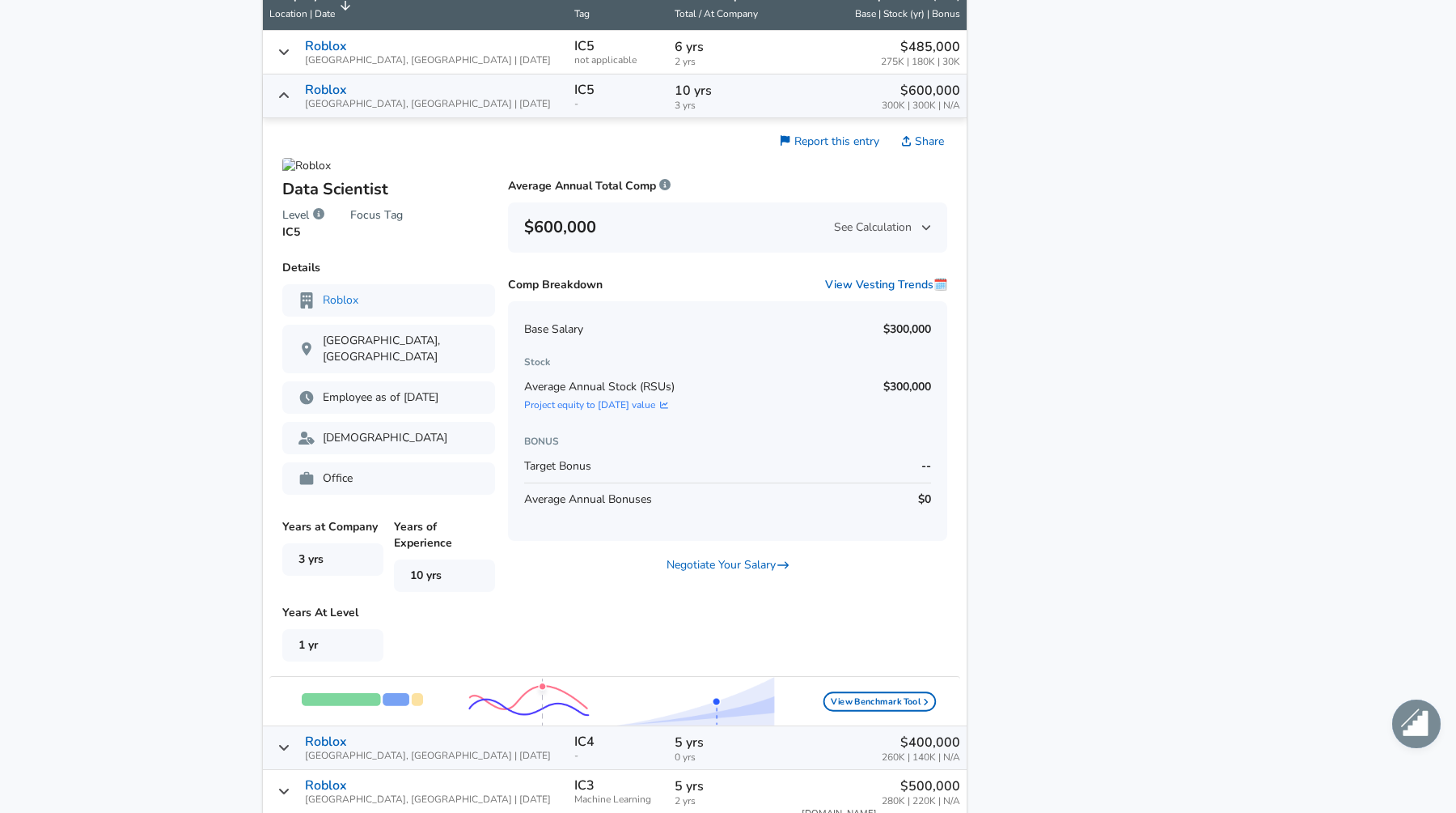
click at [416, 118] on td "Roblox [GEOGRAPHIC_DATA], [GEOGRAPHIC_DATA] | [DATE]" at bounding box center [415, 96] width 305 height 44
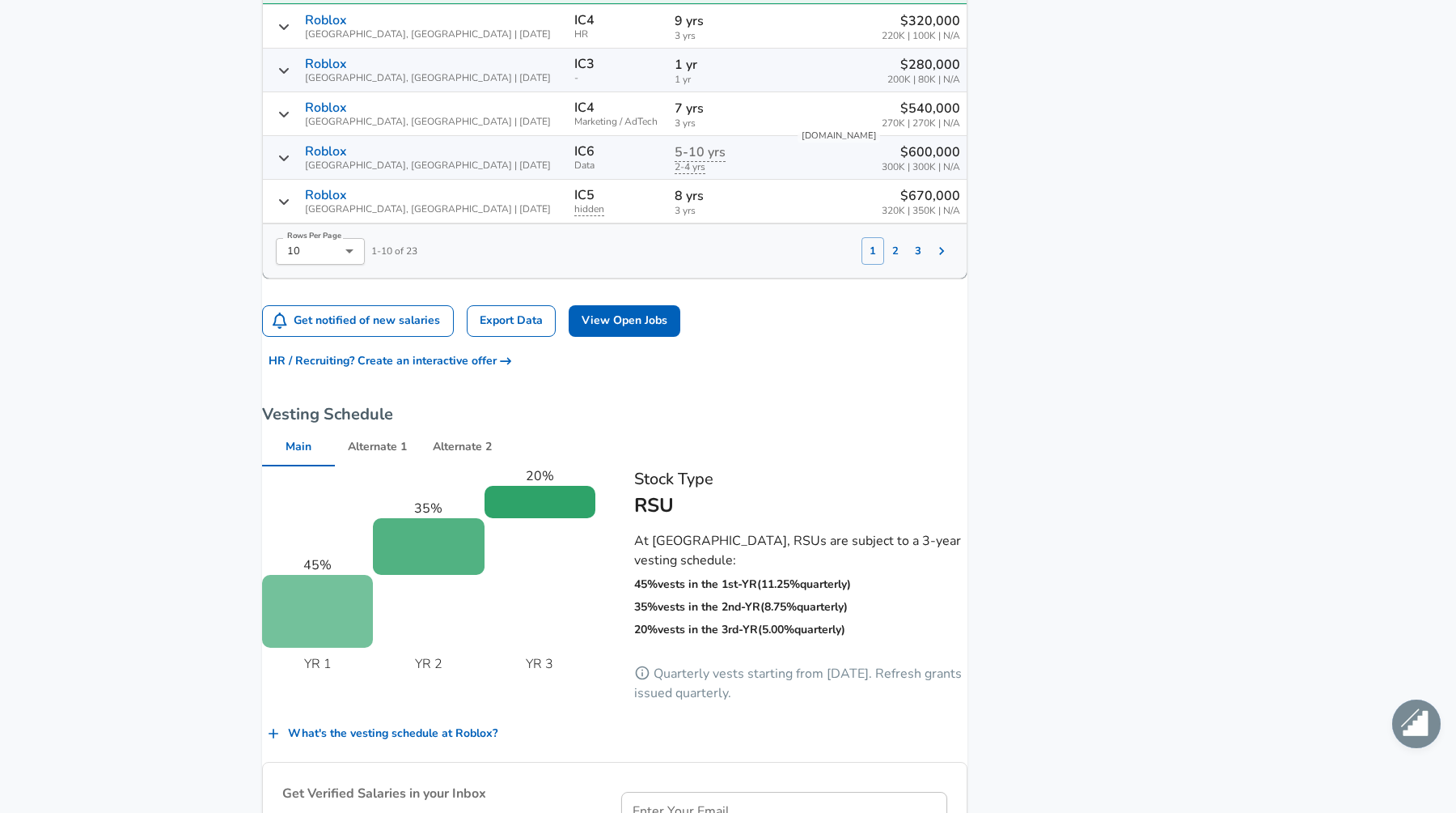
scroll to position [1519, 0]
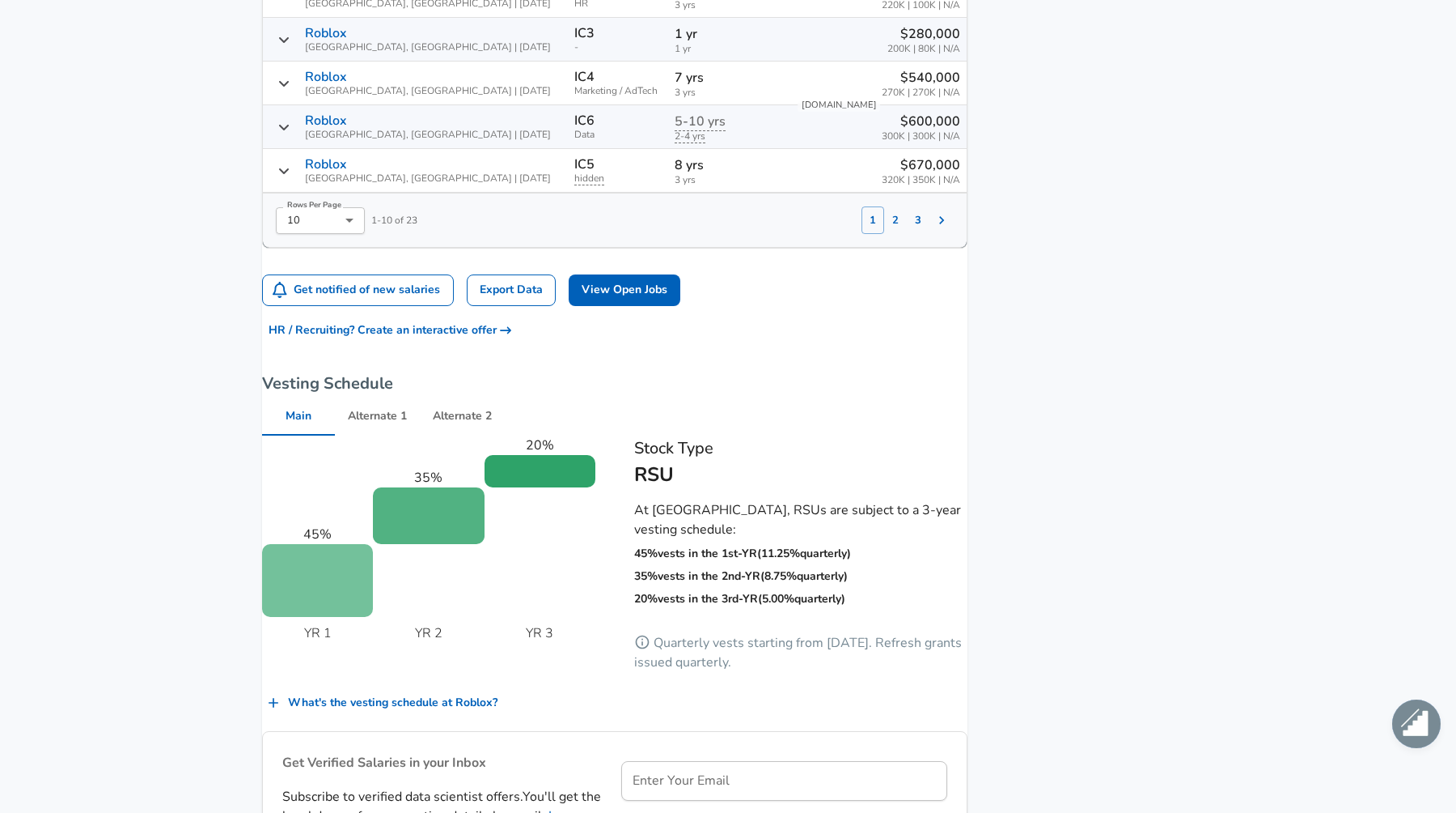
click at [397, 149] on td "Roblox [GEOGRAPHIC_DATA], [GEOGRAPHIC_DATA] | [DATE]" at bounding box center [415, 127] width 305 height 44
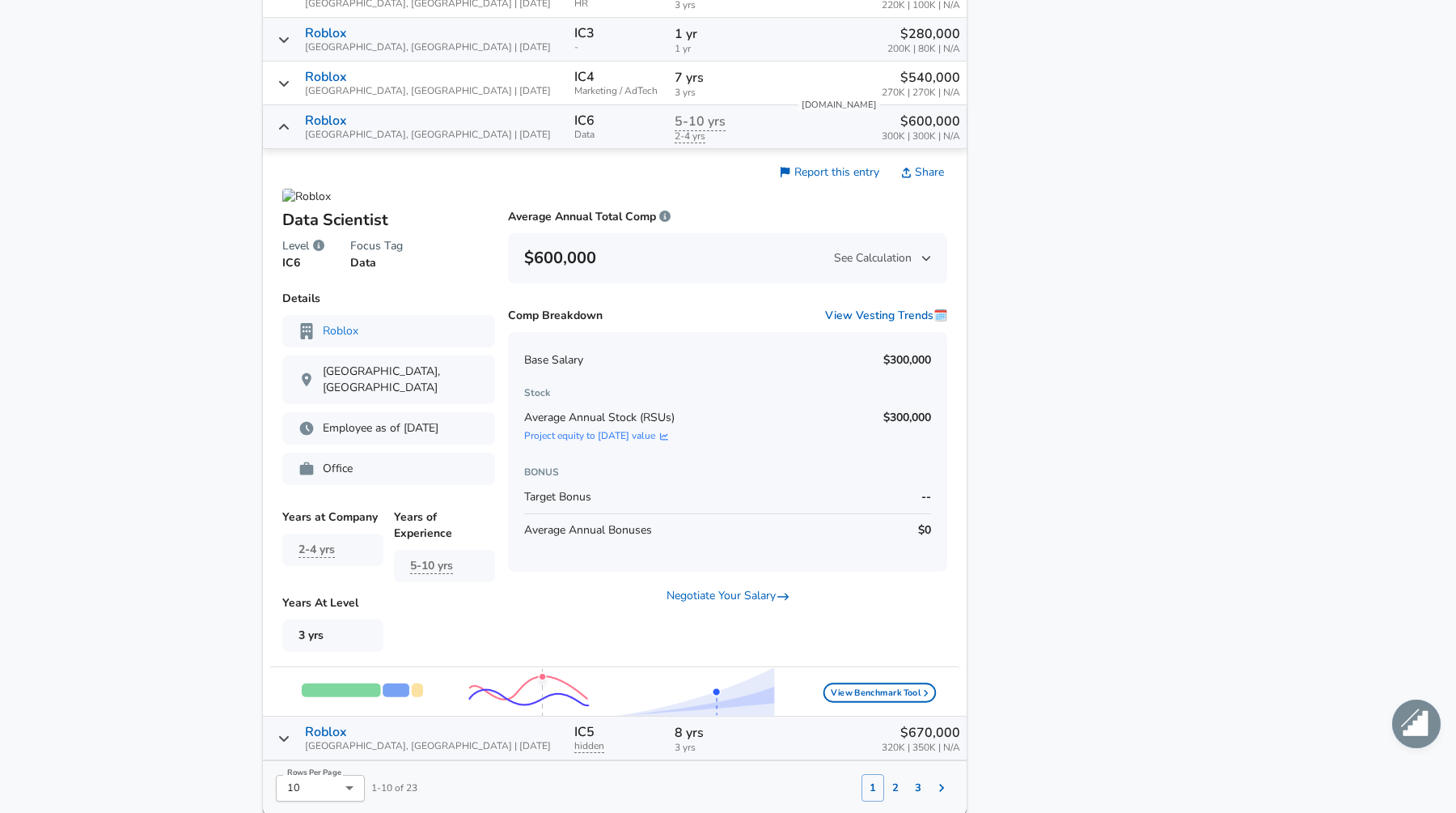
click at [397, 149] on td "Roblox [GEOGRAPHIC_DATA], [GEOGRAPHIC_DATA] | [DATE]" at bounding box center [415, 127] width 305 height 44
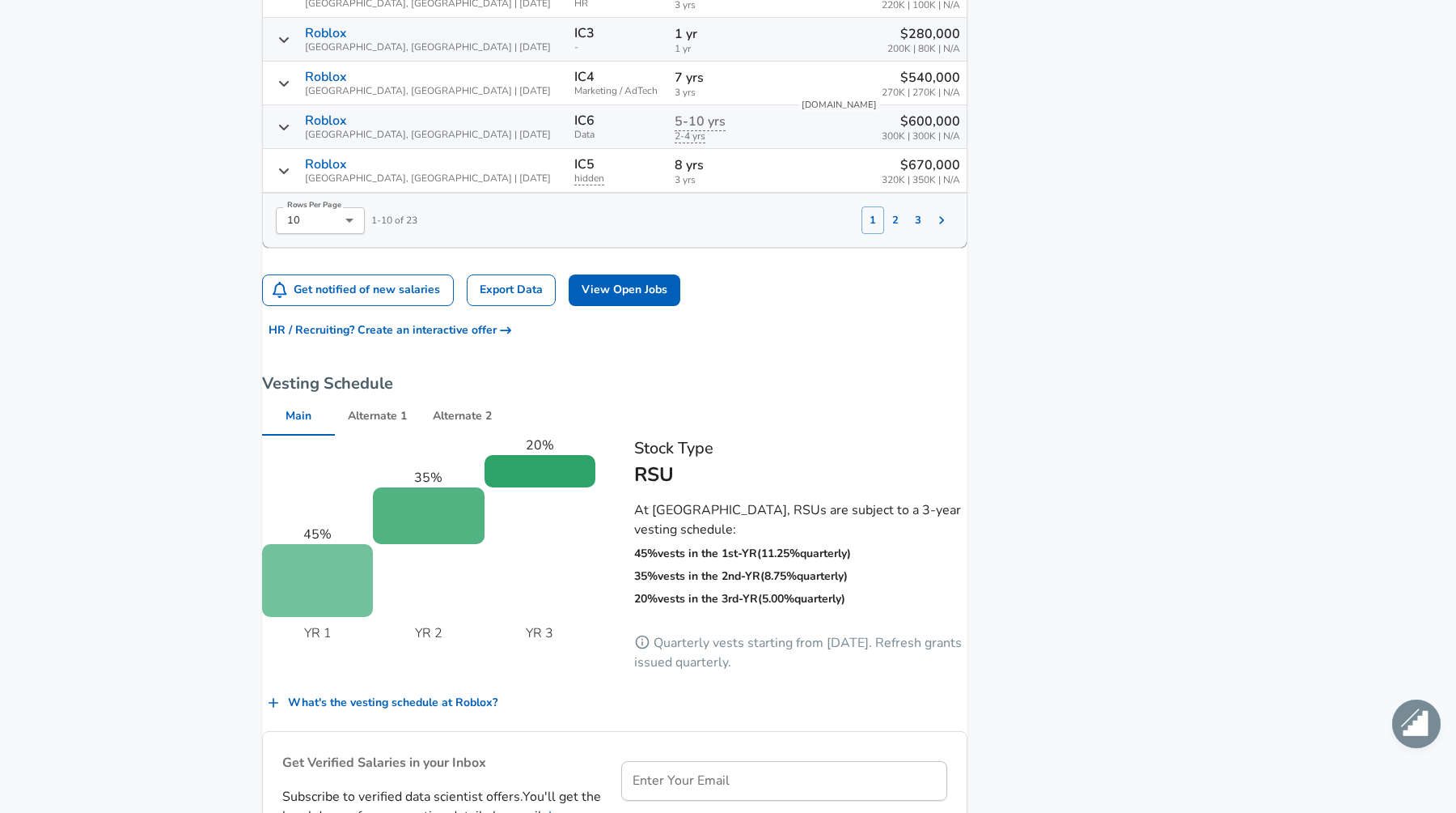
click at [395, 181] on span "Roblox [GEOGRAPHIC_DATA], [GEOGRAPHIC_DATA] | [DATE]" at bounding box center [428, 170] width 246 height 27
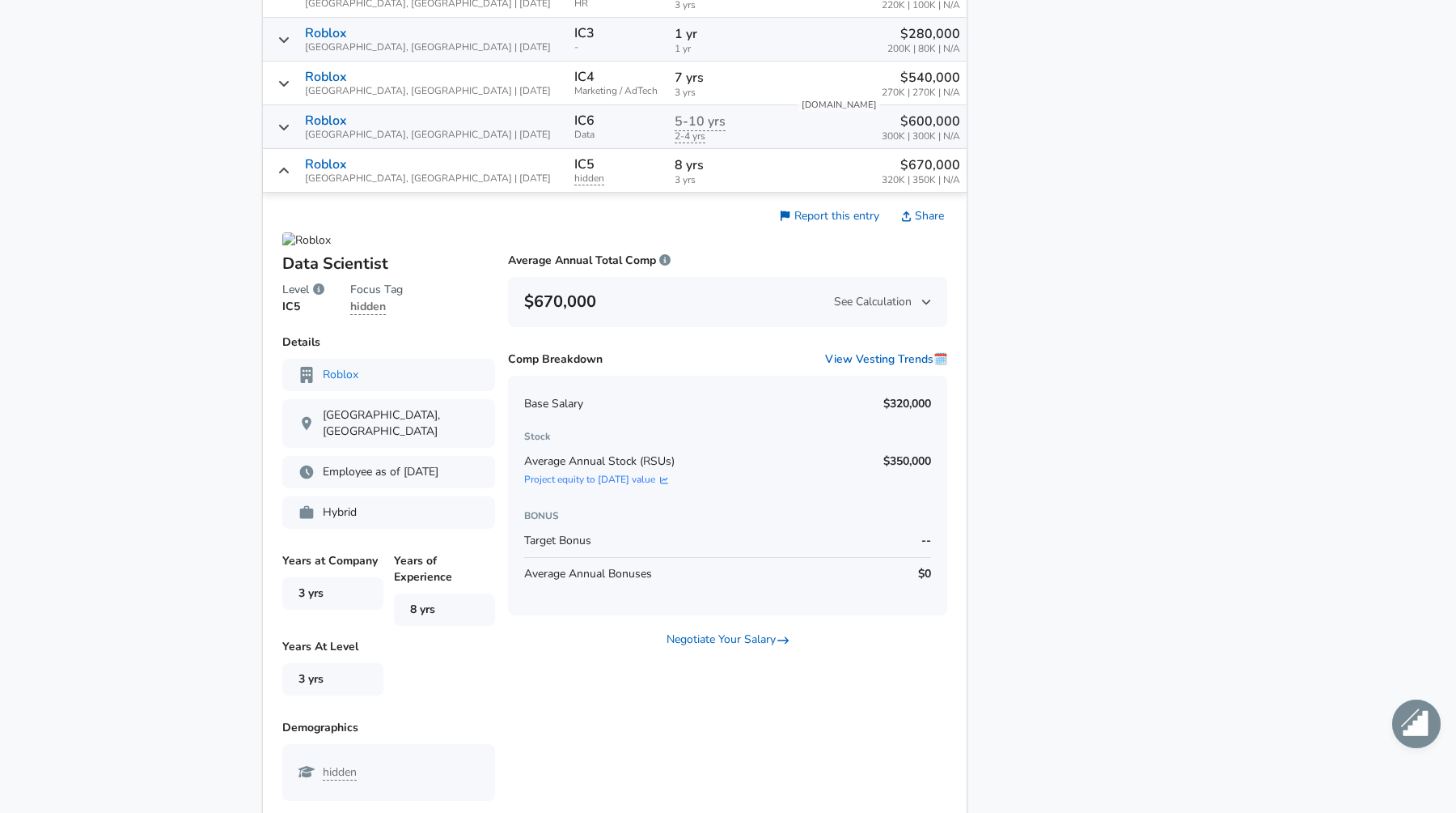
click at [407, 175] on span "Roblox [GEOGRAPHIC_DATA], [GEOGRAPHIC_DATA] | [DATE]" at bounding box center [428, 170] width 246 height 27
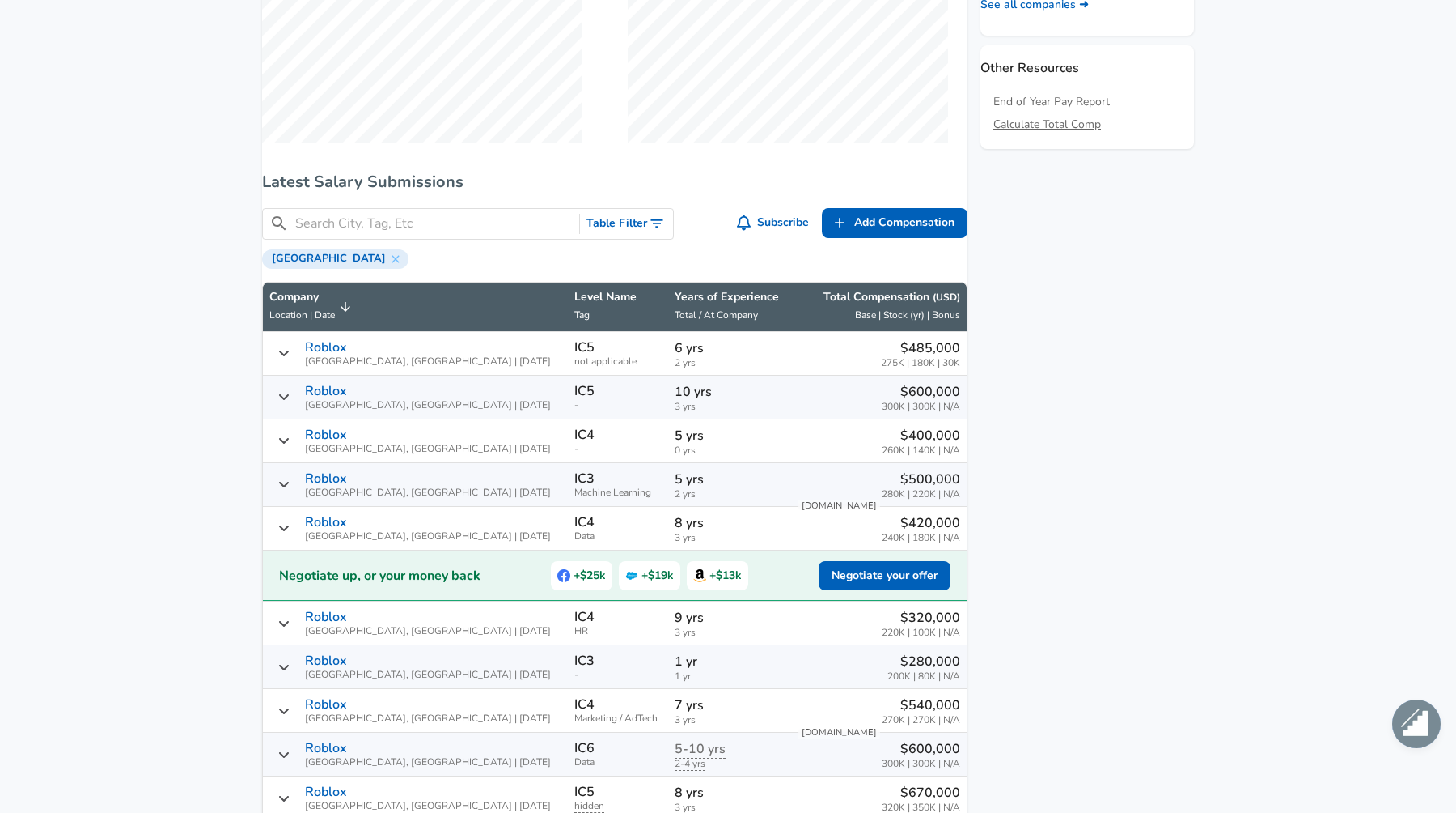
scroll to position [0, 0]
